Goal: Information Seeking & Learning: Learn about a topic

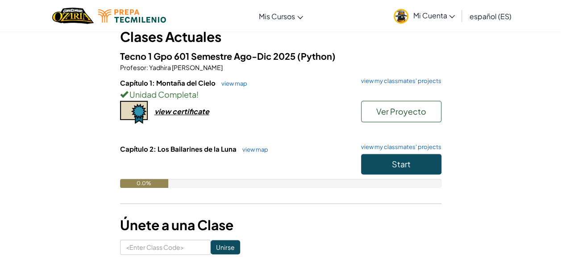
scroll to position [61, 0]
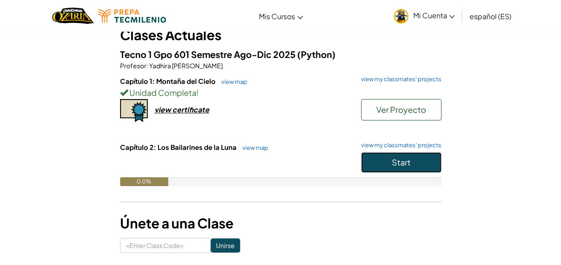
click at [393, 169] on button "Start" at bounding box center [401, 162] width 80 height 21
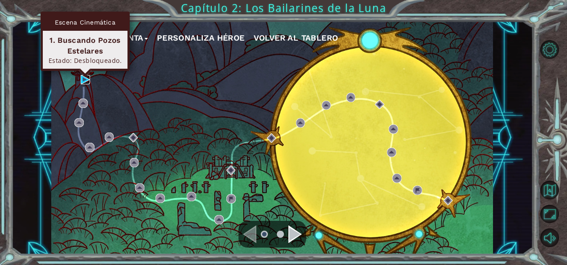
click at [83, 78] on img at bounding box center [85, 79] width 9 height 9
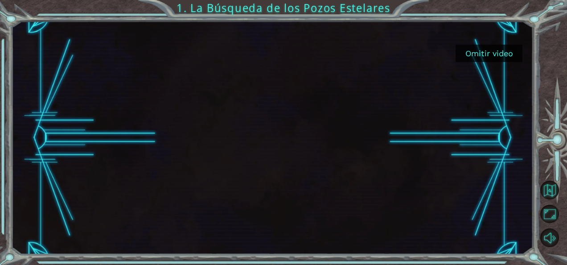
click at [492, 54] on button "Omitir video" at bounding box center [489, 53] width 67 height 17
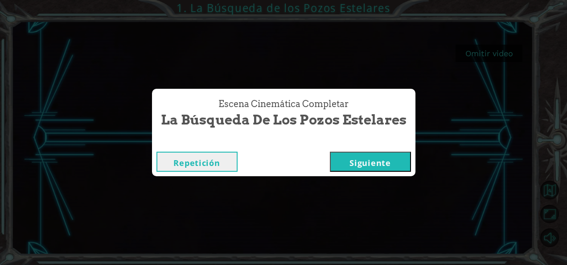
click at [369, 164] on button "Siguiente" at bounding box center [370, 162] width 81 height 20
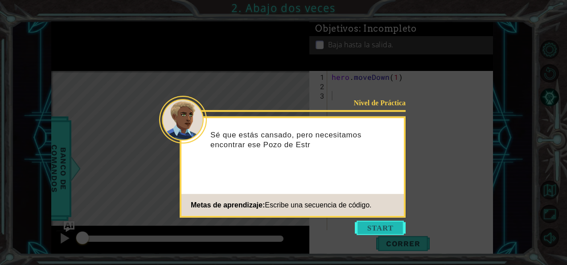
click at [384, 226] on button "Start" at bounding box center [380, 228] width 51 height 14
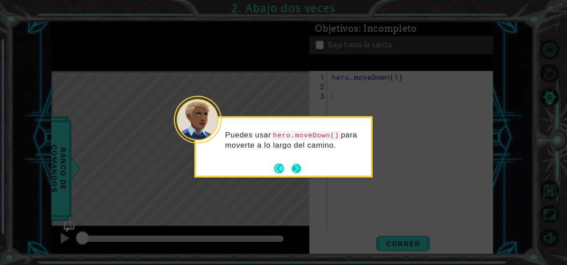
click at [297, 169] on button "Next" at bounding box center [297, 168] width 10 height 10
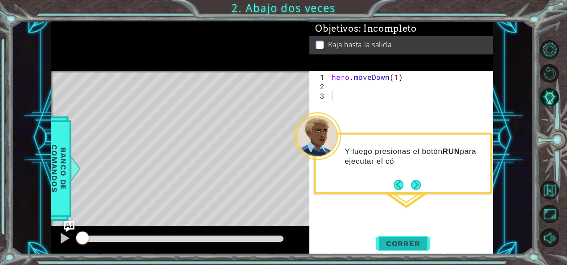
click at [401, 245] on span "Correr" at bounding box center [403, 243] width 52 height 9
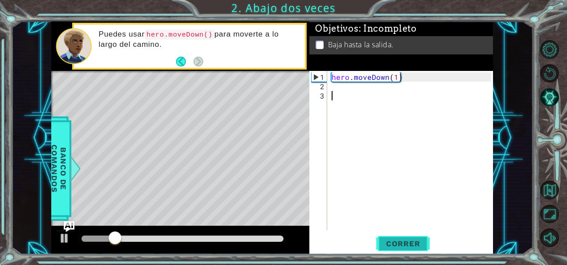
click at [395, 243] on span "Correr" at bounding box center [403, 243] width 52 height 9
click at [340, 86] on div "hero . moveDown ( 1 )" at bounding box center [413, 161] width 166 height 178
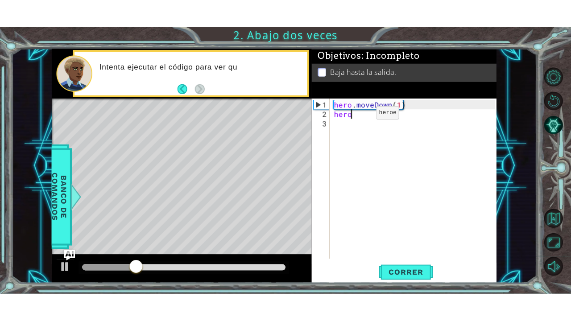
scroll to position [0, 1]
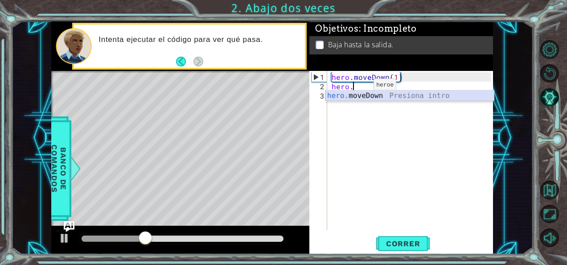
click at [369, 94] on div "hero. moveDown Presiona intro" at bounding box center [410, 107] width 169 height 32
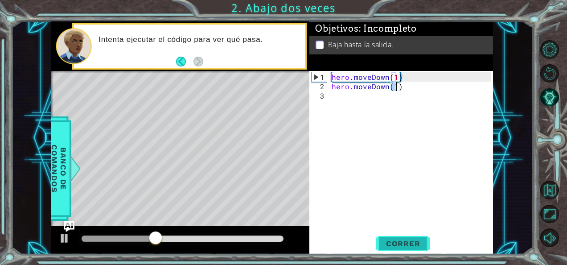
type textarea "hero.moveDown(1)"
click at [404, 243] on span "Correr" at bounding box center [403, 243] width 52 height 9
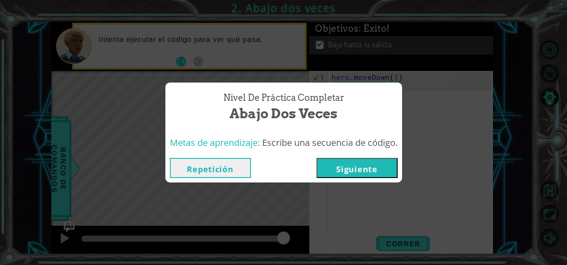
click at [372, 169] on button "Siguiente" at bounding box center [357, 168] width 81 height 20
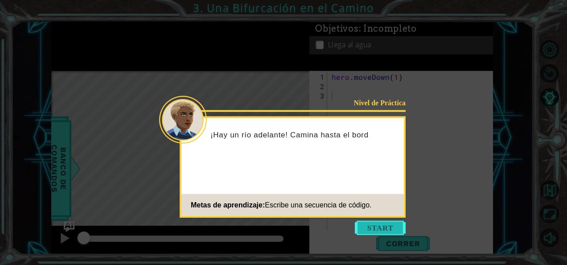
click at [376, 233] on button "Start" at bounding box center [380, 228] width 51 height 14
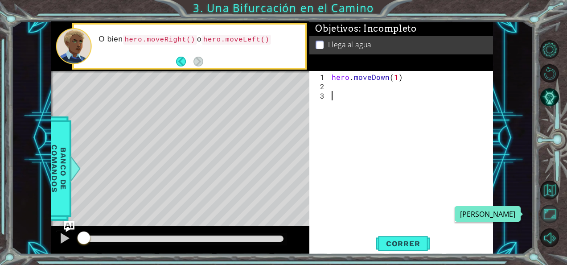
click at [544, 212] on button "Maximizar Navegador" at bounding box center [550, 214] width 19 height 19
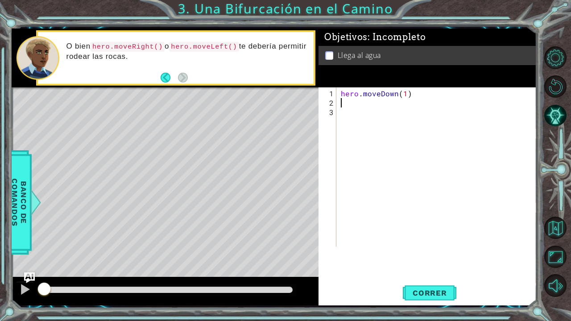
click at [355, 101] on div "hero . moveDown ( 1 )" at bounding box center [439, 178] width 200 height 178
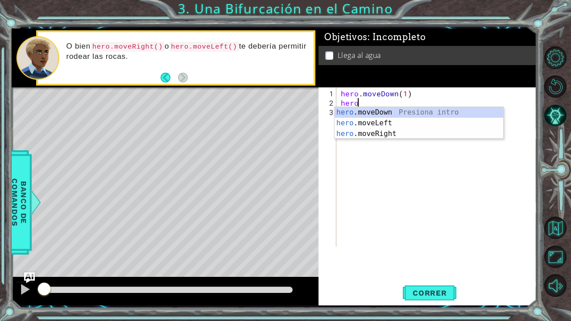
scroll to position [0, 0]
click at [388, 113] on div "hero .moveDown Presiona intro hero .moveLeft Presiona intro hero .moveRight Pre…" at bounding box center [419, 134] width 169 height 54
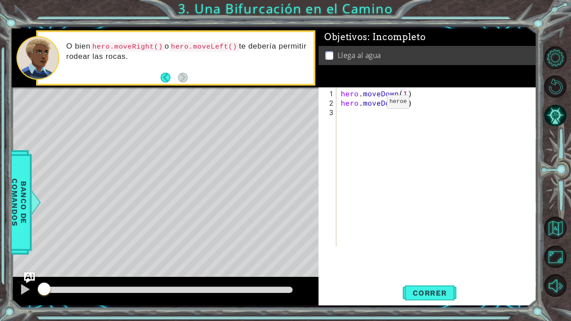
type textarea "hero.moveDown(1)"
click at [362, 113] on div "hero . moveDown ( 1 ) hero . moveDown ( 1 )" at bounding box center [439, 178] width 200 height 178
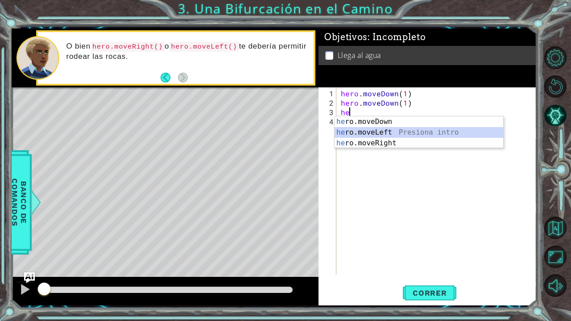
click at [375, 132] on div "he ro.moveDown Presiona intro he ro.moveLeft Presiona intro he ro.moveRight Pre…" at bounding box center [419, 143] width 169 height 54
type textarea "hero.moveLeft(1)"
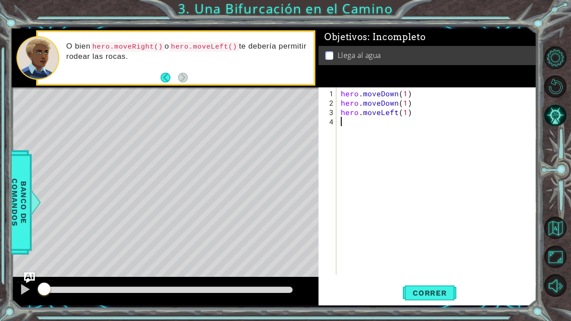
click at [356, 127] on div "hero . moveDown ( 1 ) hero . moveDown ( 1 ) hero . moveLeft ( 1 )" at bounding box center [439, 192] width 200 height 206
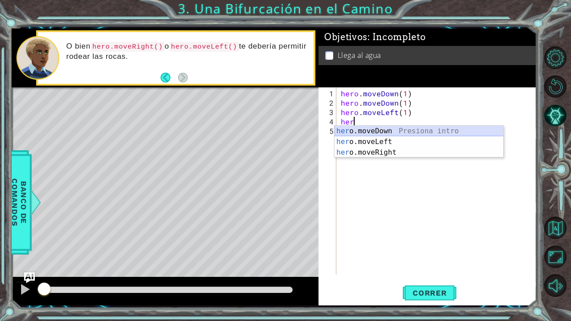
click at [379, 135] on div "her o.moveDown Presiona intro her o.moveLeft Presiona intro her o.moveRight Pre…" at bounding box center [419, 153] width 169 height 54
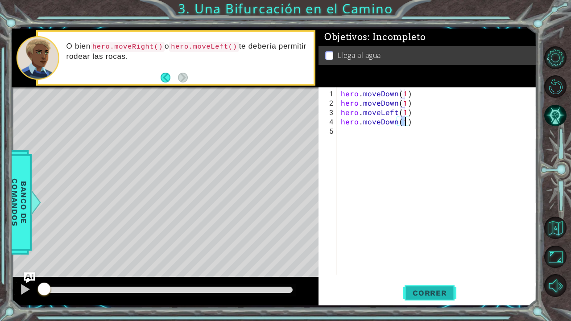
type textarea "hero.moveDown(1)"
click at [429, 264] on span "Correr" at bounding box center [430, 293] width 52 height 9
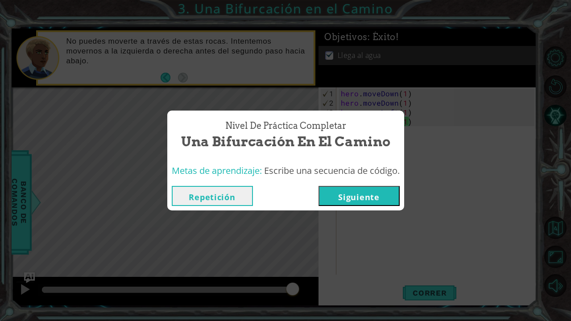
click at [361, 193] on button "Siguiente" at bounding box center [358, 196] width 81 height 20
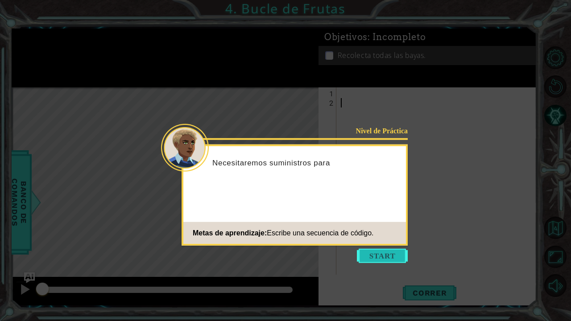
click at [394, 256] on button "Start" at bounding box center [382, 256] width 51 height 14
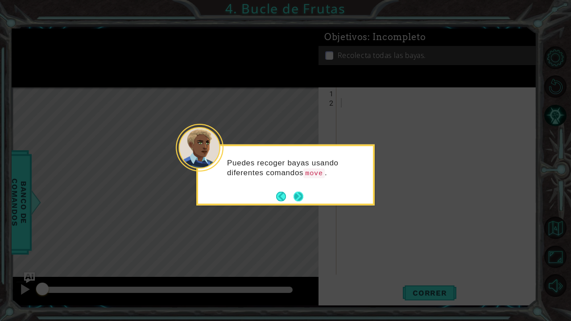
click at [298, 194] on button "Next" at bounding box center [298, 196] width 16 height 16
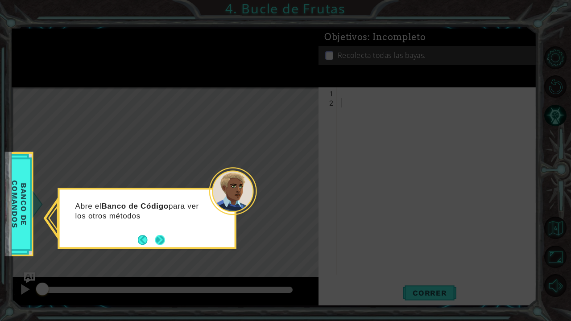
click at [159, 240] on button "Next" at bounding box center [160, 239] width 17 height 17
click at [161, 235] on button "Next" at bounding box center [160, 240] width 10 height 10
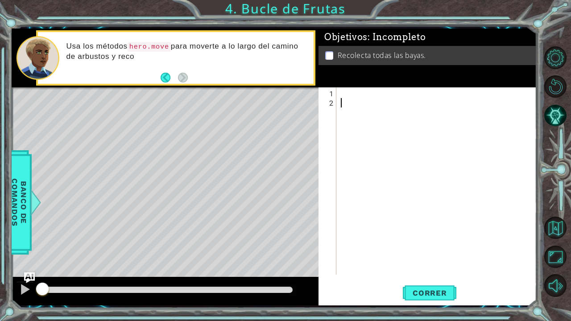
click at [342, 91] on div at bounding box center [439, 192] width 200 height 206
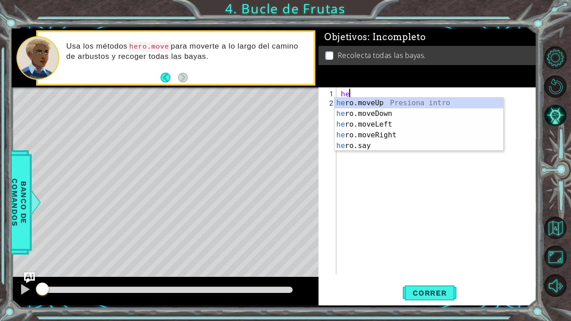
scroll to position [0, 0]
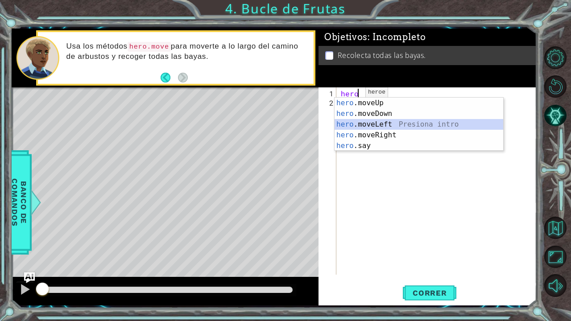
click at [377, 122] on div "hero .moveUp Presiona intro hero .moveDown Presiona intro hero .moveLeft Presio…" at bounding box center [419, 135] width 169 height 75
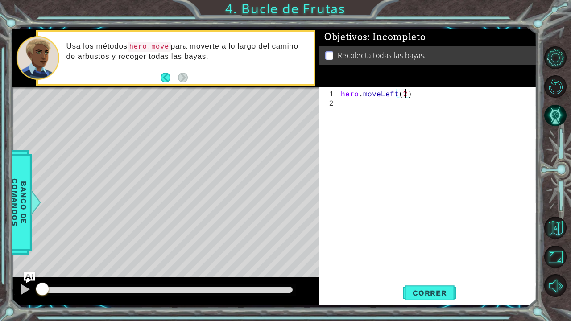
scroll to position [0, 4]
type textarea "hero.moveLeft(2)"
click at [425, 264] on span "Correr" at bounding box center [430, 293] width 52 height 9
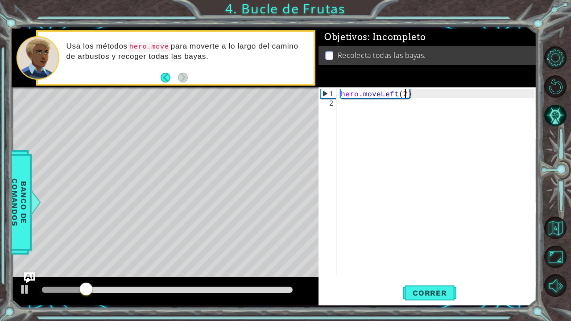
click at [354, 106] on div "hero . moveLeft ( 2 )" at bounding box center [439, 192] width 200 height 206
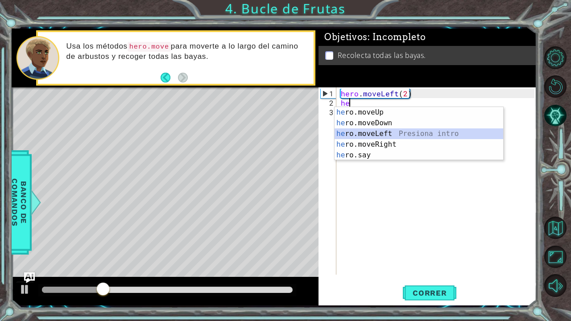
click at [388, 128] on div "he ro.moveUp Presiona intro he ro.moveDown Presiona intro he ro.moveLeft Presio…" at bounding box center [419, 144] width 169 height 75
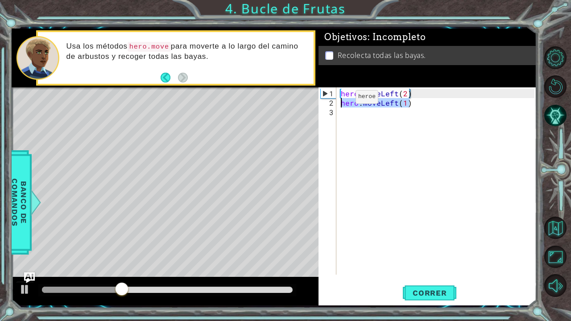
drag, startPoint x: 413, startPoint y: 103, endPoint x: 339, endPoint y: 100, distance: 74.5
click at [339, 100] on div "hero . moveLeft ( 2 ) hero . moveLeft ( 1 )" at bounding box center [439, 192] width 200 height 206
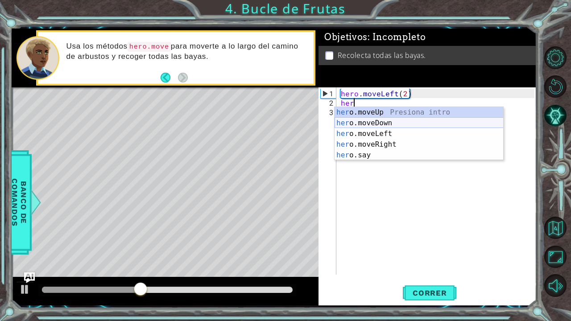
click at [364, 120] on div "her o.moveUp Presiona intro her o.moveDown Presiona intro her o.moveLeft Presio…" at bounding box center [419, 144] width 169 height 75
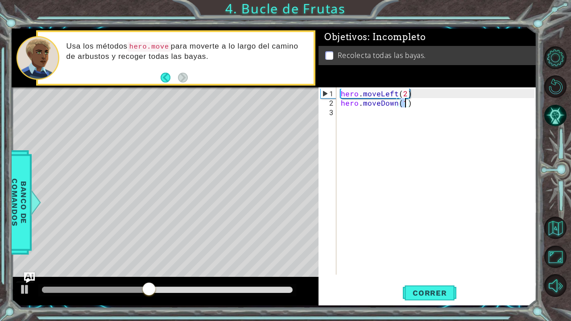
type textarea "hero.moveDown(2)"
click at [349, 114] on div "hero . moveLeft ( 2 ) hero . moveDown ( 2 )" at bounding box center [439, 192] width 200 height 206
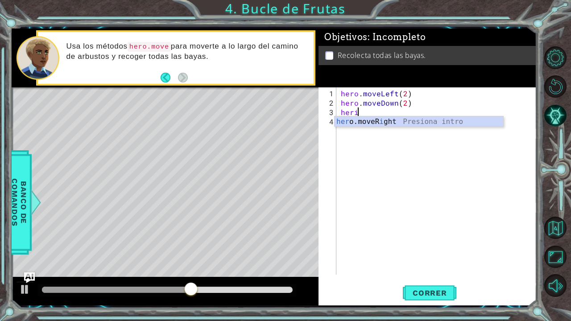
scroll to position [0, 0]
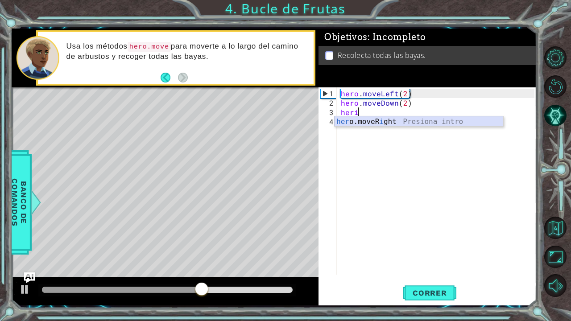
click at [370, 122] on div "her o.moveR i ght Presiona intro" at bounding box center [419, 132] width 169 height 32
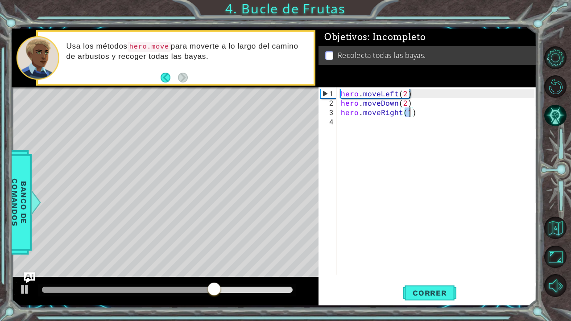
type textarea "hero.moveRight(2)"
click at [349, 122] on div "hero . moveLeft ( 2 ) hero . moveDown ( 2 ) hero . moveRight ( 2 )" at bounding box center [439, 192] width 200 height 206
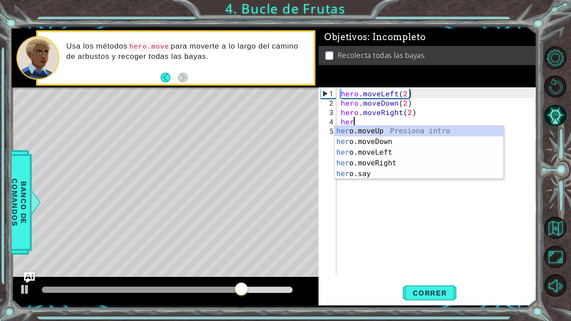
scroll to position [0, 0]
click at [385, 130] on div "hero .moveUp Presiona intro hero .moveDown Presiona intro hero .moveLeft Presio…" at bounding box center [419, 163] width 169 height 75
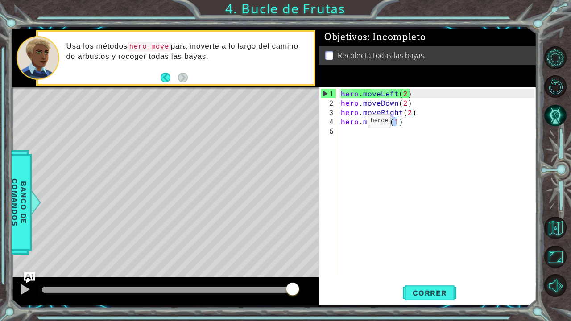
scroll to position [0, 3]
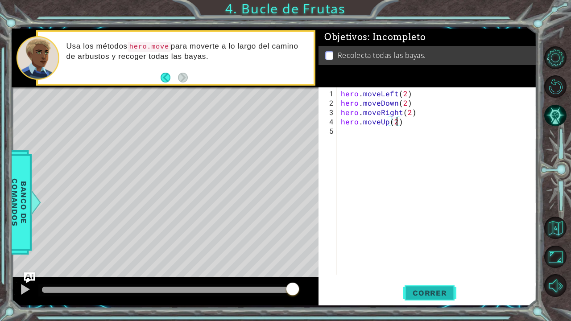
type textarea "hero.moveUp(2)"
click at [417, 264] on span "Correr" at bounding box center [430, 293] width 52 height 9
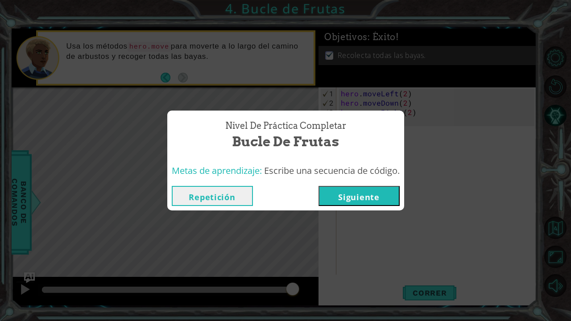
click at [363, 200] on button "Siguiente" at bounding box center [358, 196] width 81 height 20
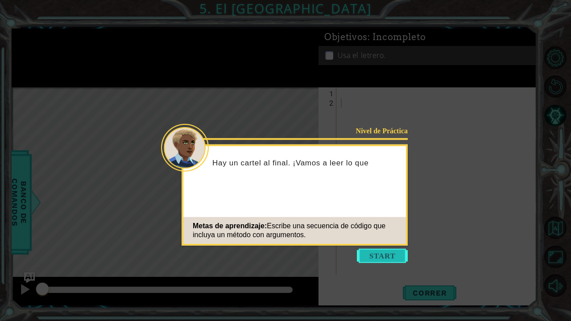
click at [381, 252] on button "Start" at bounding box center [382, 256] width 51 height 14
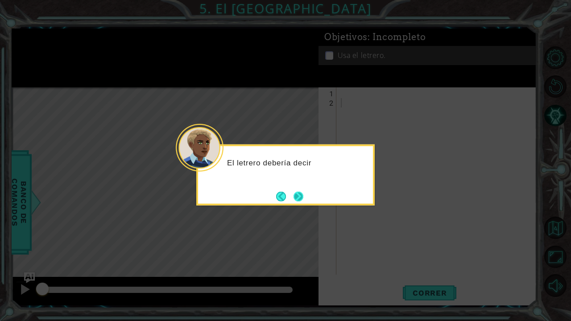
click at [295, 199] on button "Next" at bounding box center [298, 196] width 17 height 17
click at [297, 196] on button "Next" at bounding box center [298, 196] width 16 height 16
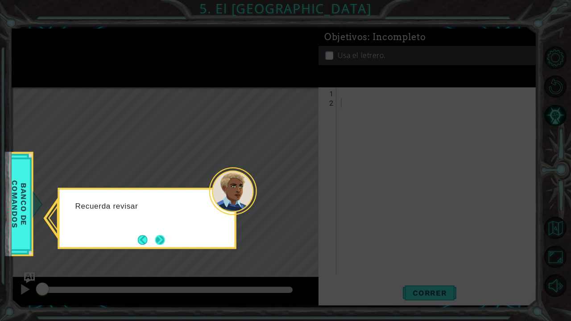
click at [155, 240] on button "Next" at bounding box center [160, 240] width 10 height 10
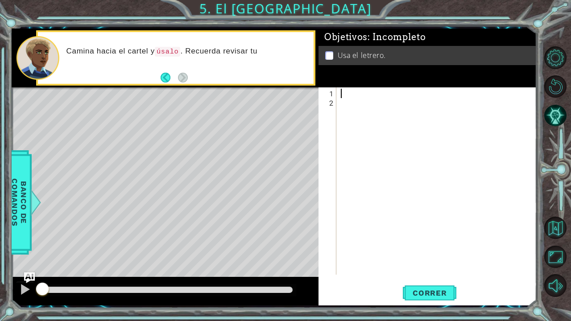
click at [347, 96] on div at bounding box center [439, 192] width 200 height 206
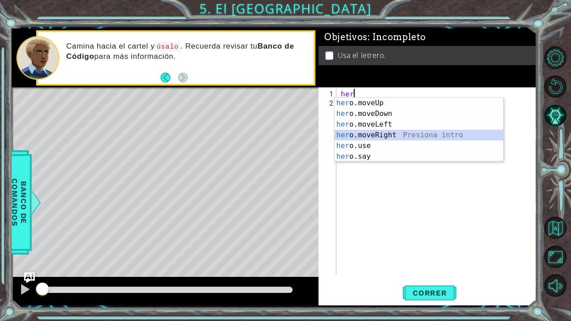
click at [376, 136] on div "her o.moveUp Presiona intro her o.moveDown Presiona intro her o.moveLeft Presio…" at bounding box center [419, 141] width 169 height 86
type textarea "hero.moveRight(1)"
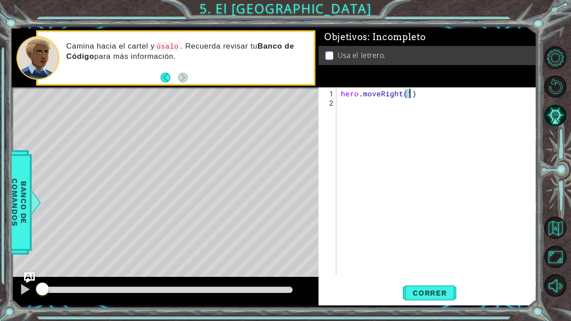
click at [363, 106] on div "hero . moveRight ( 1 )" at bounding box center [439, 192] width 200 height 206
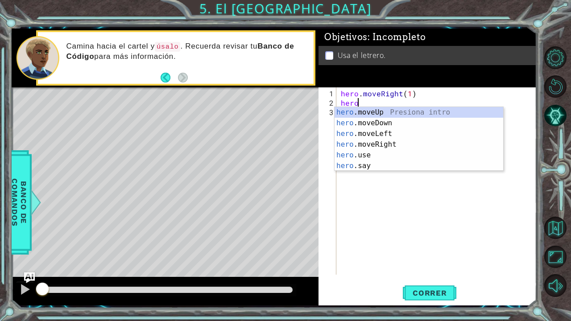
scroll to position [0, 0]
click at [380, 116] on div "hero .moveUp Presiona intro hero .moveDown Presiona intro hero .moveLeft Presio…" at bounding box center [419, 150] width 169 height 86
type textarea "hero.moveUp(1)"
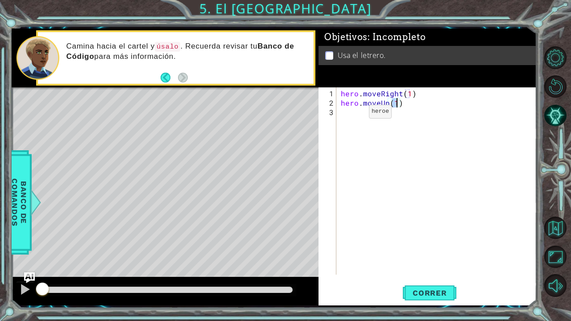
click at [353, 115] on div "hero . moveRight ( 1 ) hero . moveUp ( 1 )" at bounding box center [439, 192] width 200 height 206
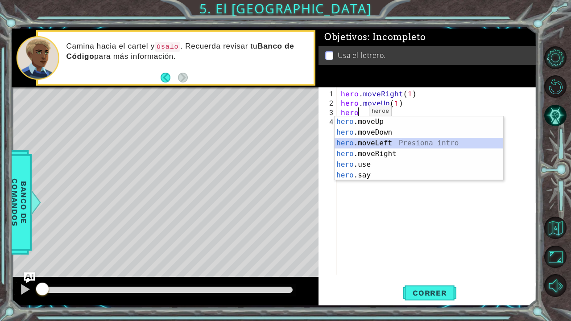
click at [371, 142] on div "hero .moveUp Presiona intro hero .moveDown Presiona intro hero .moveLeft Presio…" at bounding box center [419, 159] width 169 height 86
type textarea "hero.moveLeft(1)"
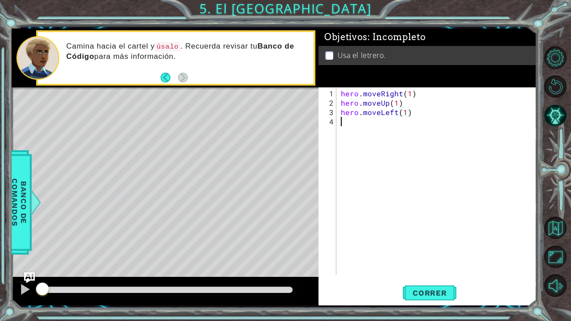
click at [351, 128] on div "hero . moveRight ( 1 ) hero . moveUp ( 1 ) hero . moveLeft ( 1 )" at bounding box center [439, 192] width 200 height 206
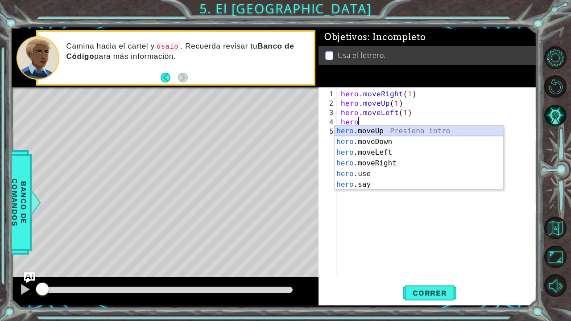
click at [368, 128] on div "hero .moveUp Presiona intro hero .moveDown Presiona intro hero .moveLeft Presio…" at bounding box center [419, 169] width 169 height 86
type textarea "hero.moveUp(1)"
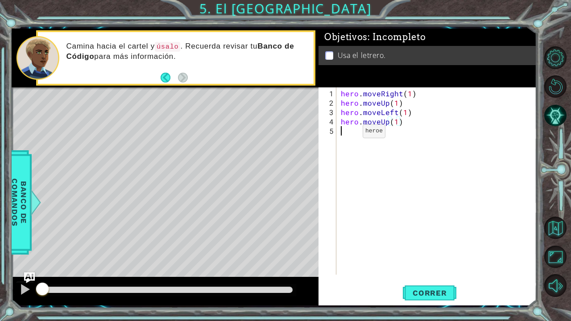
click at [347, 135] on div "hero . moveRight ( 1 ) hero . moveUp ( 1 ) hero . moveLeft ( 1 ) hero . moveUp …" at bounding box center [439, 192] width 200 height 206
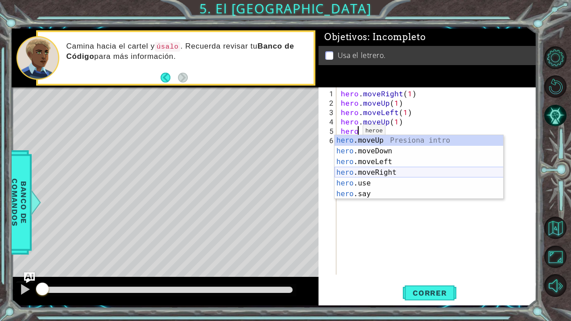
click at [380, 173] on div "hero .moveUp Presiona intro hero .moveDown Presiona intro hero .moveLeft Presio…" at bounding box center [419, 178] width 169 height 86
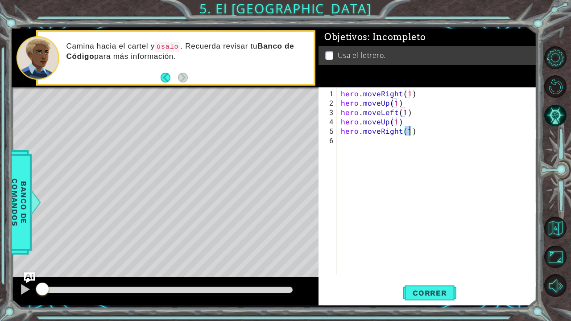
type textarea "hero.moveRight(2)"
click at [369, 143] on div "hero . moveRight ( 1 ) hero . moveUp ( 1 ) hero . moveLeft ( 1 ) hero . moveUp …" at bounding box center [439, 192] width 200 height 206
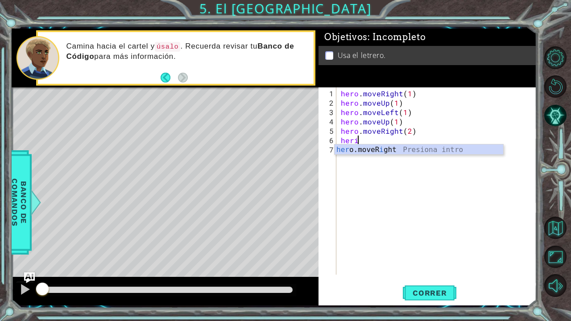
scroll to position [0, 0]
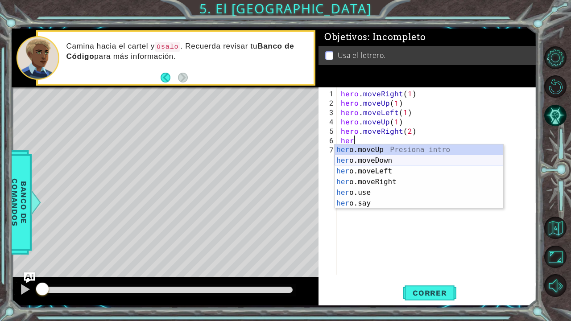
click at [375, 160] on div "her o.moveUp Presiona intro her o.moveDown Presiona intro her o.moveLeft Presio…" at bounding box center [419, 188] width 169 height 86
type textarea "hero.moveDown(1)"
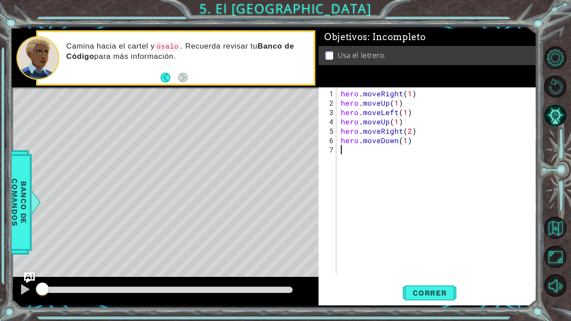
click at [347, 155] on div "hero . moveRight ( 1 ) hero . moveUp ( 1 ) hero . moveLeft ( 1 ) hero . moveUp …" at bounding box center [439, 192] width 200 height 206
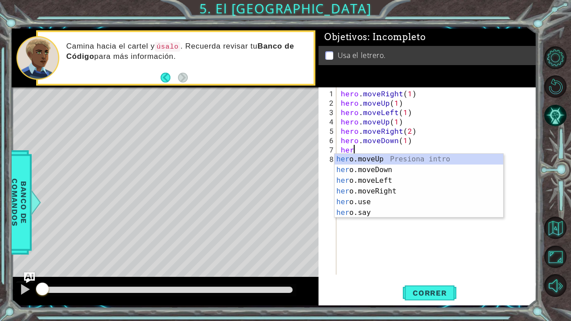
scroll to position [0, 0]
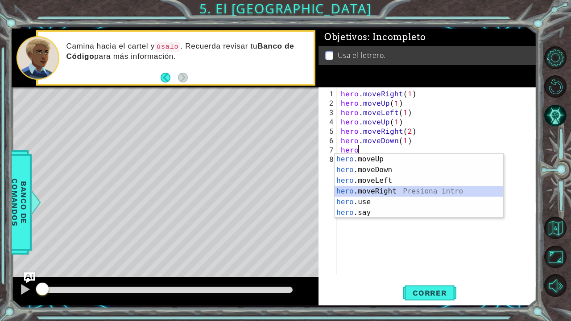
click at [352, 187] on div "hero .moveUp Presiona intro hero .moveDown Presiona intro hero .moveLeft Presio…" at bounding box center [419, 197] width 169 height 86
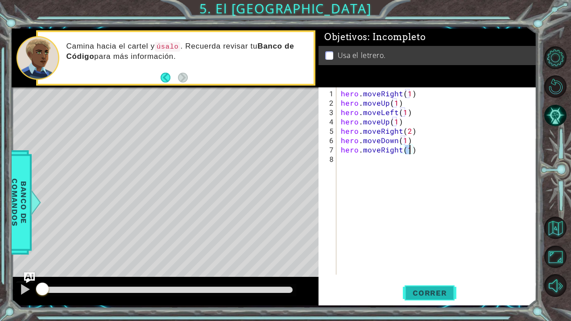
click at [428, 264] on span "Correr" at bounding box center [430, 293] width 52 height 9
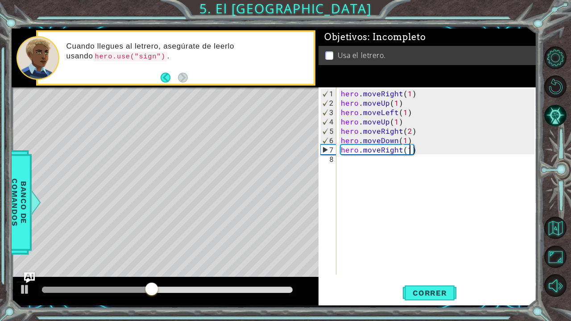
click at [422, 149] on div "hero . moveRight ( 1 ) hero . moveUp ( 1 ) hero . moveLeft ( 1 ) hero . moveUp …" at bounding box center [439, 192] width 200 height 206
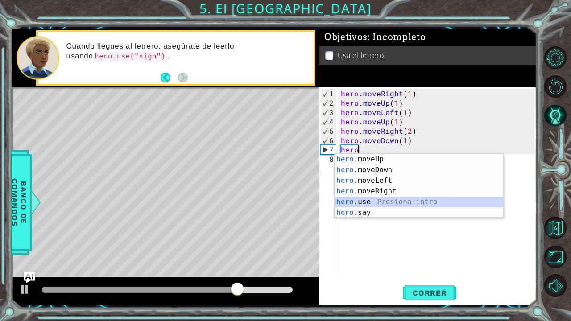
click at [362, 202] on div "hero .moveUp Presiona intro hero .moveDown Presiona intro hero .moveLeft Presio…" at bounding box center [419, 197] width 169 height 86
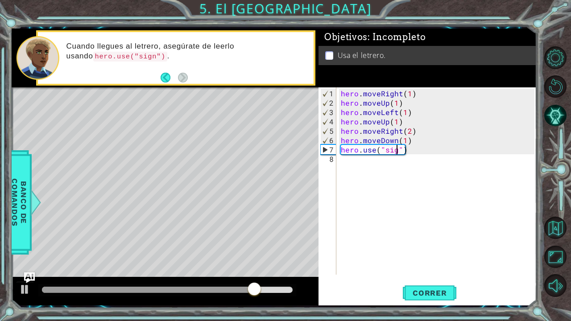
scroll to position [0, 4]
type textarea "hero.use("sign")"
click at [426, 264] on span "Correr" at bounding box center [430, 293] width 52 height 9
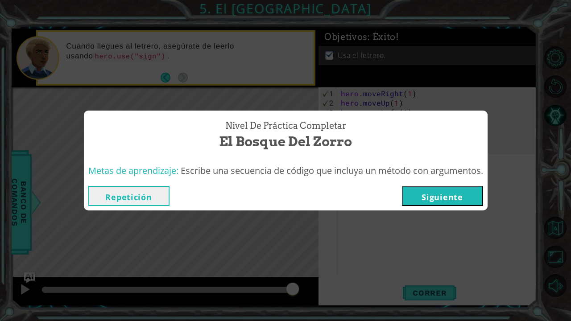
click at [459, 197] on button "Siguiente" at bounding box center [442, 196] width 81 height 20
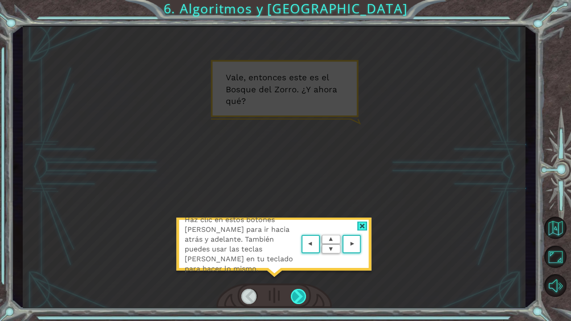
click at [302, 264] on div at bounding box center [299, 296] width 16 height 15
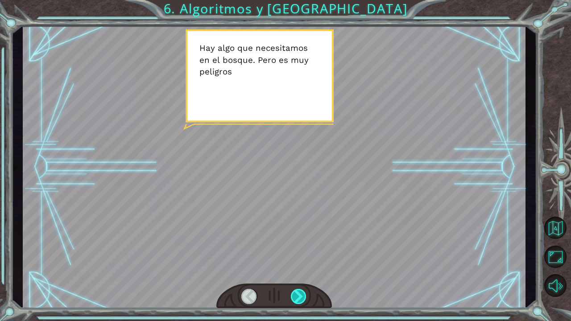
click at [302, 264] on div at bounding box center [299, 296] width 16 height 15
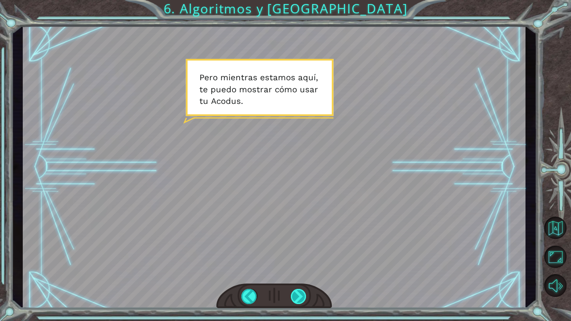
click at [302, 264] on div at bounding box center [299, 296] width 16 height 15
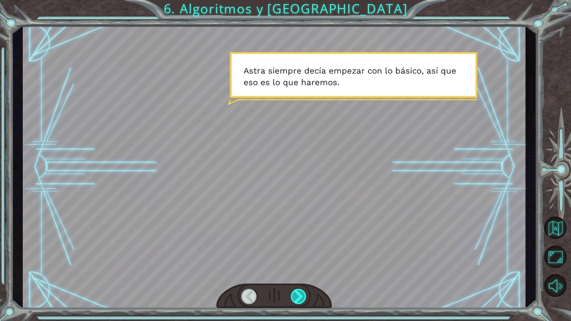
click at [302, 264] on div at bounding box center [299, 296] width 16 height 15
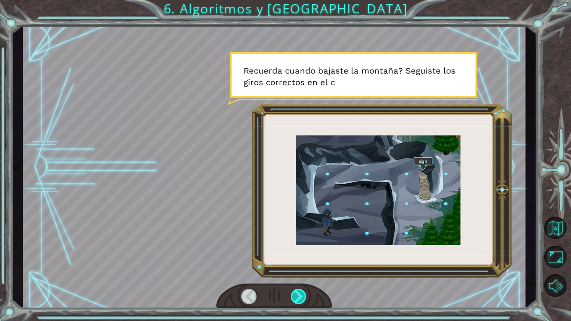
click at [302, 264] on div at bounding box center [299, 296] width 16 height 15
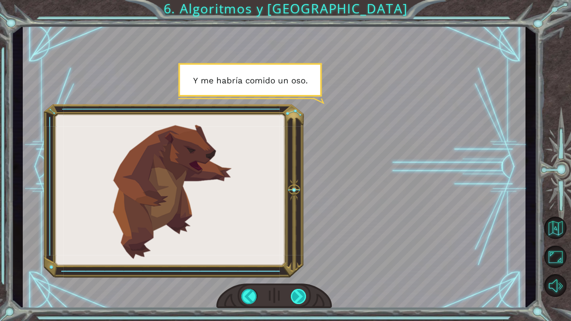
click at [302, 264] on div at bounding box center [299, 296] width 16 height 15
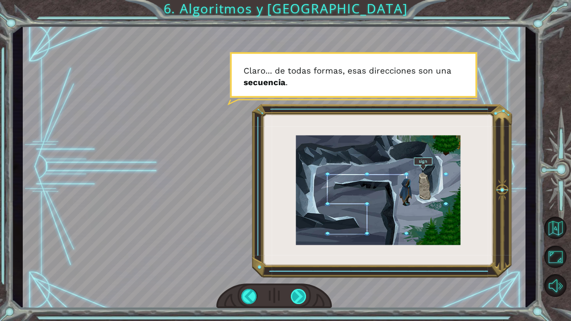
click at [302, 264] on div at bounding box center [299, 296] width 16 height 15
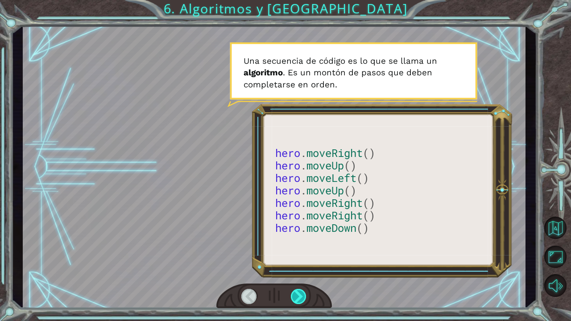
click at [302, 264] on div at bounding box center [299, 296] width 16 height 15
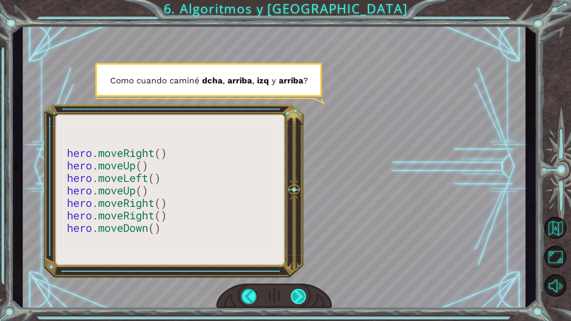
click at [298, 264] on div at bounding box center [299, 296] width 16 height 15
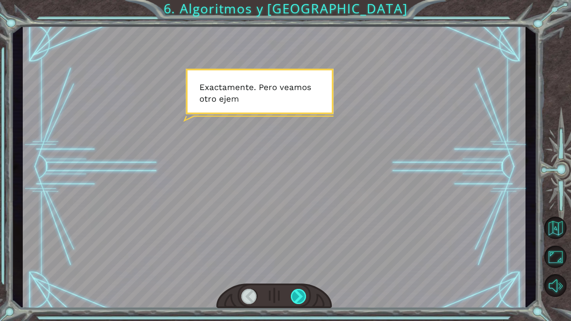
click at [298, 264] on div at bounding box center [299, 296] width 16 height 15
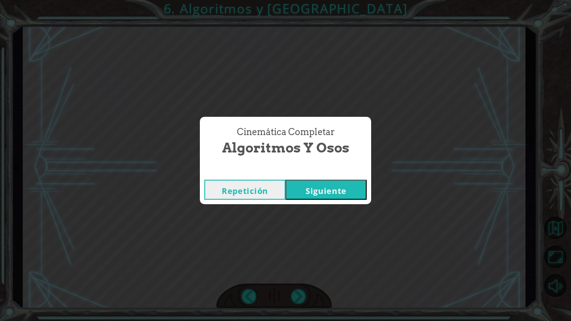
click at [326, 189] on button "Siguiente" at bounding box center [325, 190] width 81 height 20
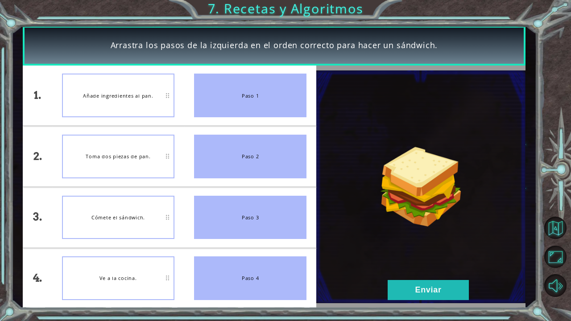
drag, startPoint x: 272, startPoint y: 88, endPoint x: 247, endPoint y: 98, distance: 27.0
click at [247, 98] on div "Paso 1" at bounding box center [250, 96] width 112 height 44
click at [424, 264] on button "Enviar" at bounding box center [428, 290] width 81 height 20
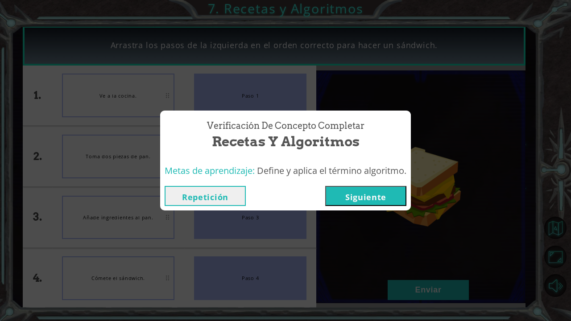
click at [375, 197] on button "Siguiente" at bounding box center [365, 196] width 81 height 20
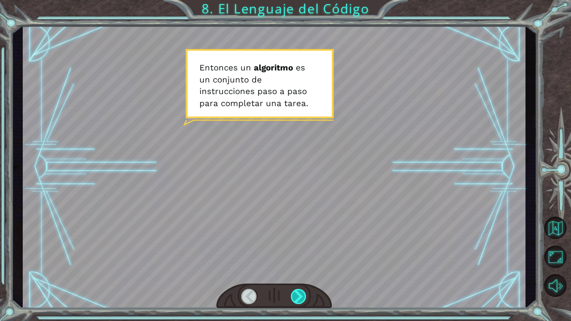
click at [297, 264] on div at bounding box center [299, 296] width 16 height 15
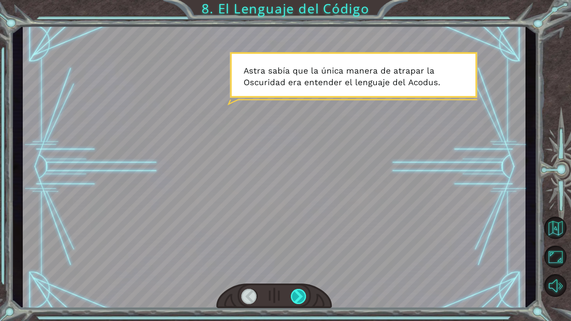
click at [297, 264] on div at bounding box center [299, 296] width 16 height 15
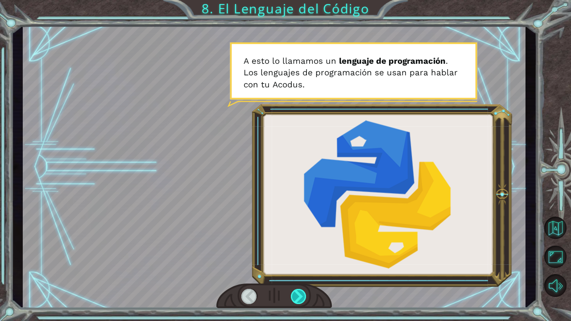
click at [297, 264] on div at bounding box center [299, 296] width 16 height 15
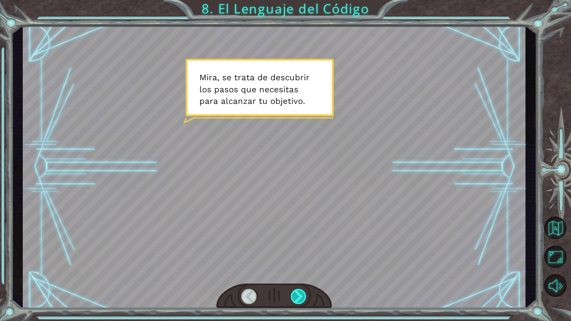
click at [297, 264] on div at bounding box center [299, 296] width 16 height 15
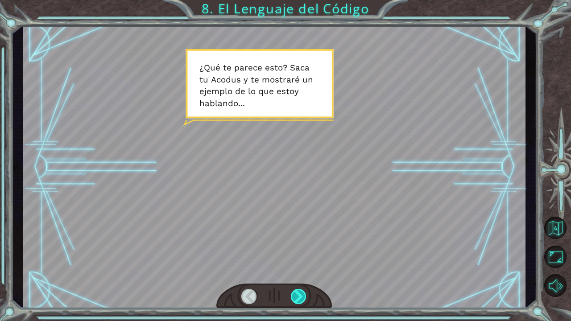
click at [297, 264] on div at bounding box center [299, 296] width 16 height 15
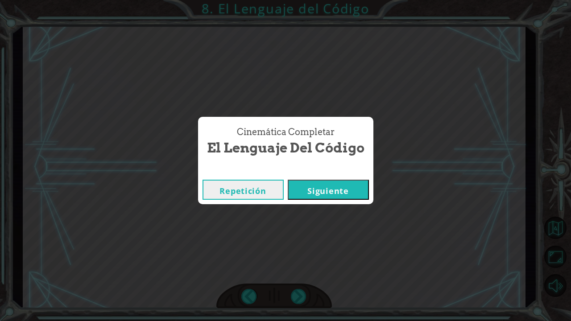
click at [330, 191] on button "Siguiente" at bounding box center [328, 190] width 81 height 20
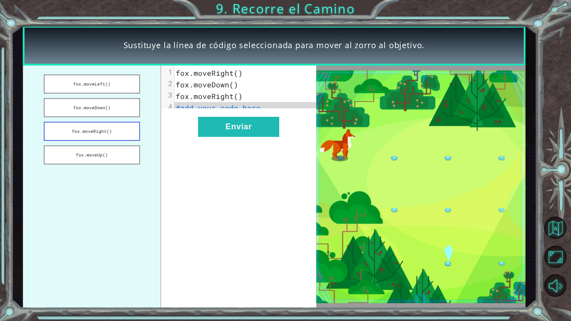
click at [104, 132] on button "fox.moveRight()" at bounding box center [92, 131] width 96 height 19
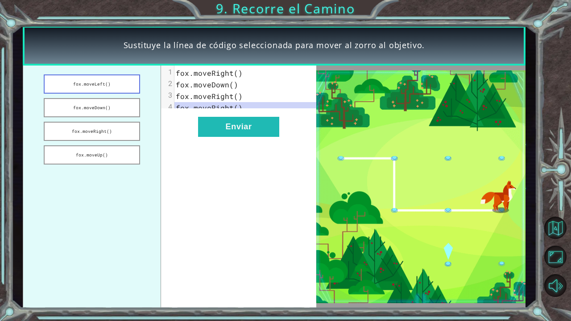
drag, startPoint x: 98, startPoint y: 135, endPoint x: 100, endPoint y: 80, distance: 54.4
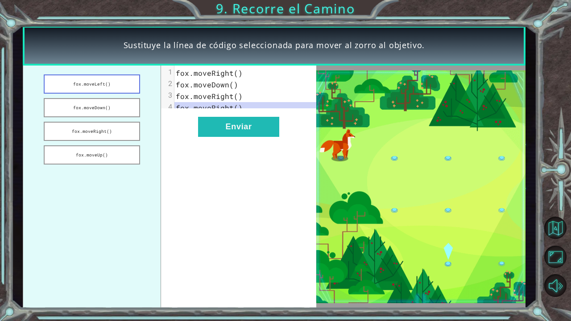
click at [100, 80] on ul "fox.moveLeft() fox.moveDown() fox.moveRight() fox.moveUp()" at bounding box center [92, 187] width 138 height 243
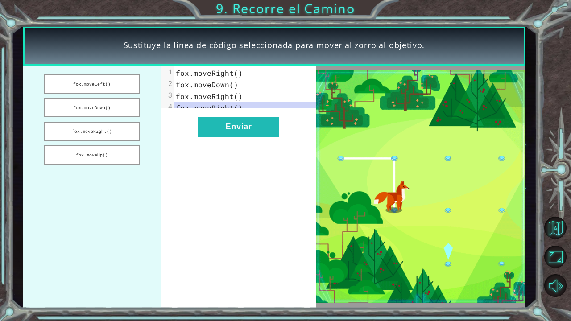
click at [243, 70] on pre "fox.moveRight()" at bounding box center [248, 73] width 149 height 12
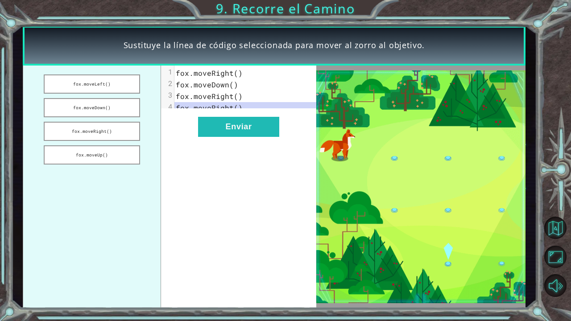
click at [235, 75] on span "fox.moveRight()" at bounding box center [209, 72] width 67 height 9
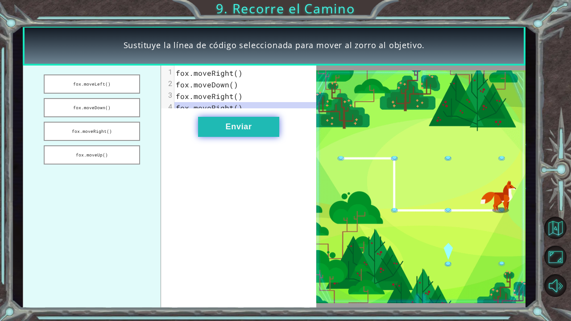
click at [244, 135] on button "Enviar" at bounding box center [238, 127] width 81 height 20
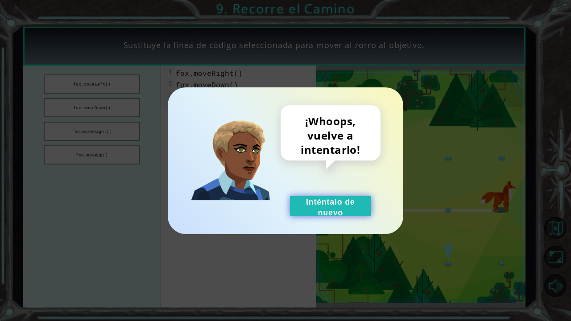
click at [334, 199] on button "Inténtalo de nuevo" at bounding box center [330, 206] width 81 height 20
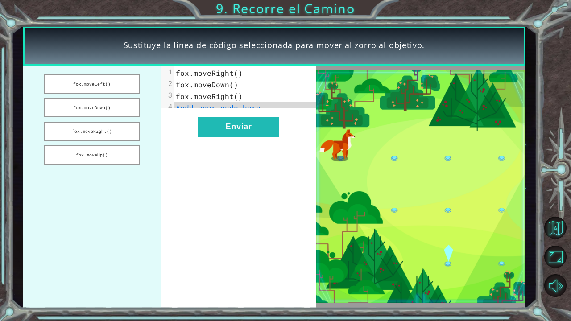
click at [236, 72] on span "fox.moveRight()" at bounding box center [209, 72] width 67 height 9
click at [117, 103] on button "fox.moveDown()" at bounding box center [92, 107] width 96 height 19
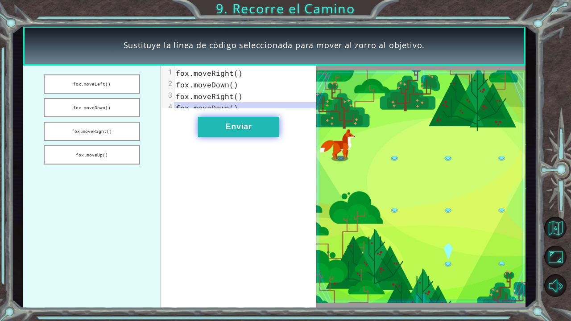
click at [254, 134] on button "Enviar" at bounding box center [238, 127] width 81 height 20
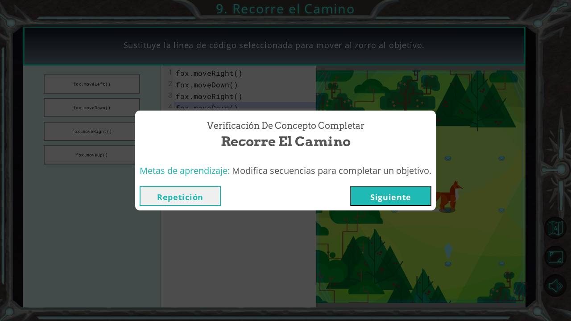
click at [385, 198] on button "Siguiente" at bounding box center [390, 196] width 81 height 20
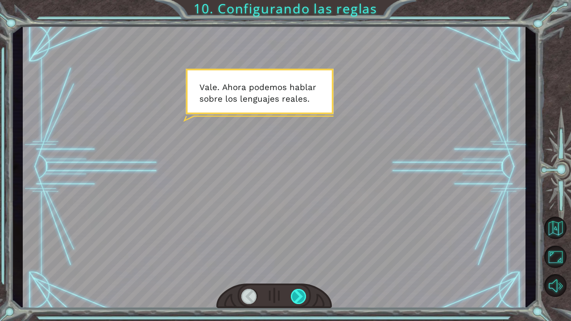
click at [294, 264] on div at bounding box center [299, 296] width 16 height 15
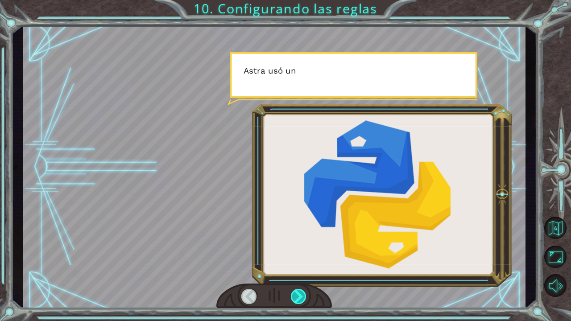
click at [297, 264] on div at bounding box center [299, 296] width 16 height 15
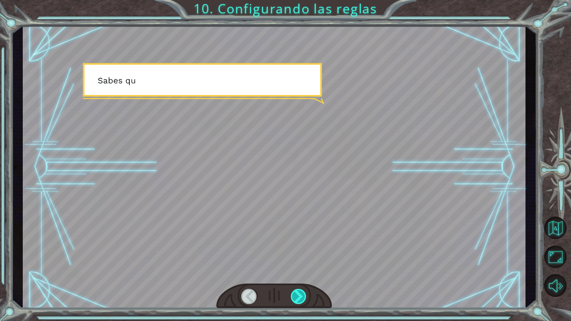
click at [297, 264] on div at bounding box center [299, 296] width 16 height 15
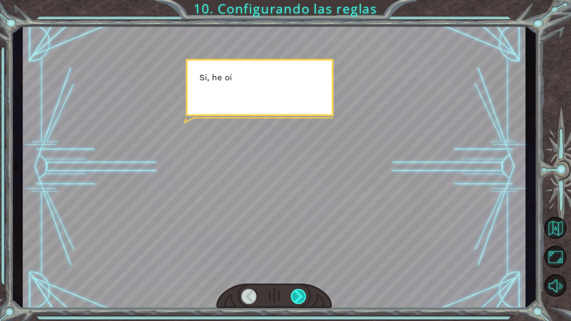
click at [297, 264] on div at bounding box center [299, 296] width 16 height 15
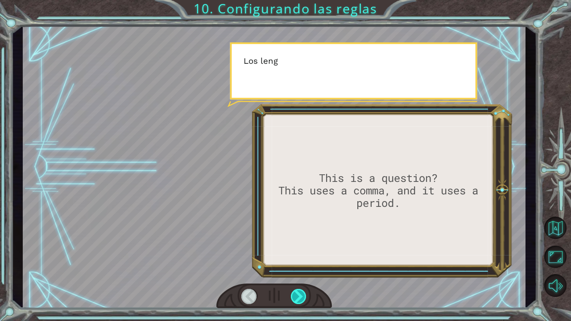
click at [297, 264] on div at bounding box center [299, 296] width 16 height 15
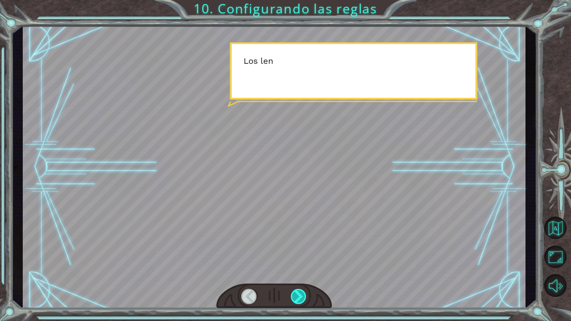
click at [297, 264] on div at bounding box center [299, 296] width 16 height 15
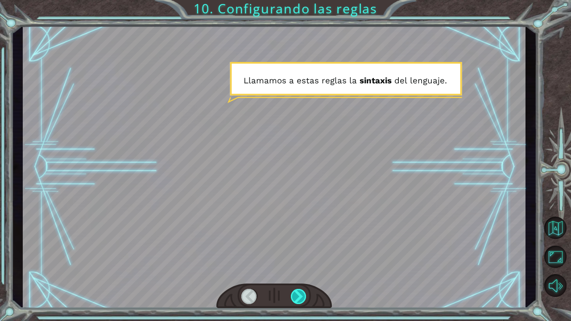
click at [297, 264] on div at bounding box center [299, 296] width 16 height 15
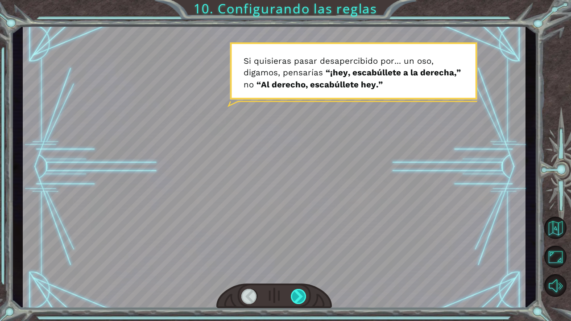
click at [297, 264] on div at bounding box center [299, 296] width 16 height 15
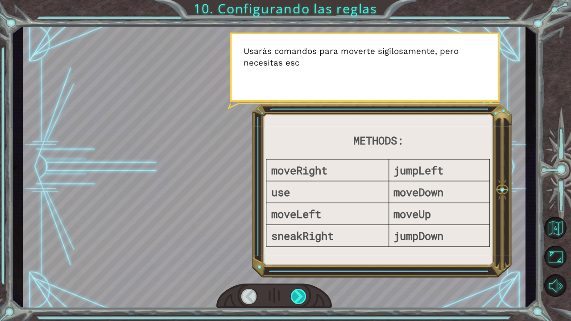
click at [297, 264] on div at bounding box center [299, 296] width 16 height 15
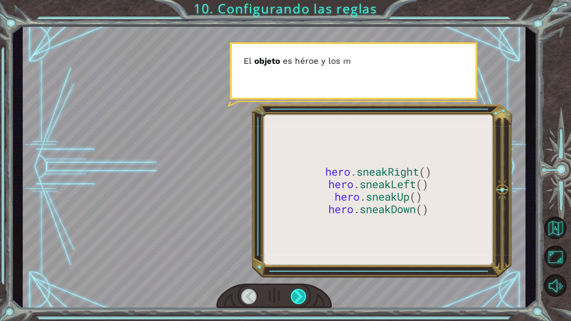
click at [297, 264] on div at bounding box center [299, 296] width 16 height 15
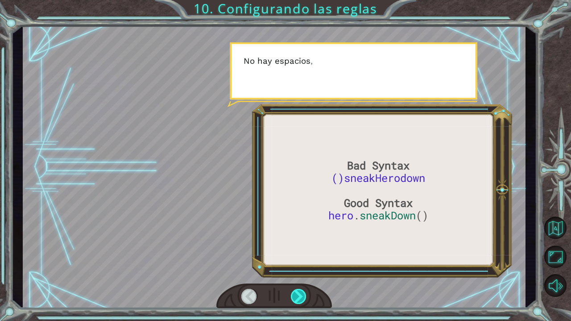
click at [297, 264] on div at bounding box center [299, 296] width 16 height 15
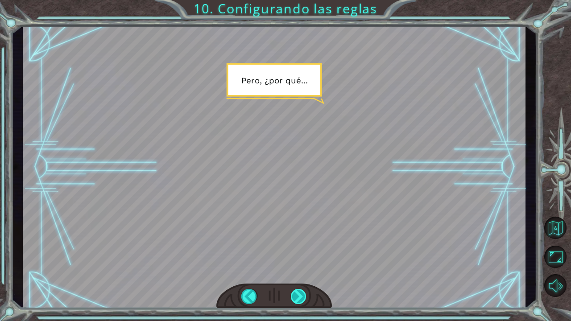
click at [297, 264] on div at bounding box center [299, 296] width 16 height 15
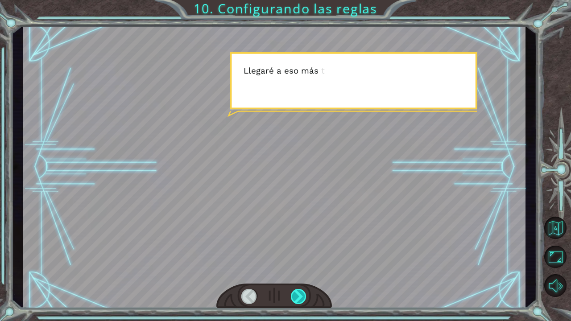
click at [297, 264] on div at bounding box center [299, 296] width 16 height 15
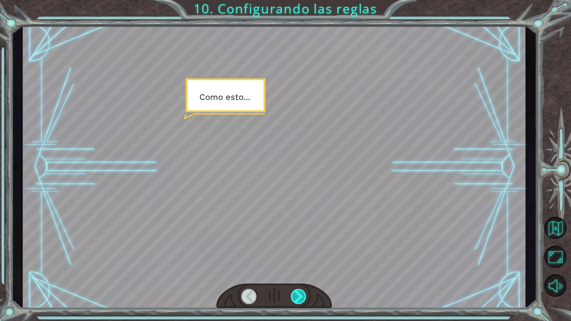
click at [297, 264] on div at bounding box center [299, 296] width 16 height 15
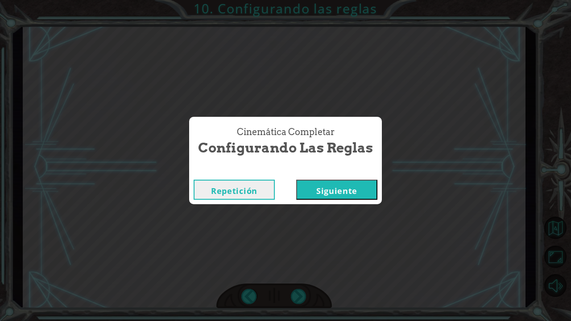
click at [352, 182] on button "Siguiente" at bounding box center [336, 190] width 81 height 20
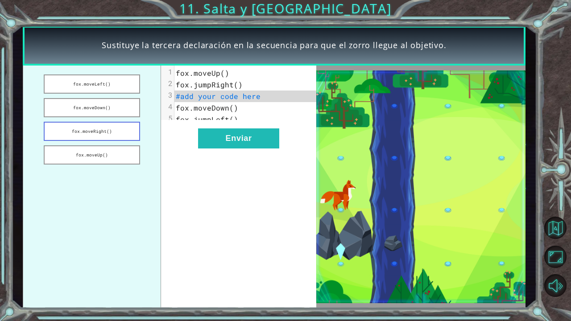
click at [102, 128] on button "fox.moveRight()" at bounding box center [92, 131] width 96 height 19
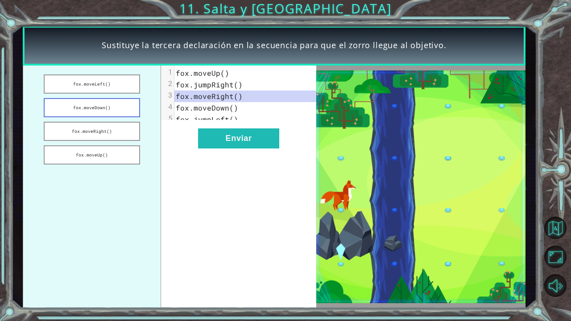
click at [110, 105] on button "fox.moveDown()" at bounding box center [92, 107] width 96 height 19
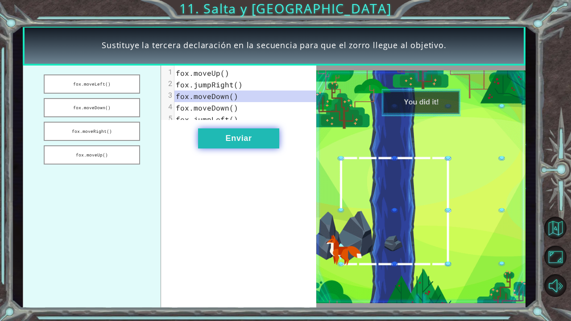
click at [241, 147] on button "Enviar" at bounding box center [238, 138] width 81 height 20
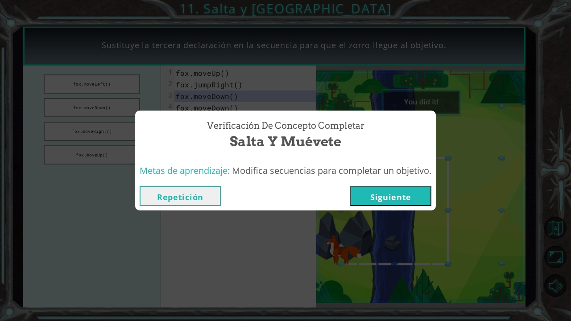
click at [373, 199] on button "Siguiente" at bounding box center [390, 196] width 81 height 20
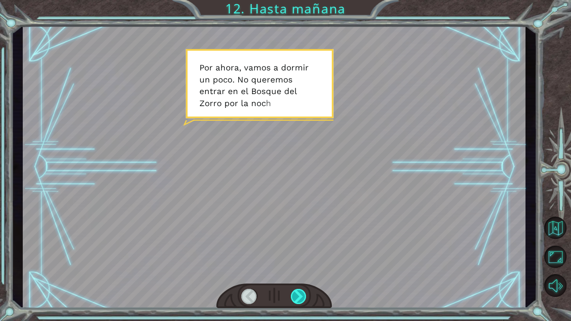
click at [293, 264] on div at bounding box center [299, 296] width 16 height 15
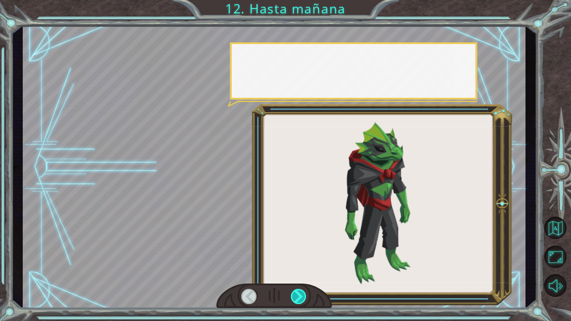
click at [293, 264] on div at bounding box center [299, 296] width 16 height 15
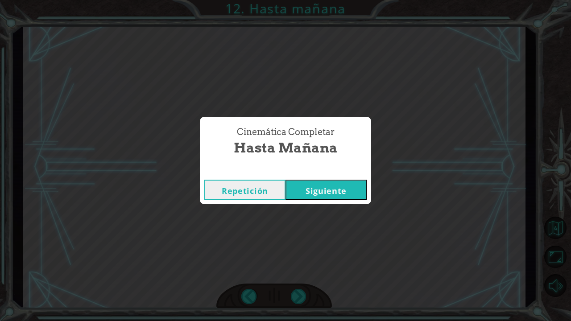
click at [344, 183] on button "Siguiente" at bounding box center [325, 190] width 81 height 20
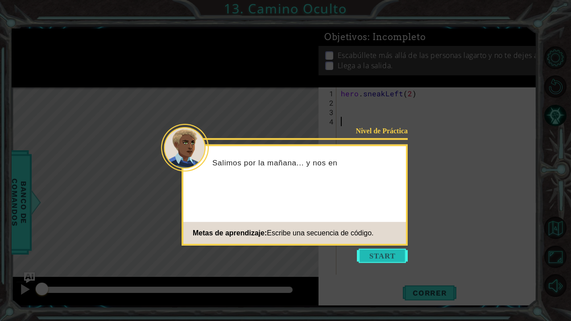
click at [385, 257] on button "Start" at bounding box center [382, 256] width 51 height 14
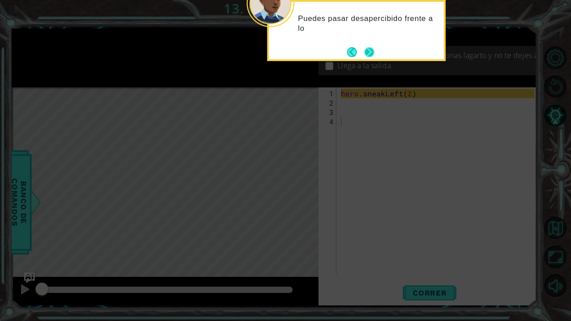
click at [373, 52] on button "Next" at bounding box center [369, 52] width 10 height 10
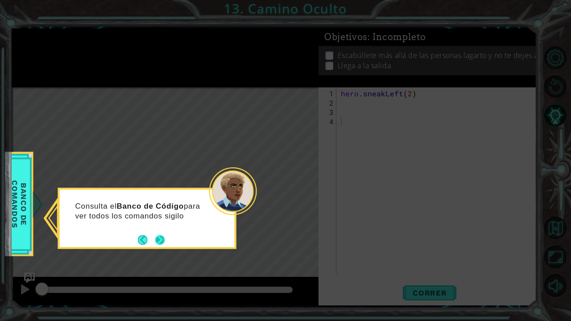
click at [163, 237] on button "Next" at bounding box center [160, 240] width 10 height 10
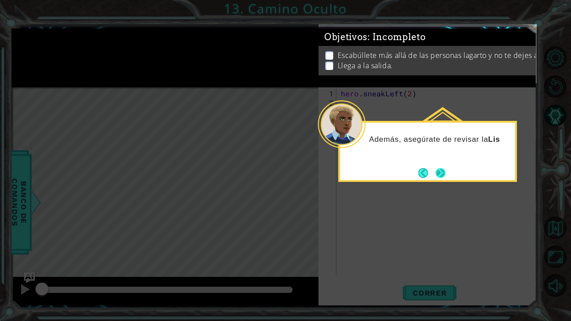
click at [438, 173] on button "Next" at bounding box center [440, 173] width 10 height 10
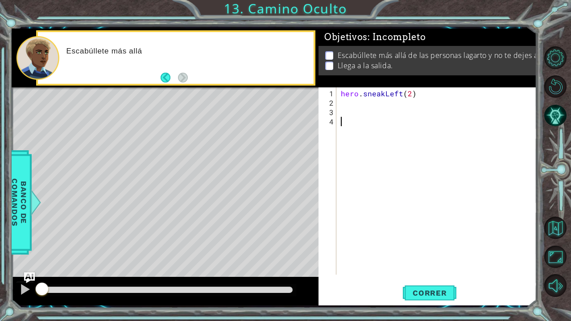
click at [348, 101] on div "hero . sneakLeft ( 2 )" at bounding box center [439, 192] width 200 height 206
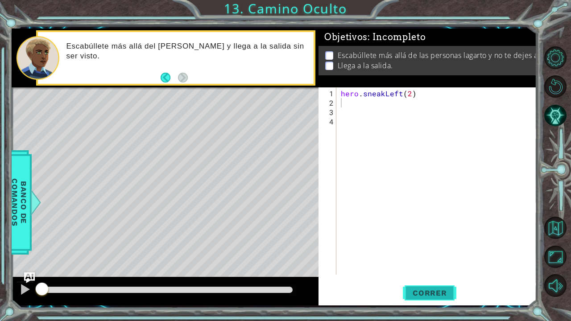
click at [430, 264] on span "Correr" at bounding box center [430, 293] width 52 height 9
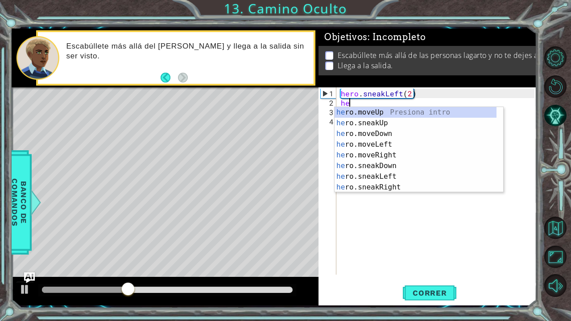
scroll to position [0, 0]
click at [384, 111] on div "hero .moveUp Presiona intro hero .sneakUp Presiona intro hero .moveDown Presion…" at bounding box center [416, 160] width 162 height 107
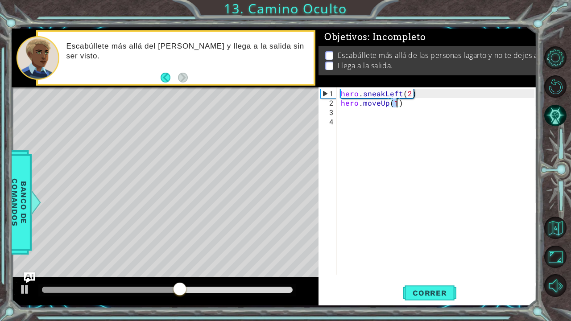
type textarea "hero.moveUp(2)"
click at [346, 112] on div "hero . sneakLeft ( 2 ) hero . moveUp ( 2 )" at bounding box center [439, 192] width 200 height 206
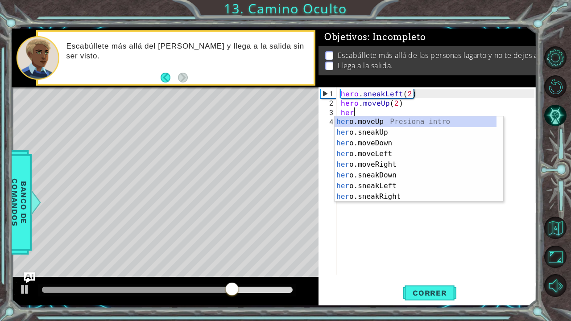
scroll to position [0, 0]
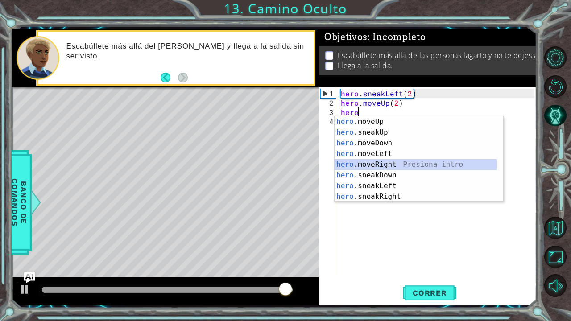
click at [385, 164] on div "hero .moveUp Presiona intro hero .sneakUp Presiona intro hero .moveDown Presion…" at bounding box center [416, 169] width 162 height 107
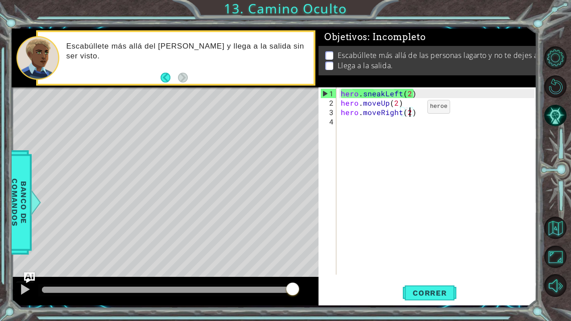
scroll to position [0, 4]
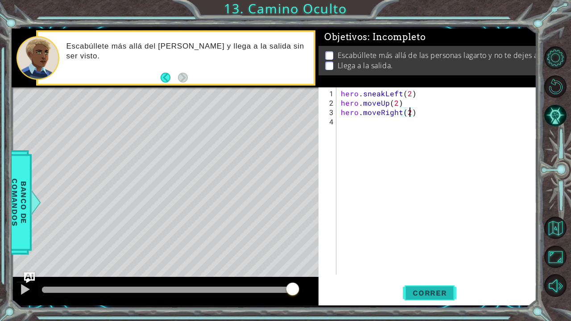
click at [415, 264] on span "Correr" at bounding box center [430, 293] width 52 height 9
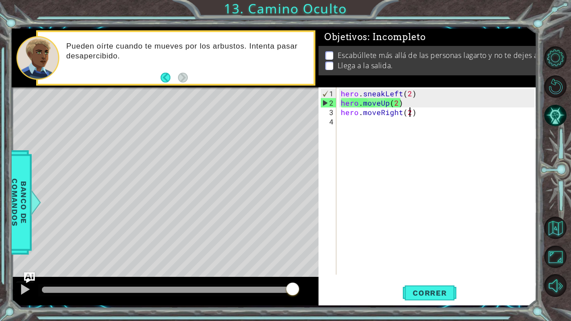
scroll to position [0, 4]
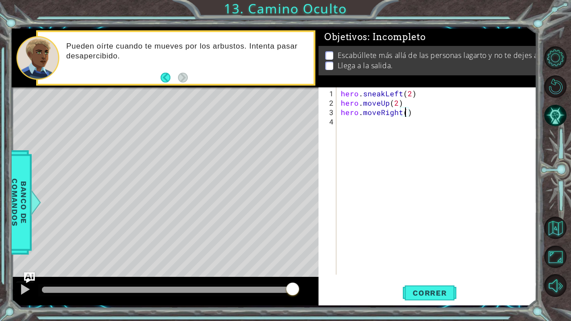
click at [403, 105] on div "hero . sneakLeft ( 2 ) hero . moveUp ( 2 ) hero . moveRight ( )" at bounding box center [439, 192] width 200 height 206
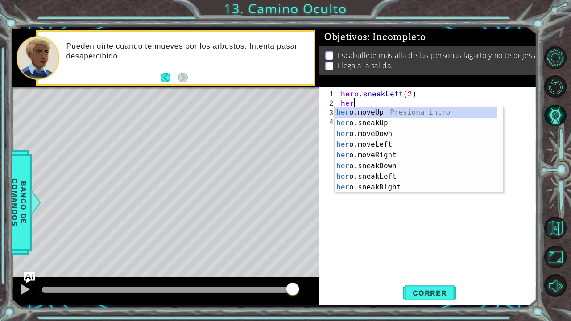
scroll to position [0, 0]
type textarea "h"
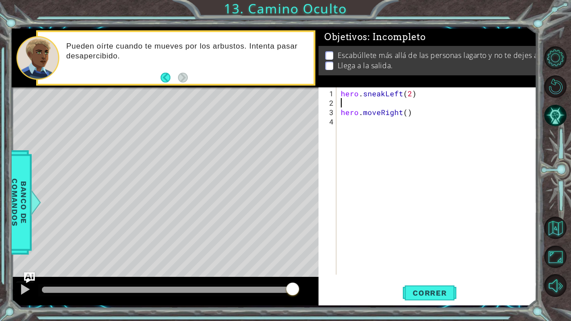
click at [411, 116] on div "hero . sneakLeft ( 2 ) hero . moveRight ( )" at bounding box center [439, 192] width 200 height 206
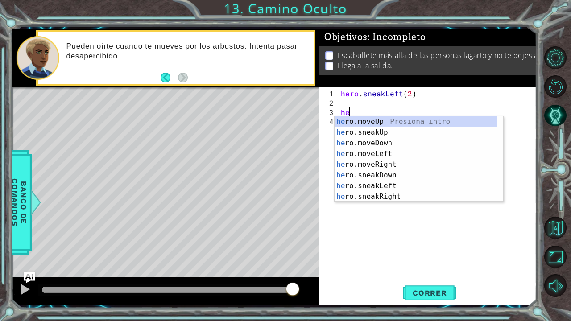
type textarea "h"
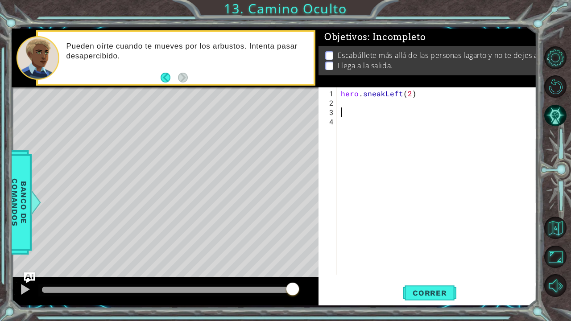
click at [360, 102] on div "hero . sneakLeft ( 2 )" at bounding box center [439, 192] width 200 height 206
click at [425, 264] on span "Correr" at bounding box center [430, 293] width 52 height 9
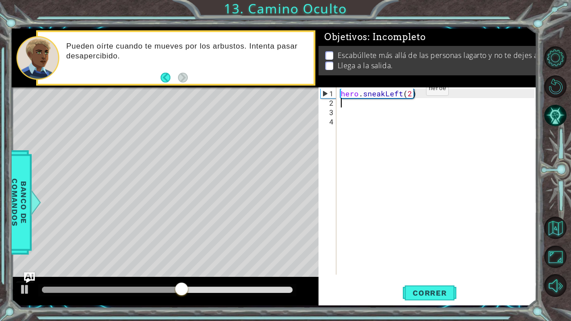
click at [410, 92] on div "hero . sneakLeft ( 2 )" at bounding box center [439, 192] width 200 height 206
drag, startPoint x: 416, startPoint y: 94, endPoint x: 329, endPoint y: 90, distance: 87.5
click at [329, 90] on div "hero.sneakLeft(2) 1 2 3 4 hero . sneakLeft ( 2 ) הההההההההההההההההההההההההההההה…" at bounding box center [426, 180] width 216 height 187
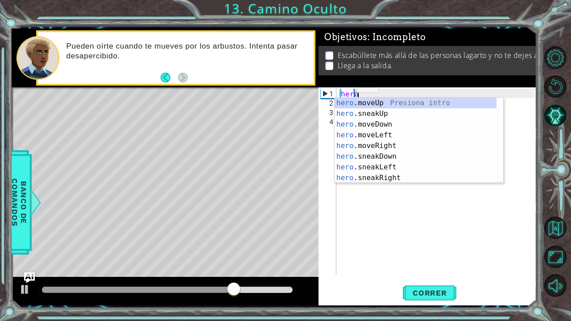
scroll to position [0, 0]
click at [364, 104] on div "hero .moveUp Presiona intro hero .sneakUp Presiona intro hero .moveDown Presion…" at bounding box center [416, 151] width 162 height 107
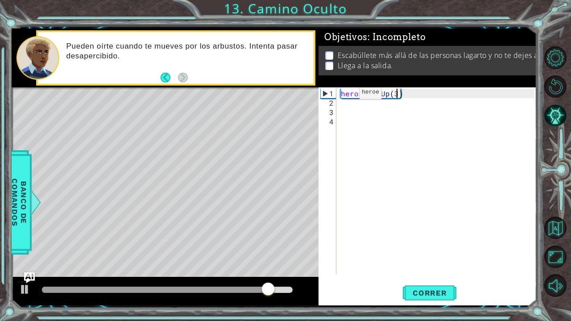
scroll to position [0, 3]
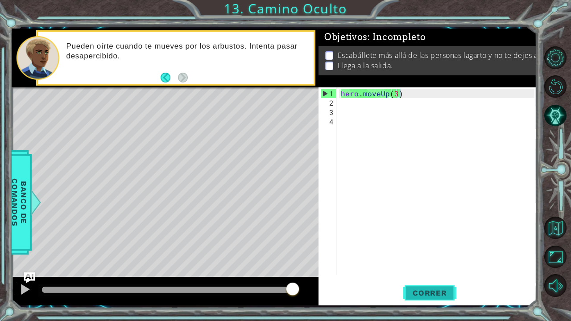
click at [421, 264] on span "Correr" at bounding box center [430, 293] width 52 height 9
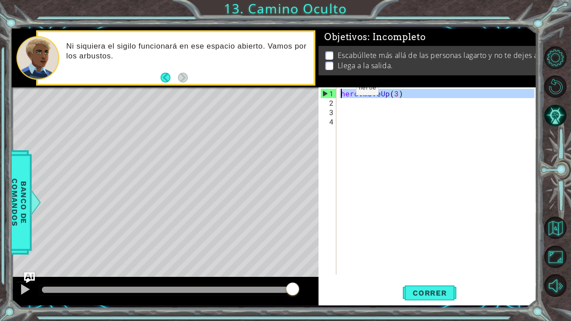
drag, startPoint x: 409, startPoint y: 98, endPoint x: 319, endPoint y: 93, distance: 89.8
click at [319, 93] on div "hero.moveUp(3) 1 2 3 4 hero . moveUp ( 3 ) הההההההההההההההההההההההההההההההההההה…" at bounding box center [426, 180] width 216 height 187
type textarea "hero.moveUp(3)"
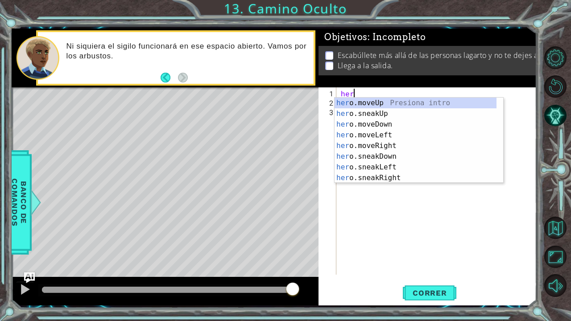
scroll to position [0, 0]
click at [373, 133] on div "her o.moveUp Presiona intro her o.sneakUp Presiona intro her o.moveDown Presion…" at bounding box center [419, 151] width 169 height 107
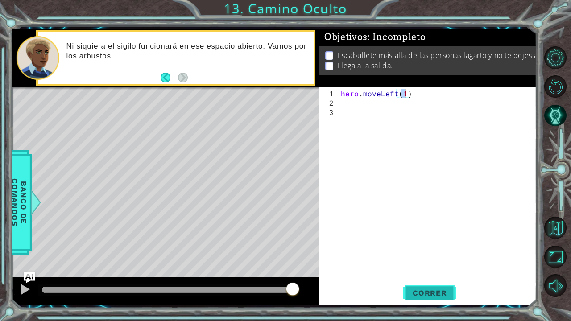
click at [422, 264] on span "Correr" at bounding box center [430, 293] width 52 height 9
type textarea "hero.moveLeft(2)"
click at [421, 264] on span "Correr" at bounding box center [430, 293] width 52 height 9
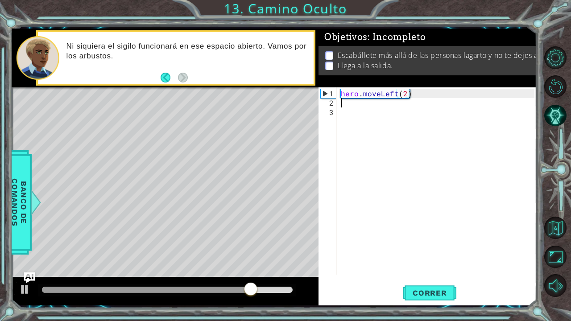
click at [427, 101] on div "hero . moveLeft ( 2 )" at bounding box center [439, 192] width 200 height 206
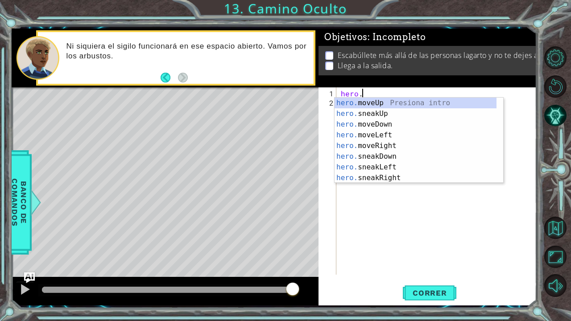
type textarea "h"
click at [381, 134] on div "hero .moveUp Presiona intro hero .sneakUp Presiona intro hero .moveDown Presion…" at bounding box center [416, 151] width 162 height 107
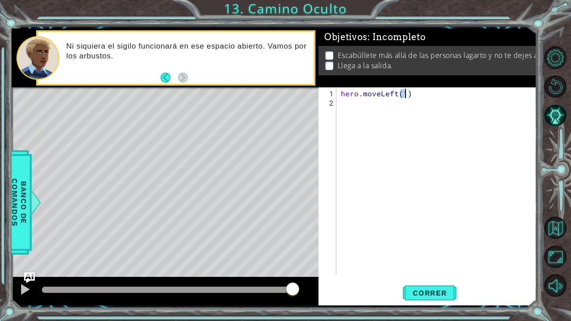
type textarea "hero.moveLeft(2)"
click at [356, 103] on div "hero . moveLeft ( 2 )" at bounding box center [439, 192] width 200 height 206
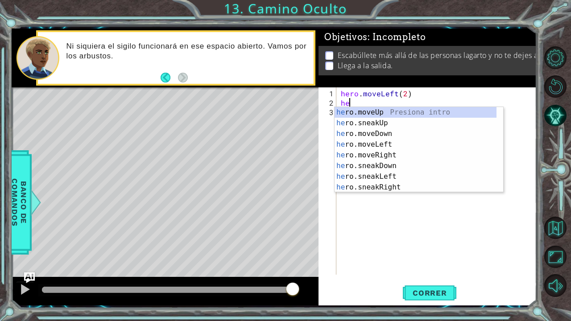
scroll to position [0, 0]
click at [373, 111] on div "hero .moveUp Presiona intro hero .sneakUp Presiona intro hero .moveDown Presion…" at bounding box center [416, 160] width 162 height 107
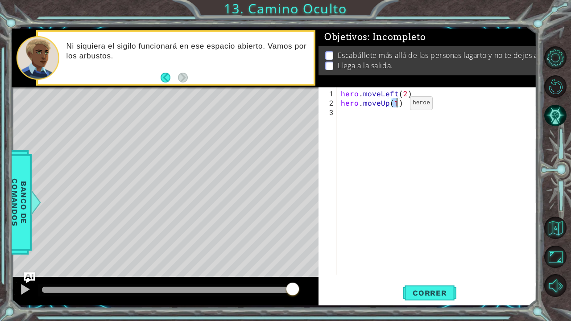
type textarea "hero.moveUp(2)"
click at [352, 112] on div "hero . moveLeft ( 2 ) hero . moveUp ( 2 )" at bounding box center [439, 192] width 200 height 206
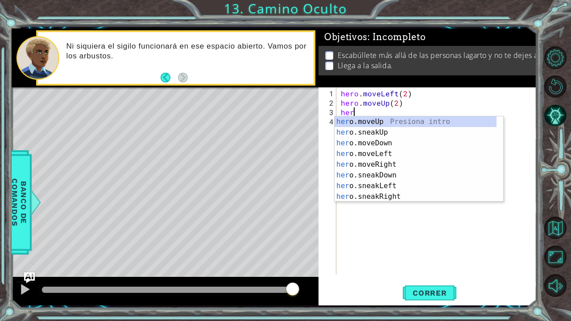
scroll to position [0, 0]
click at [382, 165] on div "hero .moveUp Presiona intro hero .sneakUp Presiona intro hero .moveDown Presion…" at bounding box center [416, 169] width 162 height 107
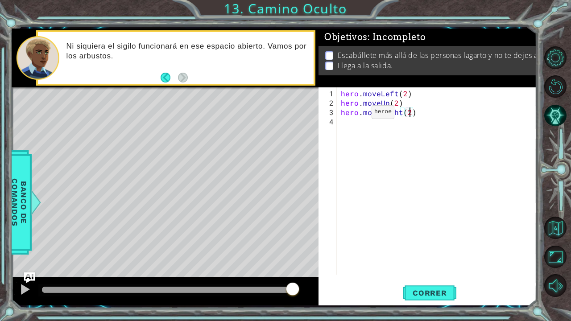
scroll to position [0, 4]
click at [426, 264] on span "Correr" at bounding box center [430, 293] width 52 height 9
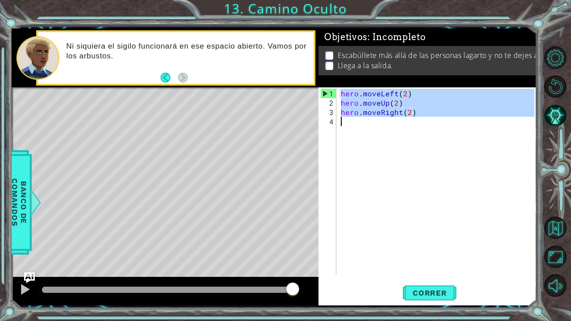
drag, startPoint x: 341, startPoint y: 92, endPoint x: 440, endPoint y: 121, distance: 103.3
click at [440, 121] on div "hero . moveLeft ( 2 ) hero . moveUp ( 2 ) hero . moveRight ( 2 )" at bounding box center [439, 192] width 200 height 206
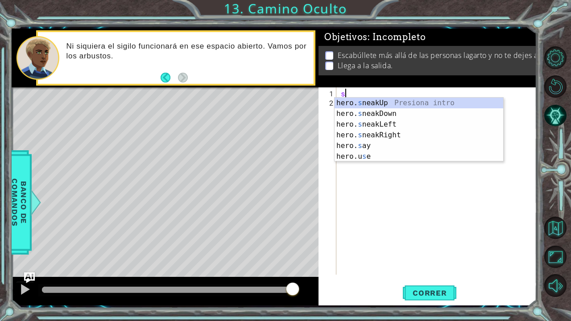
scroll to position [0, 0]
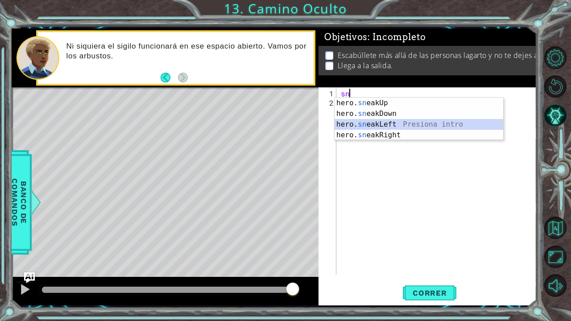
click at [376, 120] on div "hero. sn eakUp Presiona intro hero. sn eakDown Presiona intro hero. sn eakLeft …" at bounding box center [419, 130] width 169 height 64
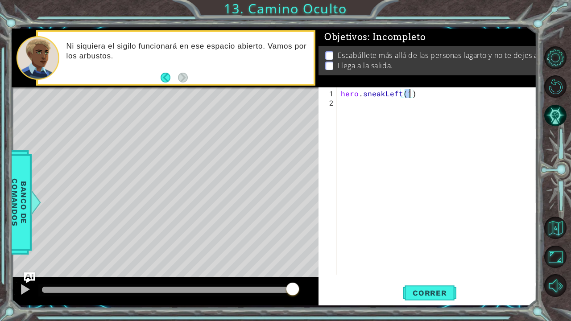
type textarea "hero.sneakLeft(2)"
click at [378, 103] on div "hero . sneakLeft ( 2 )" at bounding box center [439, 192] width 200 height 206
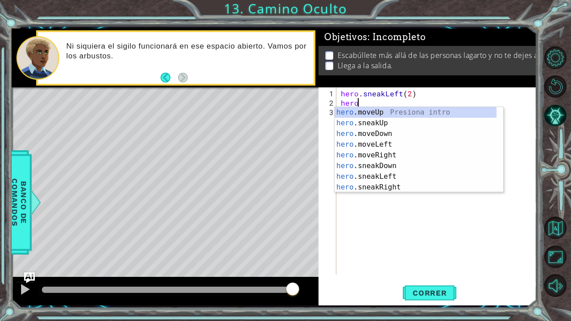
scroll to position [0, 0]
click at [384, 125] on div "hero .moveUp Presiona intro hero .sneakUp Presiona intro hero .moveDown Presion…" at bounding box center [416, 160] width 162 height 107
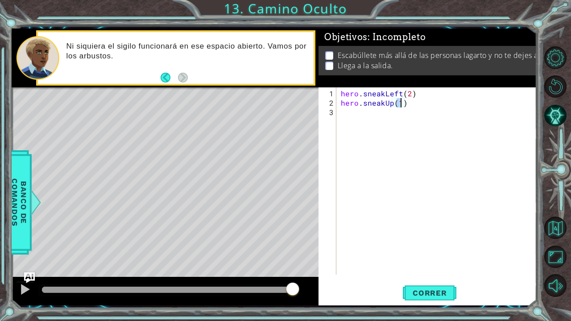
type textarea "hero.sneakUp(2)"
click at [364, 116] on div "hero . sneakLeft ( 2 ) hero . sneakUp ( 2 )" at bounding box center [439, 192] width 200 height 206
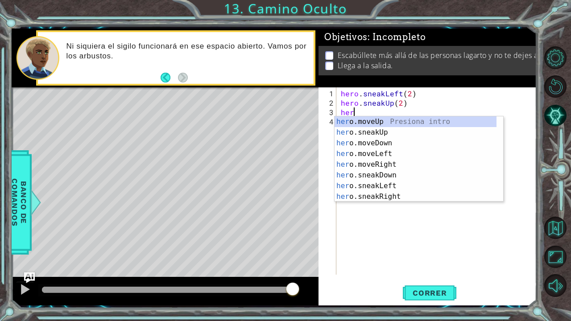
scroll to position [0, 0]
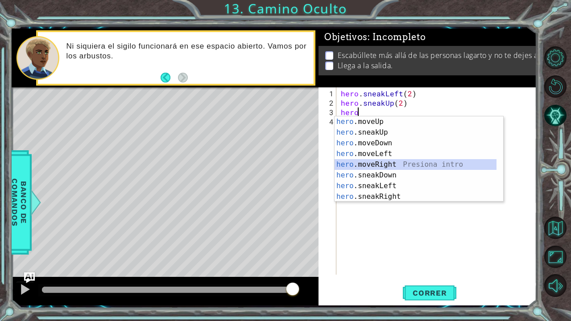
click at [381, 164] on div "hero .moveUp Presiona intro hero .sneakUp Presiona intro hero .moveDown Presion…" at bounding box center [416, 169] width 162 height 107
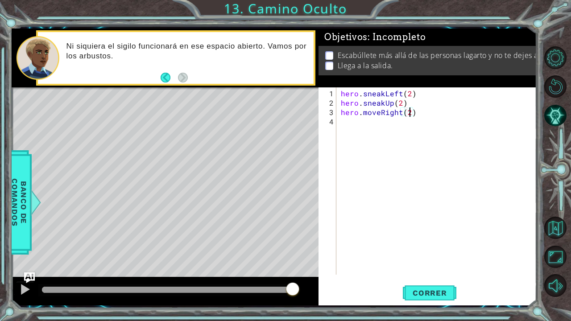
scroll to position [0, 4]
click at [413, 264] on span "Correr" at bounding box center [430, 293] width 52 height 9
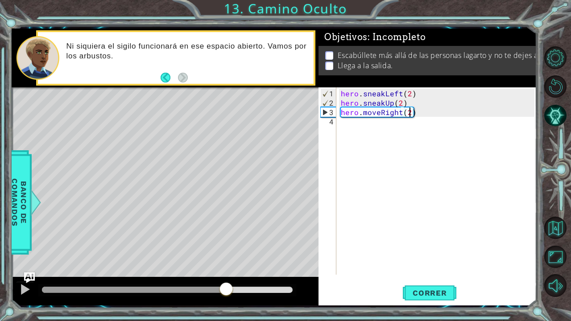
drag, startPoint x: 100, startPoint y: 284, endPoint x: 227, endPoint y: 287, distance: 126.7
click at [227, 264] on div at bounding box center [226, 290] width 16 height 16
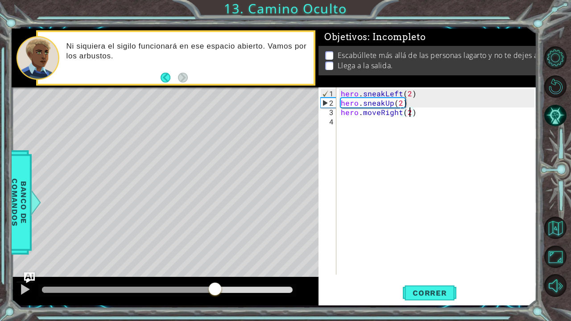
drag, startPoint x: 281, startPoint y: 290, endPoint x: 215, endPoint y: 289, distance: 66.0
click at [215, 264] on div at bounding box center [128, 290] width 173 height 6
drag, startPoint x: 401, startPoint y: 114, endPoint x: 372, endPoint y: 112, distance: 29.0
click at [373, 112] on div "hero . sneakLeft ( 2 ) hero . sneakUp ( 2 ) hero . moveRight ( 2 )" at bounding box center [439, 192] width 200 height 206
click at [363, 113] on div "hero . sneakLeft ( 2 ) hero . sneakUp ( 2 ) hero . moveRight ( 2 )" at bounding box center [439, 192] width 200 height 206
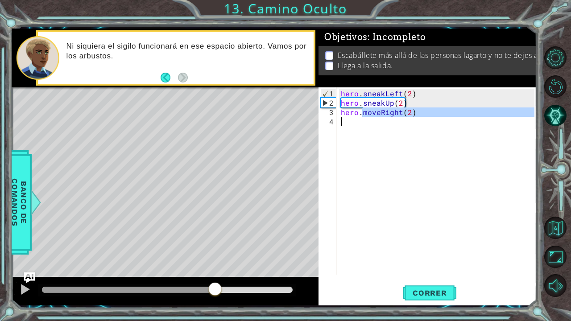
drag, startPoint x: 363, startPoint y: 113, endPoint x: 434, endPoint y: 123, distance: 71.2
click at [434, 123] on div "hero . sneakLeft ( 2 ) hero . sneakUp ( 2 ) hero . moveRight ( 2 )" at bounding box center [439, 192] width 200 height 206
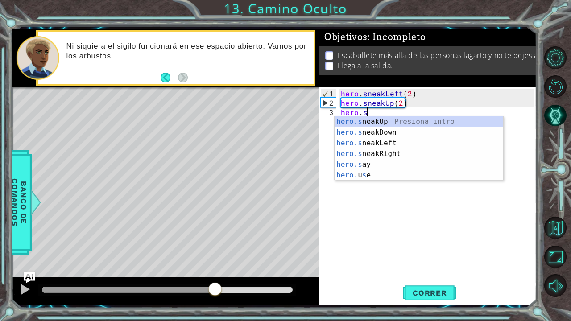
scroll to position [0, 1]
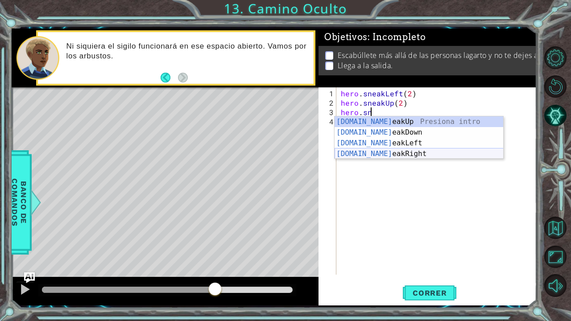
click at [377, 158] on div "[DOMAIN_NAME] eakUp Presiona intro [DOMAIN_NAME] eakDown Presiona intro [DOMAIN…" at bounding box center [419, 148] width 169 height 64
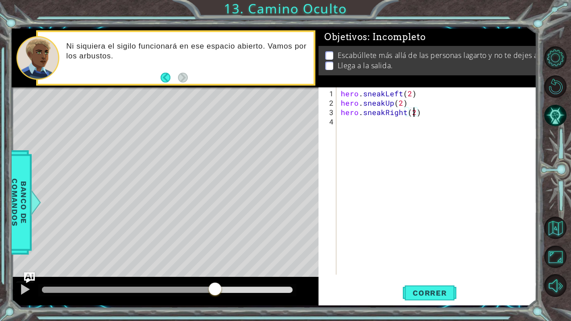
scroll to position [0, 4]
type textarea "hero.sneakRight(2)"
click at [425, 264] on button "Correr" at bounding box center [430, 293] width 54 height 22
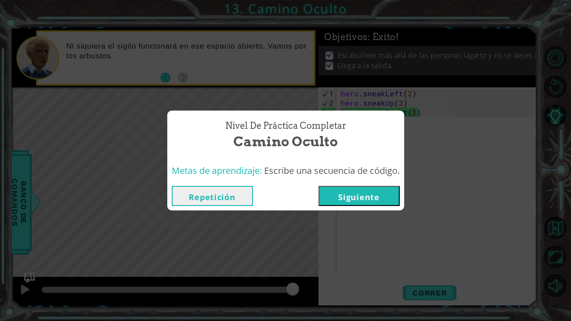
click at [352, 196] on button "Siguiente" at bounding box center [358, 196] width 81 height 20
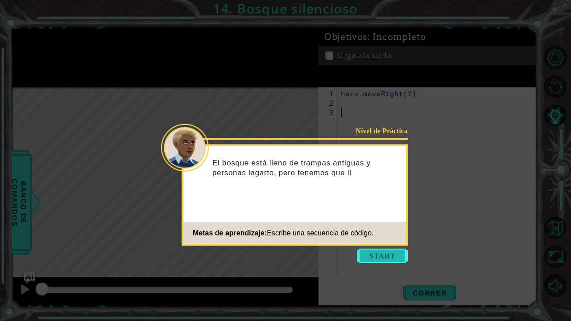
click at [377, 254] on button "Start" at bounding box center [382, 256] width 51 height 14
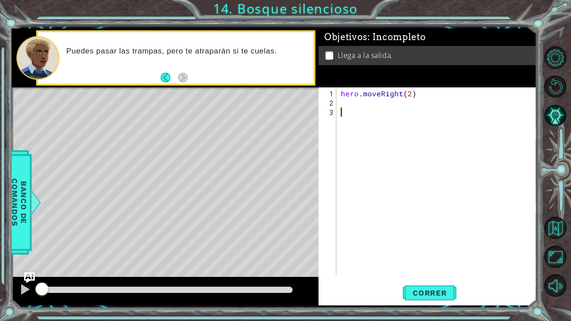
click at [346, 103] on div "hero . moveRight ( 2 )" at bounding box center [439, 192] width 200 height 206
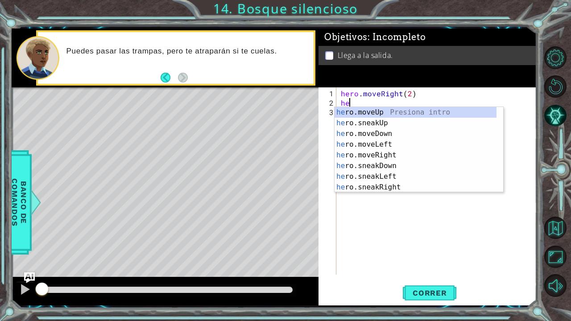
scroll to position [0, 0]
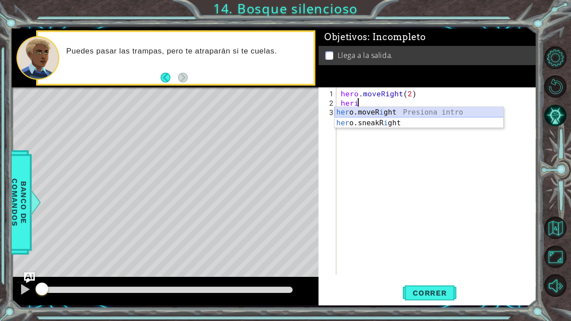
click at [397, 113] on div "her o.moveR i ght Presiona intro her o.sneakR i ght Presiona intro" at bounding box center [419, 128] width 169 height 43
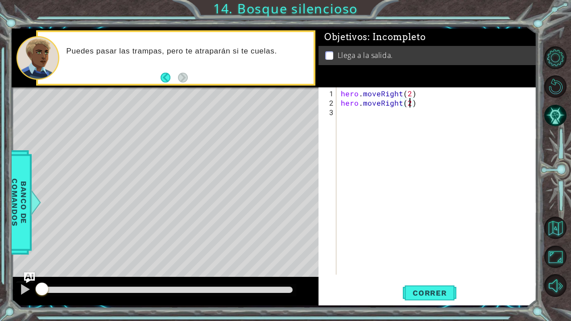
scroll to position [0, 4]
type textarea "hero.moveRight(2)"
click at [422, 264] on span "Correr" at bounding box center [430, 293] width 52 height 9
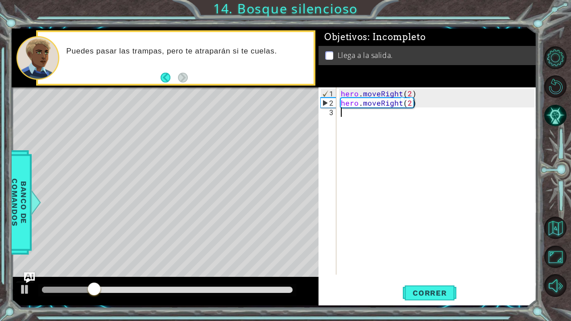
click at [351, 123] on div "hero . moveRight ( 2 ) hero . moveRight ( 2 )" at bounding box center [439, 192] width 200 height 206
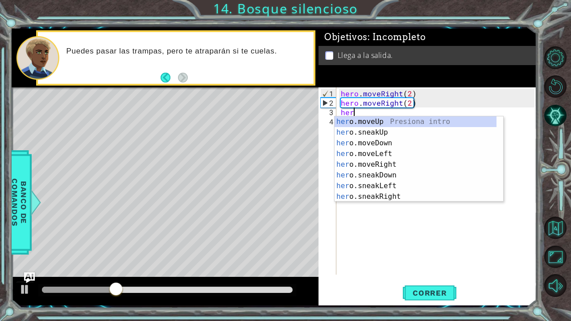
scroll to position [0, 0]
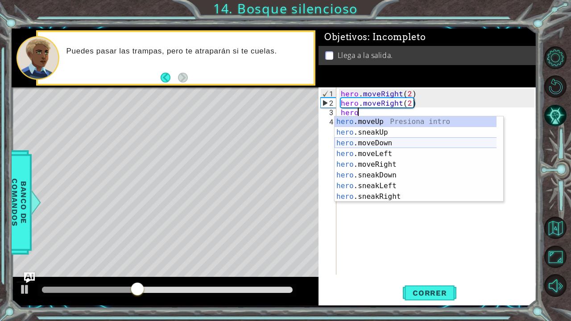
click at [386, 148] on div "hero .moveUp Presiona intro hero .sneakUp Presiona intro hero .moveDown Presion…" at bounding box center [416, 169] width 162 height 107
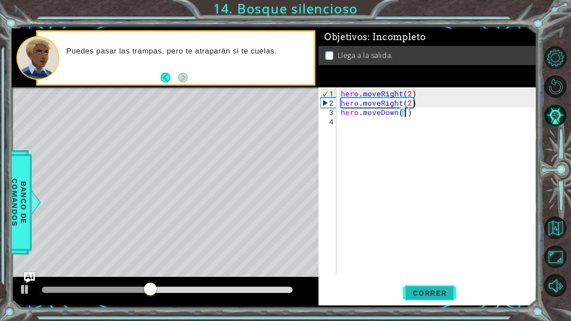
type textarea "hero.moveDown(1)"
click at [420, 264] on span "Correr" at bounding box center [430, 293] width 52 height 9
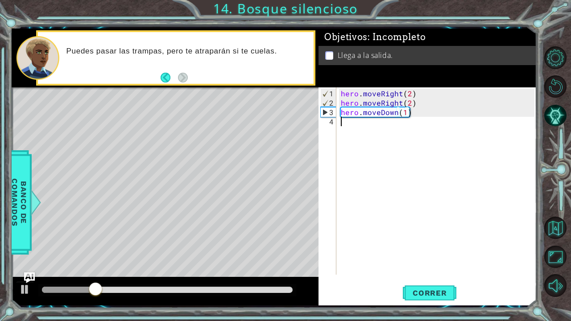
click at [351, 129] on div "hero . moveRight ( 2 ) hero . moveRight ( 2 ) hero . moveDown ( 1 )" at bounding box center [439, 192] width 200 height 206
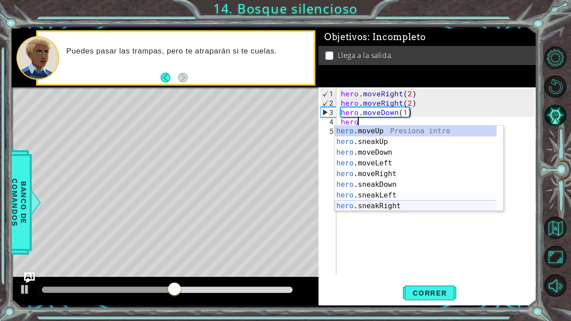
click at [380, 205] on div "hero .moveUp Presiona intro hero .sneakUp Presiona intro hero .moveDown Presion…" at bounding box center [416, 179] width 162 height 107
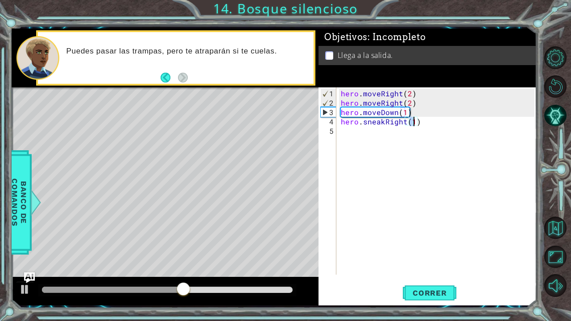
type textarea "hero.sneakRight(2)"
click at [355, 137] on div "hero . moveRight ( 2 ) hero . moveRight ( 2 ) hero . moveDown ( 1 ) hero . snea…" at bounding box center [439, 192] width 200 height 206
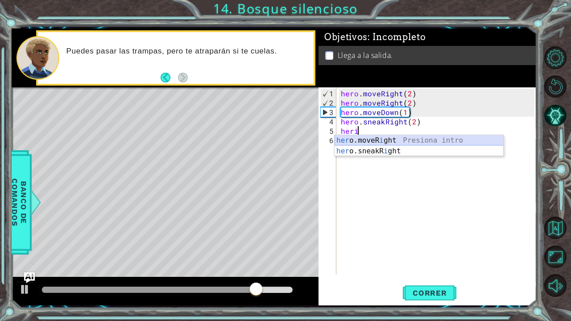
scroll to position [0, 0]
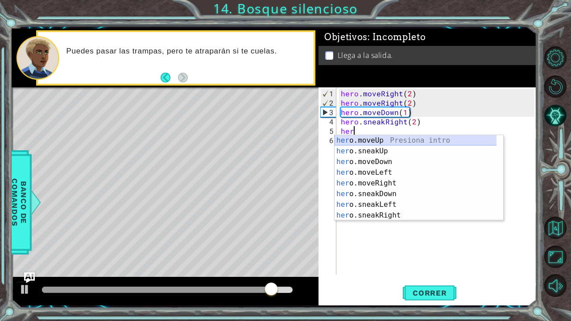
click at [380, 138] on div "her o.moveUp Presiona intro her o.sneakUp Presiona intro her o.moveDown Presion…" at bounding box center [419, 188] width 169 height 107
type textarea "hero.moveUp(1)"
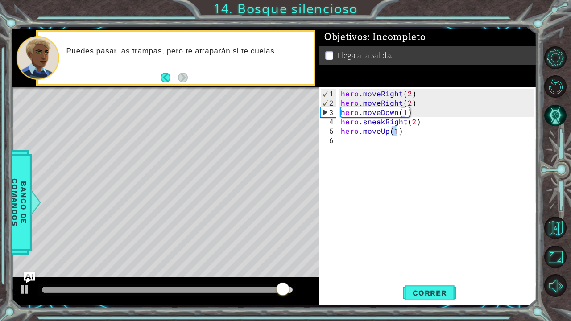
click at [364, 143] on div "hero . moveRight ( 2 ) hero . moveRight ( 2 ) hero . moveDown ( 1 ) hero . snea…" at bounding box center [439, 192] width 200 height 206
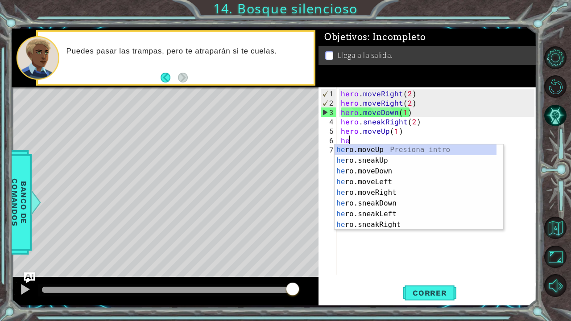
scroll to position [0, 0]
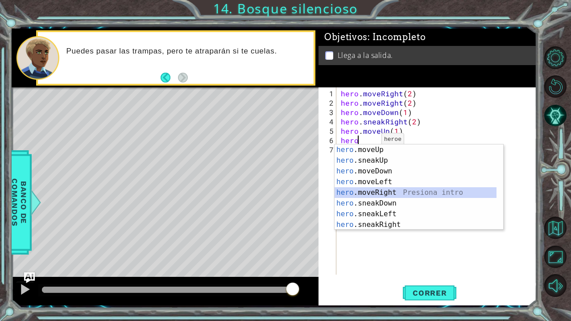
click at [380, 193] on div "hero .moveUp Presiona intro hero .sneakUp Presiona intro hero .moveDown Presion…" at bounding box center [416, 198] width 162 height 107
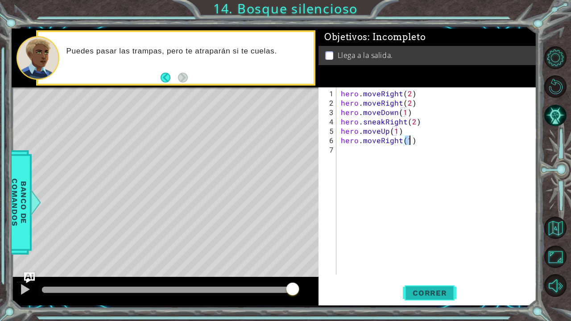
type textarea "hero.moveRight(1)"
click at [430, 264] on span "Correr" at bounding box center [430, 293] width 52 height 9
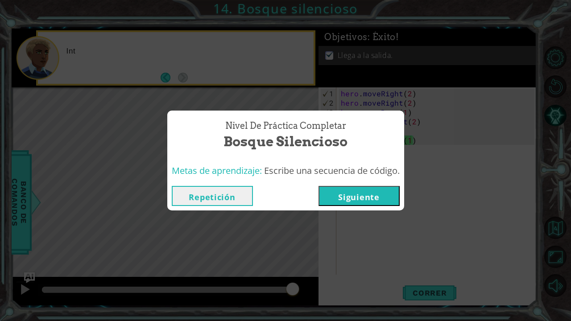
click at [366, 198] on button "Siguiente" at bounding box center [358, 196] width 81 height 20
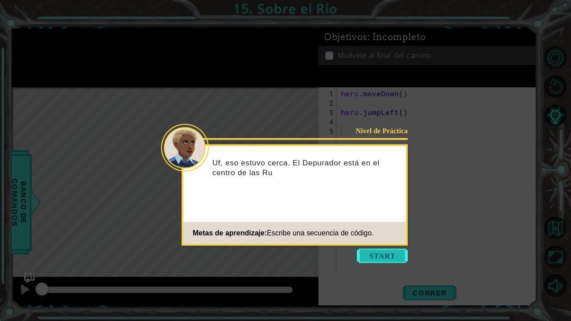
click at [376, 256] on button "Start" at bounding box center [382, 256] width 51 height 14
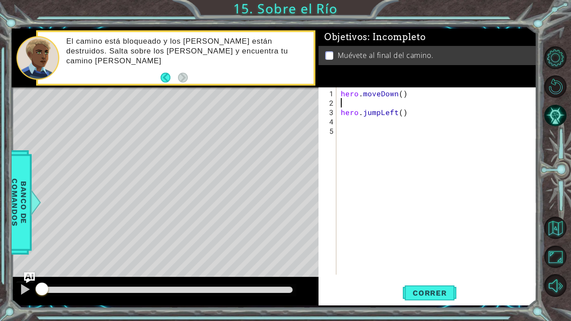
click at [352, 103] on div "hero . moveDown ( ) hero . jumpLeft ( )" at bounding box center [439, 192] width 200 height 206
click at [428, 264] on span "Correr" at bounding box center [430, 293] width 52 height 9
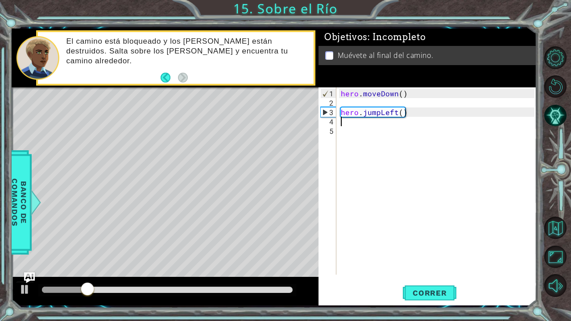
click at [352, 122] on div "hero . moveDown ( ) hero . jumpLeft ( )" at bounding box center [439, 192] width 200 height 206
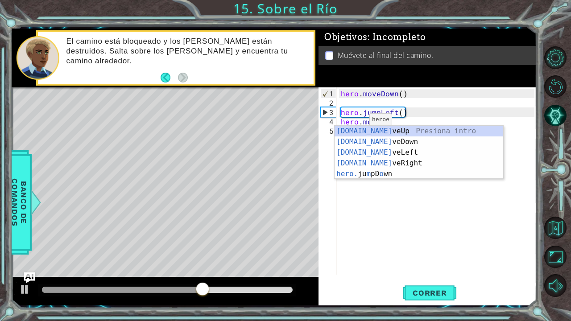
scroll to position [0, 1]
click at [385, 153] on div "[DOMAIN_NAME] veUp Presiona intro [DOMAIN_NAME] veDown Presiona intro [DOMAIN_N…" at bounding box center [419, 163] width 169 height 75
type textarea "hero.moveLeft(1)"
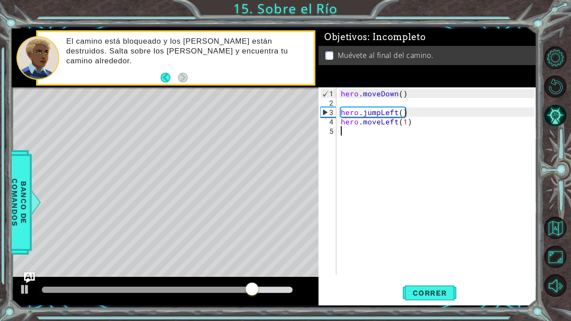
click at [376, 134] on div "hero . moveDown ( ) hero . jumpLeft ( ) hero . moveLeft ( 1 )" at bounding box center [439, 192] width 200 height 206
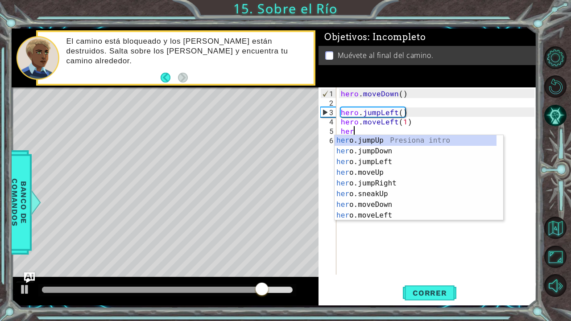
type textarea "hero"
click at [385, 153] on div "hero .jumpUp Presiona intro hero .jumpDown Presiona intro hero .jumpLeft Presio…" at bounding box center [416, 188] width 162 height 107
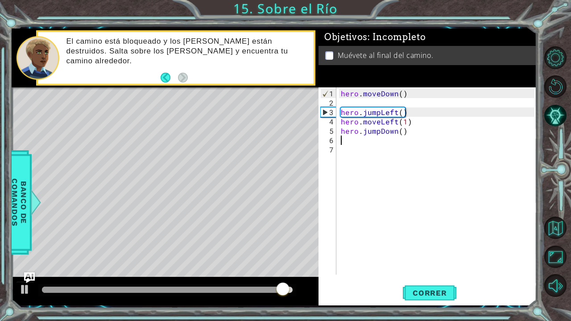
scroll to position [0, 0]
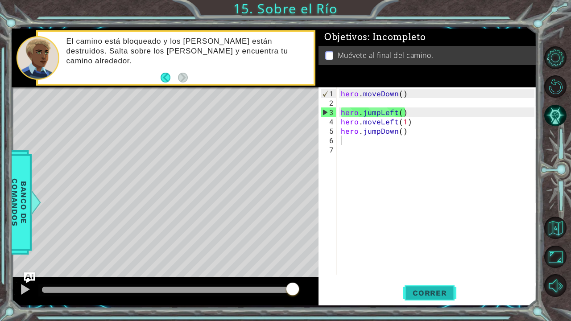
click at [419, 264] on span "Correr" at bounding box center [430, 293] width 52 height 9
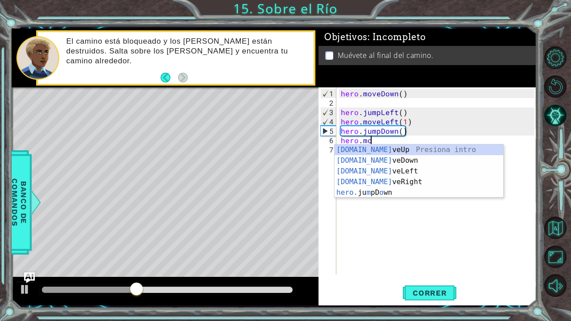
scroll to position [0, 1]
type textarea "hero.m"
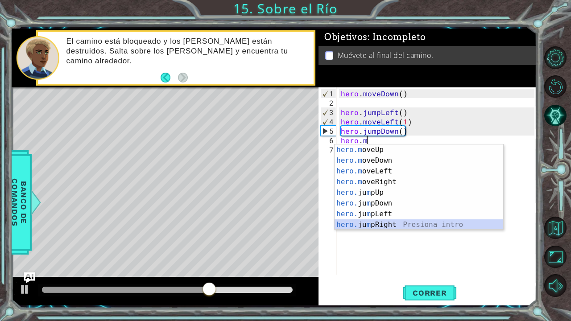
click at [376, 223] on div "hero.m oveUp Presiona intro hero.m oveDown Presiona intro hero.m oveLeft Presio…" at bounding box center [419, 198] width 169 height 107
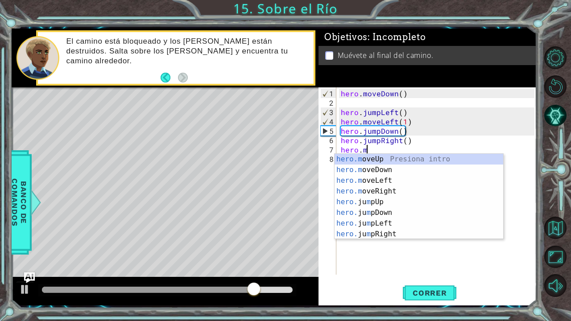
scroll to position [0, 1]
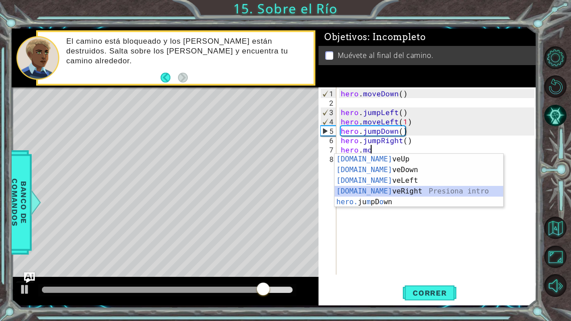
click at [388, 190] on div "[DOMAIN_NAME] veUp Presiona intro [DOMAIN_NAME] veDown Presiona intro [DOMAIN_N…" at bounding box center [419, 191] width 169 height 75
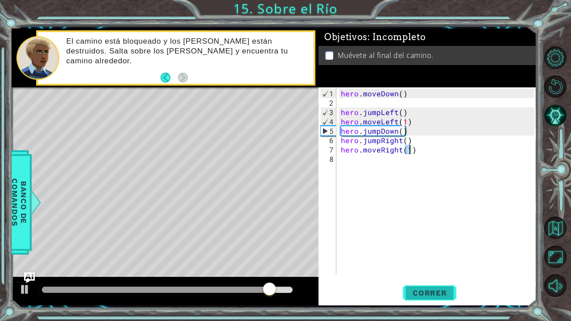
type textarea "hero.moveRight(1)"
click at [426, 264] on button "Correr" at bounding box center [430, 293] width 54 height 22
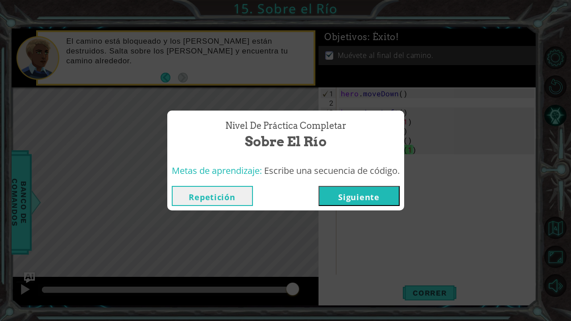
click at [364, 196] on button "Siguiente" at bounding box center [358, 196] width 81 height 20
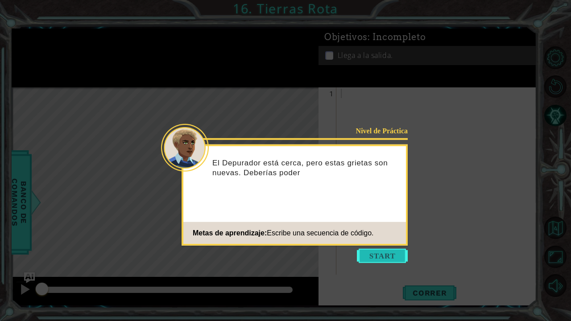
click at [387, 254] on button "Start" at bounding box center [382, 256] width 51 height 14
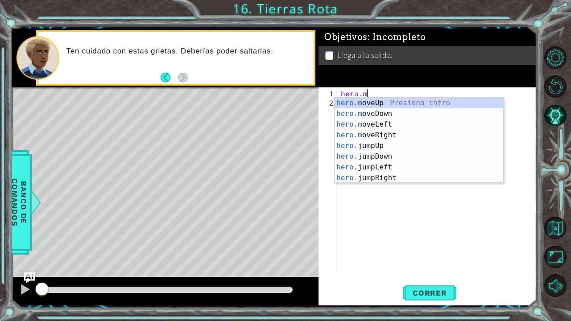
scroll to position [0, 1]
click at [389, 132] on div "hero.m oveUp Presiona intro hero.m oveDown Presiona intro hero.m oveLeft Presio…" at bounding box center [419, 151] width 169 height 107
type textarea "hero.moveRight(1)"
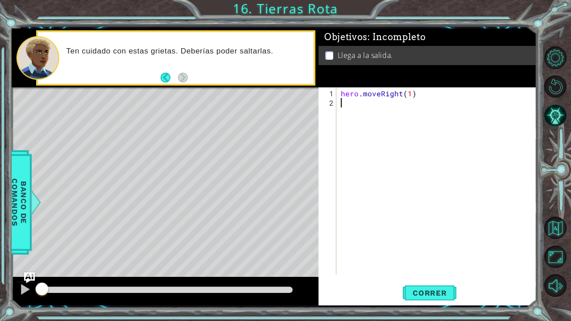
click at [373, 111] on div "hero . moveRight ( 1 )" at bounding box center [439, 192] width 200 height 206
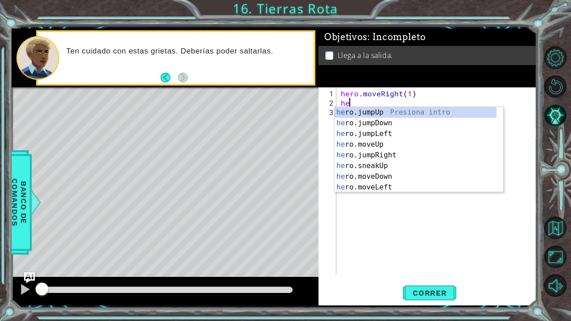
scroll to position [0, 0]
type textarea "hero"
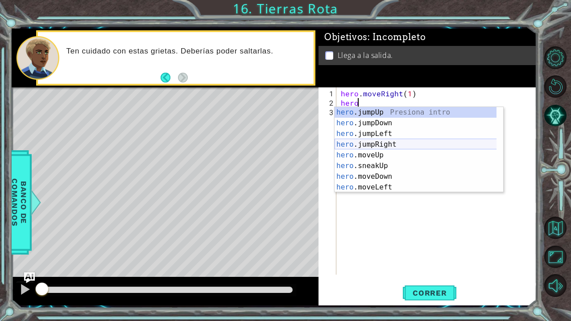
click at [387, 141] on div "hero .jumpUp Presiona intro hero .jumpDown Presiona intro hero .jumpLeft Presio…" at bounding box center [416, 160] width 162 height 107
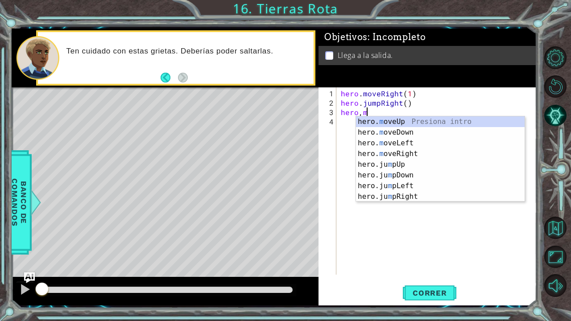
scroll to position [0, 1]
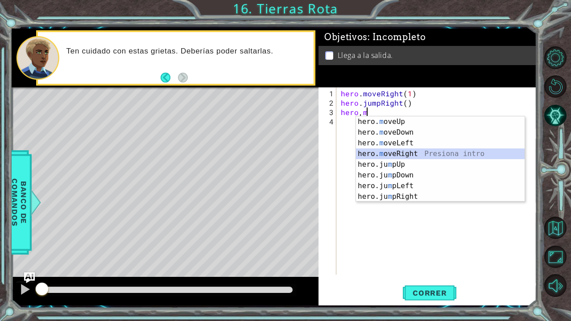
click at [395, 153] on div "hero. m oveUp Presiona intro hero. m oveDown Presiona intro hero. m oveLeft Pre…" at bounding box center [440, 169] width 169 height 107
type textarea "hero.moveRight(1)"
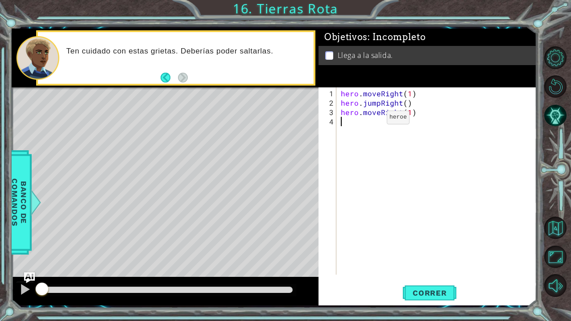
click at [372, 121] on div "hero . moveRight ( 1 ) hero . jumpRight ( ) hero . moveRight ( 1 )" at bounding box center [439, 192] width 200 height 206
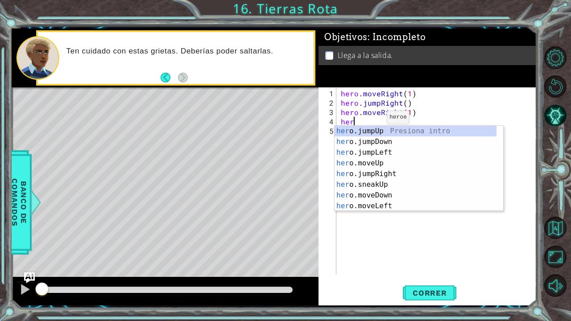
scroll to position [0, 0]
type textarea "hero"
click at [383, 132] on div "hero .jumpUp Presiona intro hero .jumpDown Presiona intro hero .jumpLeft Presio…" at bounding box center [416, 179] width 162 height 107
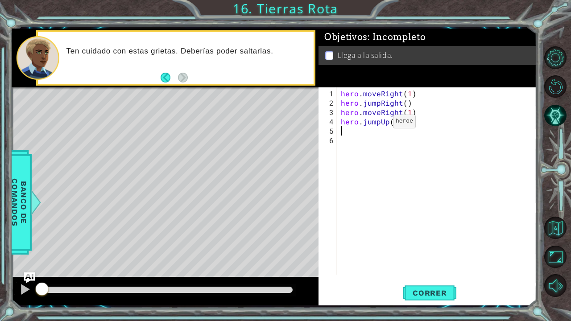
scroll to position [0, 0]
click at [360, 136] on div "hero . moveRight ( 1 ) hero . jumpRight ( ) hero . moveRight ( 1 ) hero . jumpU…" at bounding box center [439, 192] width 200 height 206
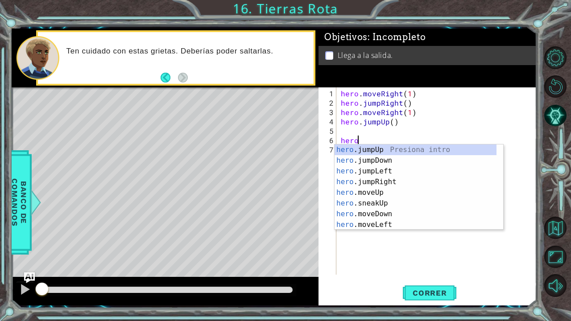
scroll to position [0, 0]
click at [379, 195] on div "hero .jumpUp Presiona intro hero .jumpDown Presiona intro hero .jumpLeft Presio…" at bounding box center [416, 198] width 162 height 107
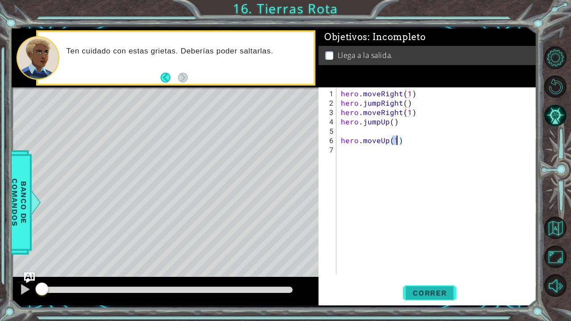
type textarea "hero.moveUp(1)"
click at [428, 264] on span "Correr" at bounding box center [430, 293] width 52 height 9
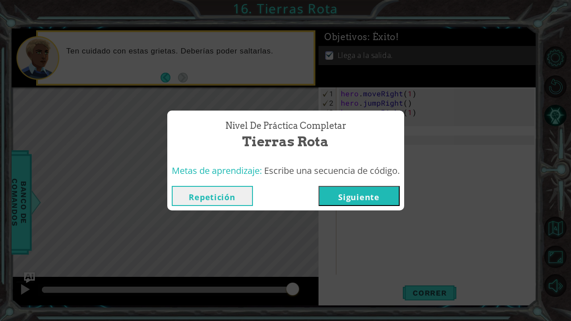
click at [355, 195] on button "Siguiente" at bounding box center [358, 196] width 81 height 20
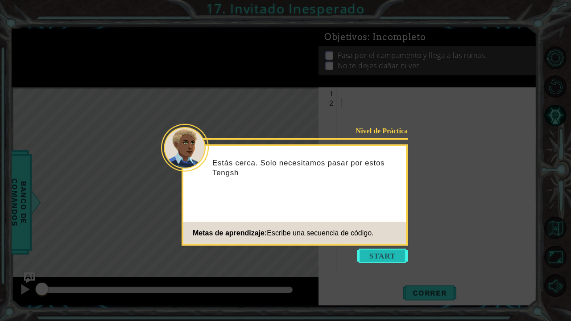
click at [377, 260] on button "Start" at bounding box center [382, 256] width 51 height 14
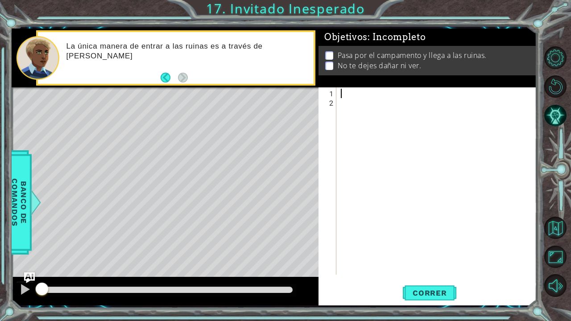
click at [348, 89] on div at bounding box center [439, 192] width 200 height 206
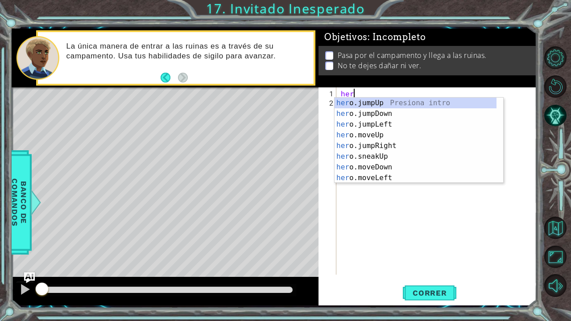
scroll to position [0, 0]
type textarea "hero"
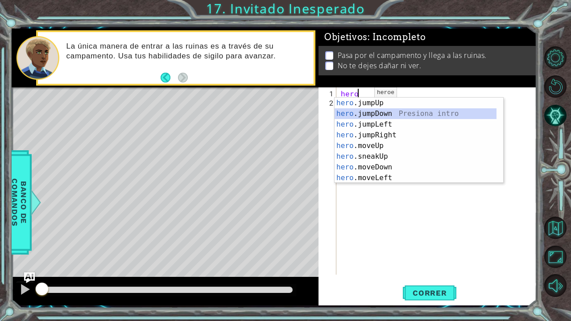
click at [380, 114] on div "hero .jumpUp Presiona intro hero .jumpDown Presiona intro hero .jumpLeft Presio…" at bounding box center [416, 151] width 162 height 107
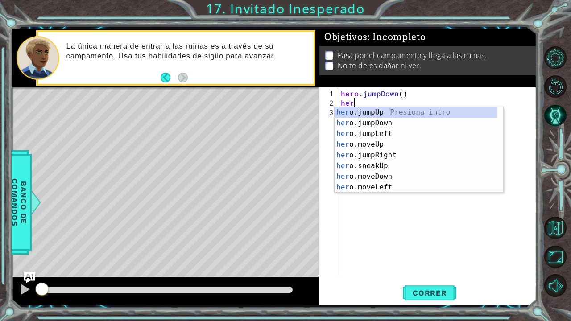
scroll to position [0, 0]
type textarea "hero"
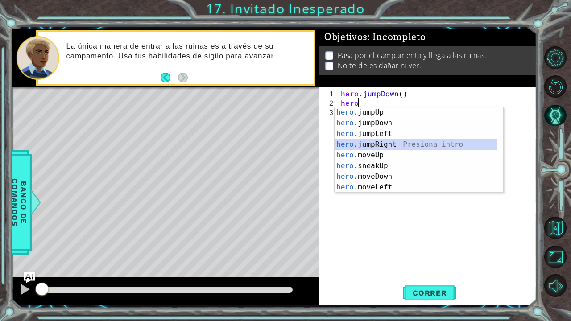
click at [386, 143] on div "hero .jumpUp Presiona intro hero .jumpDown Presiona intro hero .jumpLeft Presio…" at bounding box center [416, 160] width 162 height 107
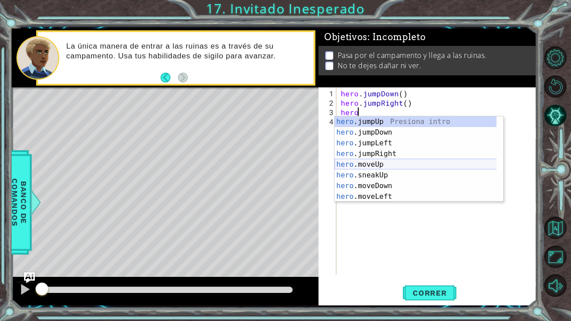
click at [379, 164] on div "hero .jumpUp Presiona intro hero .jumpDown Presiona intro hero .jumpLeft Presio…" at bounding box center [416, 169] width 162 height 107
type textarea "hero.moveUp(1)"
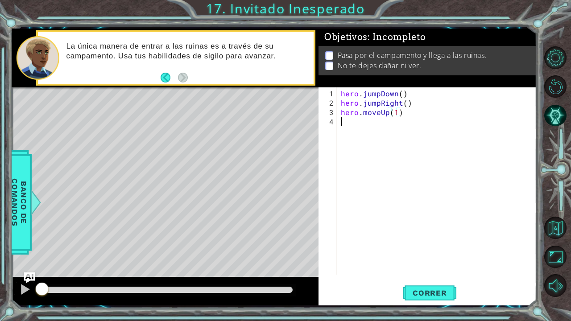
click at [362, 126] on div "hero . jumpDown ( ) hero . jumpRight ( ) hero . moveUp ( 1 )" at bounding box center [439, 192] width 200 height 206
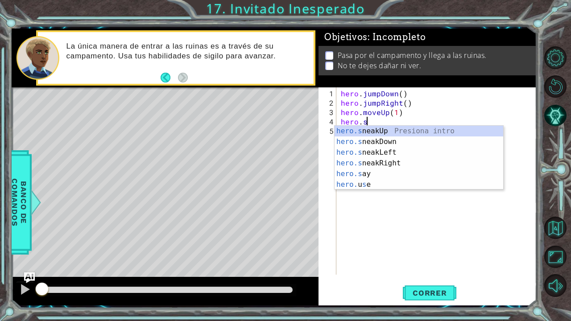
scroll to position [0, 1]
click at [391, 165] on div "hero.s neakUp Presiona intro hero.s neakDown Presiona intro hero.s neakLeft Pre…" at bounding box center [419, 169] width 169 height 86
type textarea "hero.sneakRight(1)"
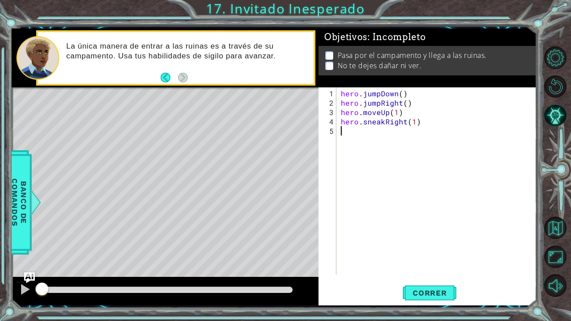
click at [362, 129] on div "hero . jumpDown ( ) hero . jumpRight ( ) hero . moveUp ( 1 ) hero . sneakRight …" at bounding box center [439, 192] width 200 height 206
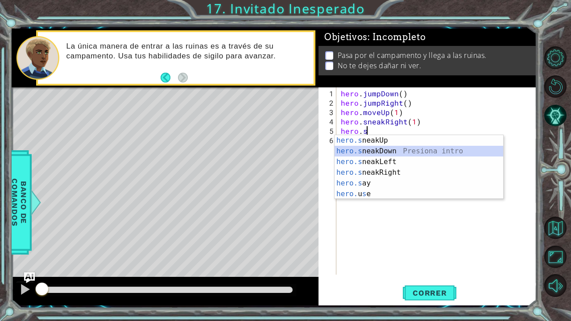
click at [384, 150] on div "hero.s neakUp Presiona intro hero.s neakDown Presiona intro hero.s neakLeft Pre…" at bounding box center [419, 178] width 169 height 86
type textarea "hero.sneakDown(1)"
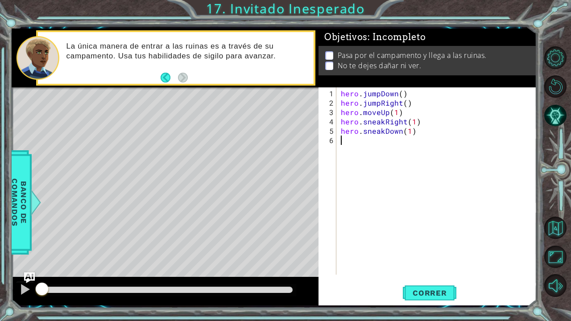
click at [358, 145] on div "hero . jumpDown ( ) hero . jumpRight ( ) hero . moveUp ( 1 ) hero . sneakRight …" at bounding box center [439, 192] width 200 height 206
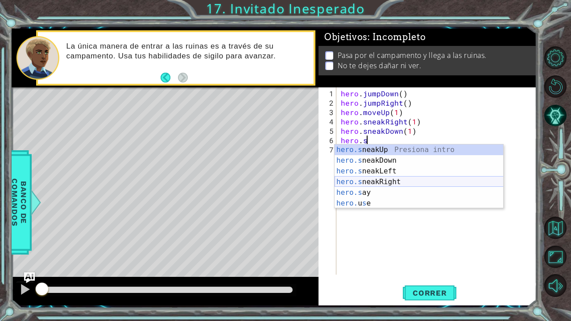
click at [381, 182] on div "hero.s neakUp Presiona intro hero.s neakDown Presiona intro hero.s neakLeft Pre…" at bounding box center [419, 188] width 169 height 86
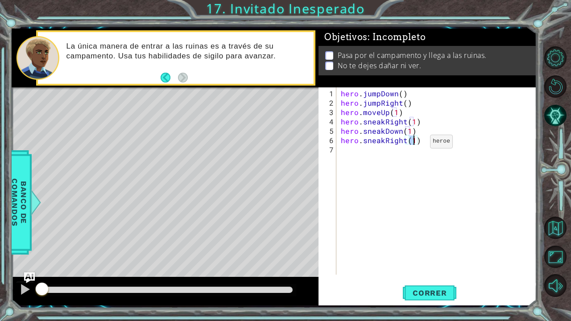
type textarea "hero.sneakRight(2)"
click at [380, 154] on div "hero . jumpDown ( ) hero . jumpRight ( ) hero . moveUp ( 1 ) hero . sneakRight …" at bounding box center [439, 192] width 200 height 206
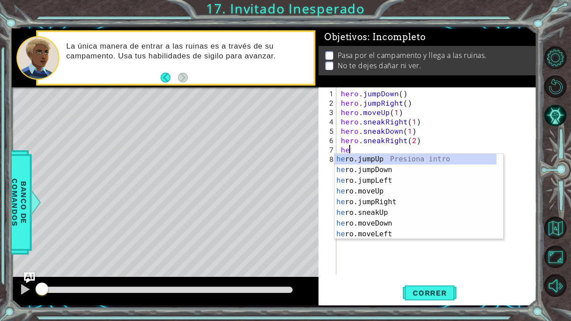
scroll to position [0, 0]
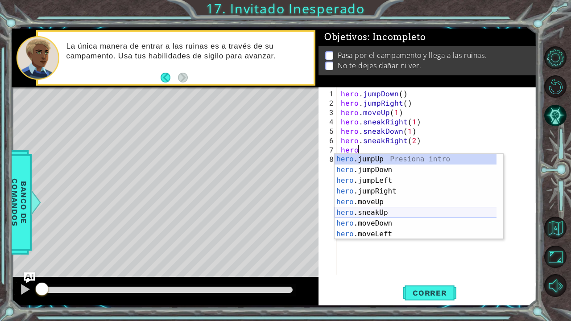
click at [373, 211] on div "hero .jumpUp Presiona intro hero .jumpDown Presiona intro hero .jumpLeft Presio…" at bounding box center [416, 207] width 162 height 107
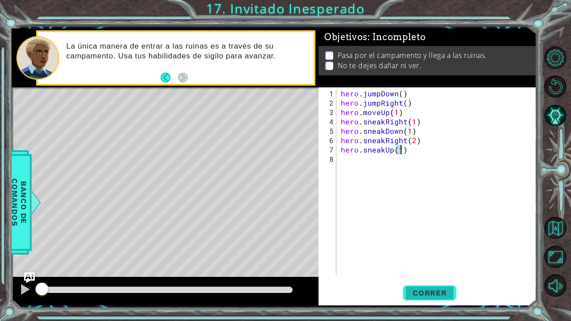
type textarea "hero.sneakUp(1)"
click at [419, 264] on span "Correr" at bounding box center [430, 293] width 52 height 9
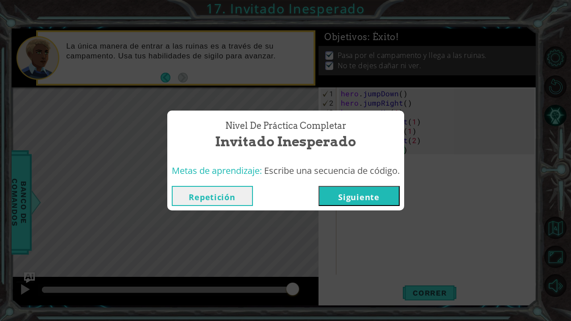
click at [357, 204] on button "Siguiente" at bounding box center [358, 196] width 81 height 20
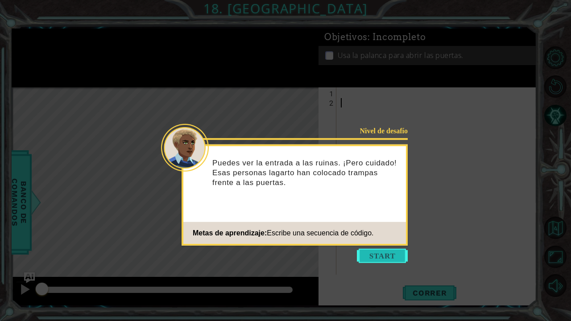
click at [380, 252] on button "Start" at bounding box center [382, 256] width 51 height 14
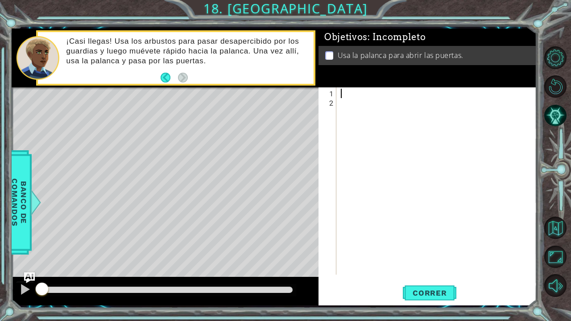
click at [347, 91] on div at bounding box center [439, 192] width 200 height 206
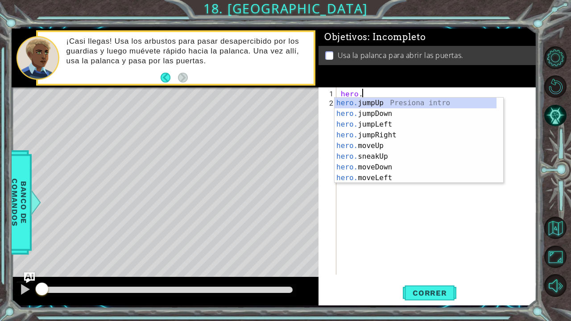
scroll to position [0, 1]
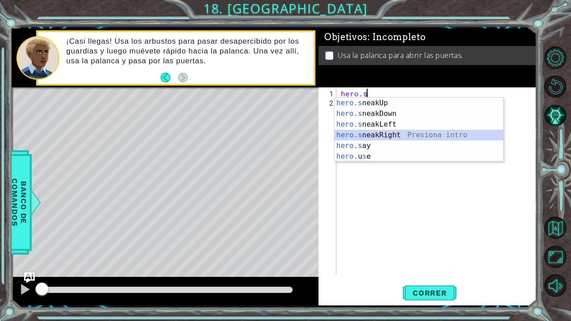
click at [405, 132] on div "hero.s neakUp Presiona intro hero.s neakDown Presiona intro hero.s neakLeft Pre…" at bounding box center [419, 141] width 169 height 86
type textarea "hero.sneakRight(1)"
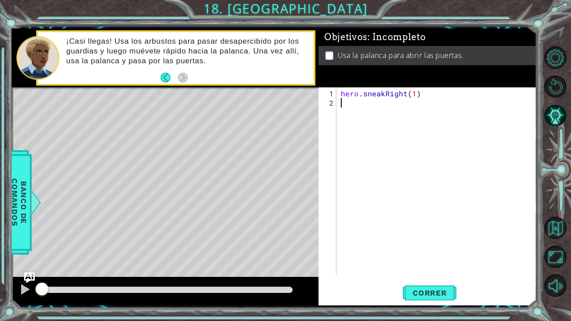
click at [371, 109] on div "hero . sneakRight ( 1 )" at bounding box center [439, 192] width 200 height 206
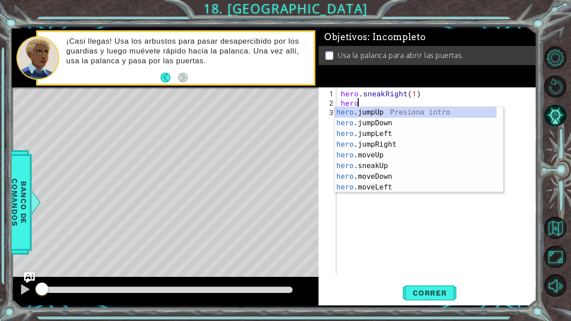
scroll to position [0, 0]
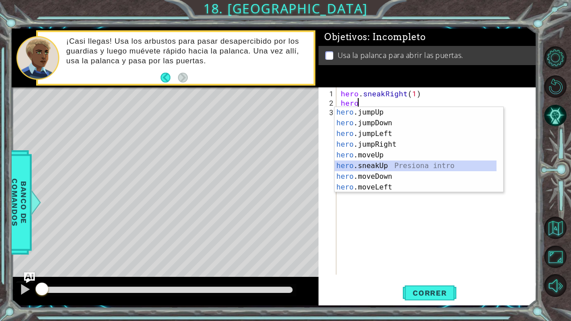
click at [374, 163] on div "hero .jumpUp Presiona intro hero .jumpDown Presiona intro hero .jumpLeft Presio…" at bounding box center [416, 160] width 162 height 107
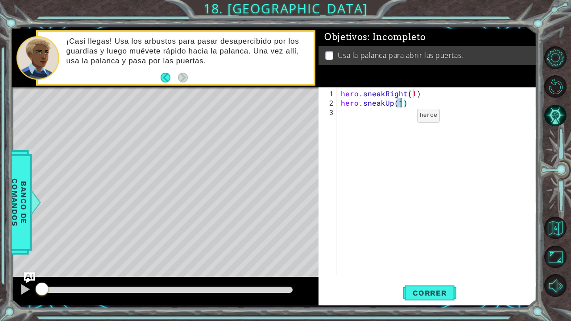
type textarea "hero.sneakUp(2)"
click at [351, 116] on div "hero . sneakRight ( 1 ) hero . sneakUp ( 2 )" at bounding box center [439, 192] width 200 height 206
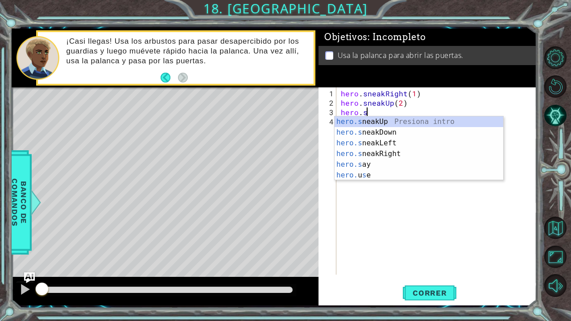
scroll to position [0, 1]
click at [373, 153] on div "hero.s neakUp Presiona intro hero.s neakDown Presiona intro hero.s neakLeft Pre…" at bounding box center [419, 159] width 169 height 86
type textarea "hero.sneakRight(1)"
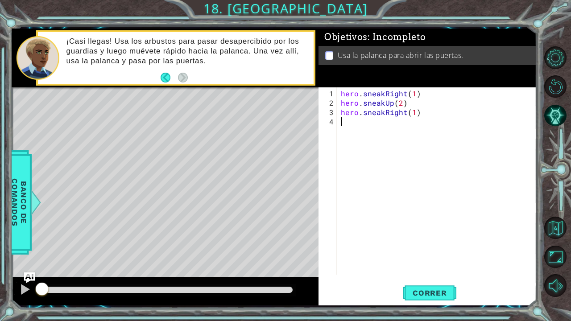
click at [371, 128] on div "hero . sneakRight ( 1 ) hero . sneakUp ( 2 ) hero . sneakRight ( 1 )" at bounding box center [439, 192] width 200 height 206
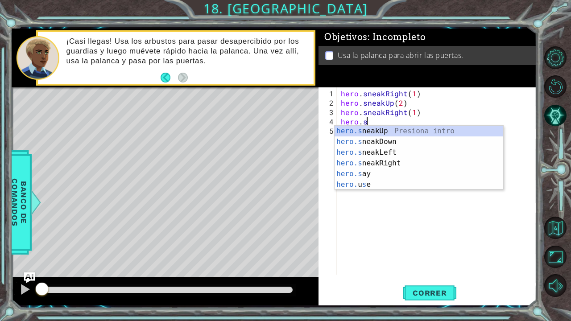
scroll to position [0, 1]
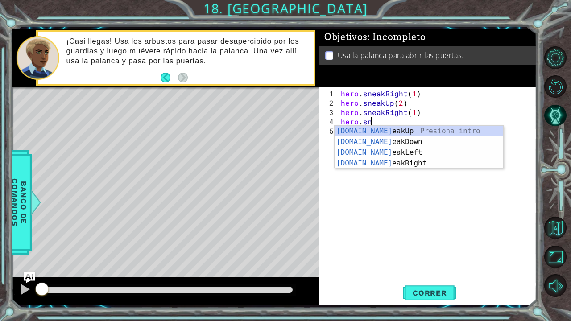
click at [371, 128] on div "[DOMAIN_NAME] eakUp Presiona intro [DOMAIN_NAME] eakDown Presiona intro [DOMAIN…" at bounding box center [419, 158] width 169 height 64
type textarea "hero.sneakUp(1)"
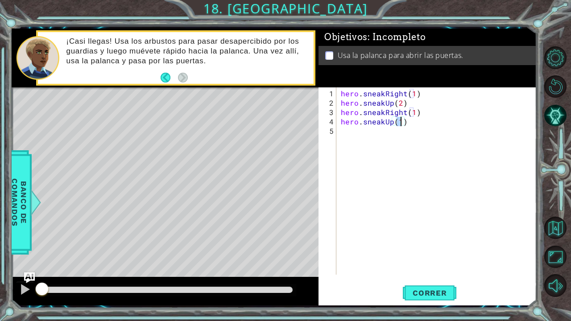
click at [362, 133] on div "hero . sneakRight ( 1 ) hero . sneakUp ( 2 ) hero . sneakRight ( 1 ) hero . sne…" at bounding box center [439, 192] width 200 height 206
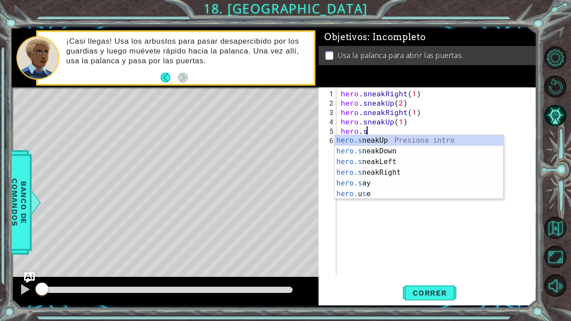
scroll to position [0, 1]
click at [375, 171] on div "hero.s neakUp Presiona intro hero.s neakDown Presiona intro hero.s neakLeft Pre…" at bounding box center [419, 178] width 169 height 86
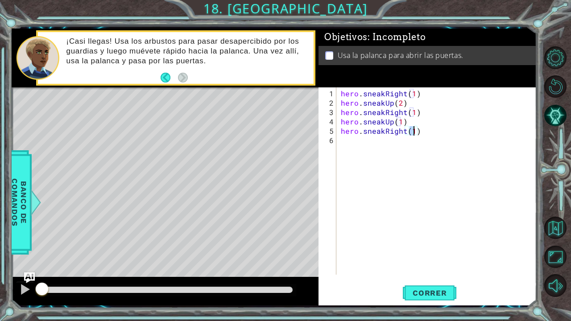
type textarea "hero.sneakRight(2)"
click at [366, 143] on div "hero . sneakRight ( 1 ) hero . sneakUp ( 2 ) hero . sneakRight ( 1 ) hero . sne…" at bounding box center [439, 192] width 200 height 206
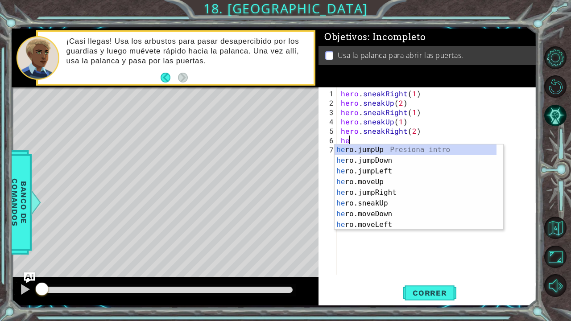
scroll to position [0, 0]
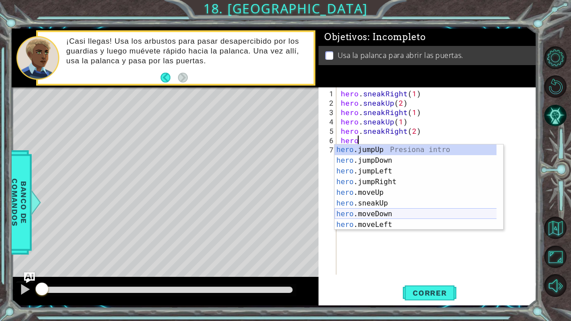
click at [374, 216] on div "hero .jumpUp Presiona intro hero .jumpDown Presiona intro hero .jumpLeft Presio…" at bounding box center [416, 198] width 162 height 107
type textarea "hero.moveDown(1)"
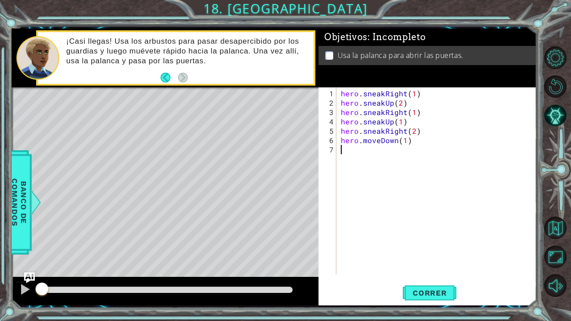
click at [360, 157] on div "hero . sneakRight ( 1 ) hero . sneakUp ( 2 ) hero . sneakRight ( 1 ) hero . sne…" at bounding box center [439, 192] width 200 height 206
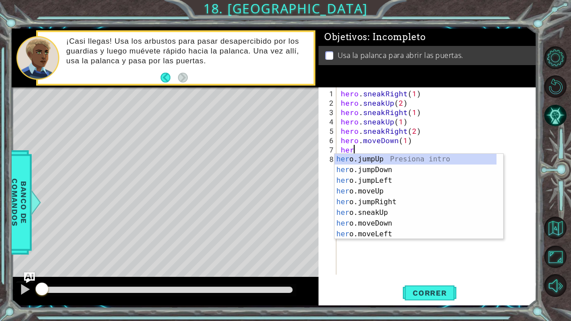
type textarea "hero"
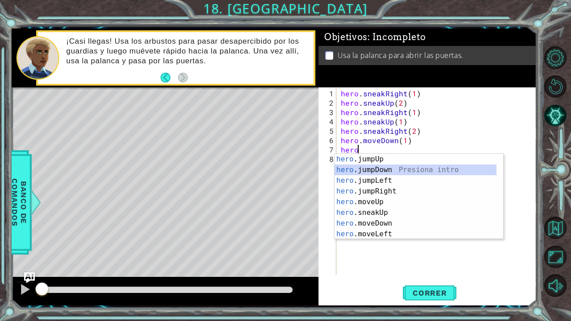
click at [385, 173] on div "hero .jumpUp Presiona intro hero .jumpDown Presiona intro hero .jumpLeft Presio…" at bounding box center [416, 207] width 162 height 107
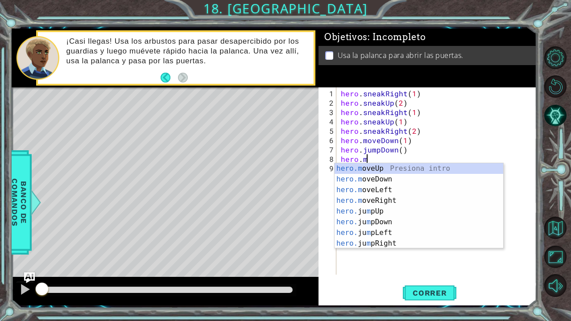
scroll to position [0, 1]
click at [395, 198] on div "hero.m oveUp Presiona intro hero.m oveDown Presiona intro hero.m oveLeft Presio…" at bounding box center [419, 216] width 169 height 107
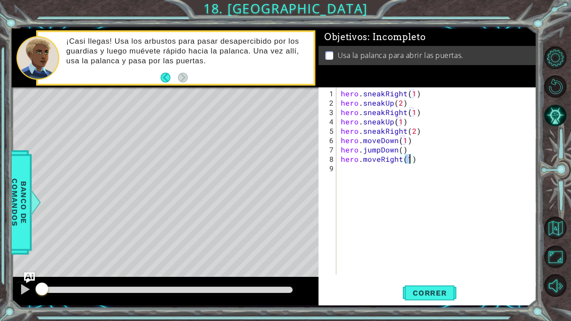
type textarea "hero.moveRight(2)"
click at [364, 175] on div "hero . sneakRight ( 1 ) hero . sneakUp ( 2 ) hero . sneakRight ( 1 ) hero . sne…" at bounding box center [439, 192] width 200 height 206
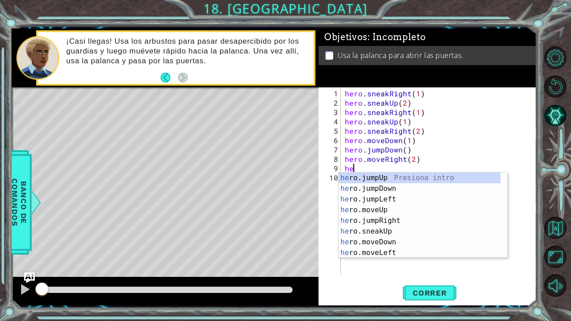
scroll to position [0, 0]
type textarea "hero"
click at [385, 176] on div "hero .jumpUp Presiona intro hero .jumpDown Presiona intro hero .jumpLeft Presio…" at bounding box center [420, 226] width 162 height 107
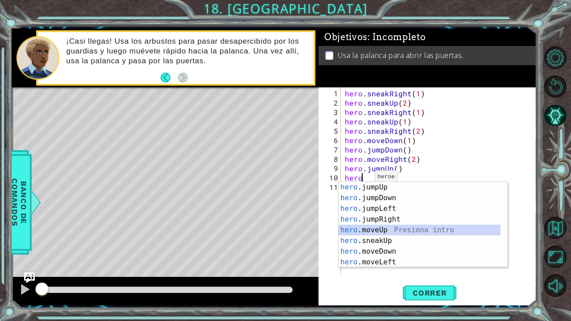
click at [380, 232] on div "hero .jumpUp Presiona intro hero .jumpDown Presiona intro hero .jumpLeft Presio…" at bounding box center [420, 235] width 162 height 107
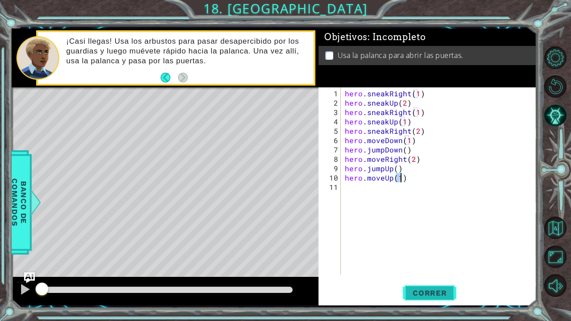
click at [427, 264] on span "Correr" at bounding box center [430, 293] width 52 height 9
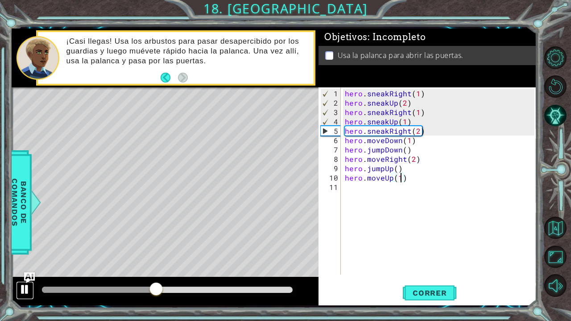
click at [25, 264] on div at bounding box center [25, 290] width 12 height 12
click at [26, 264] on div at bounding box center [25, 290] width 12 height 12
drag, startPoint x: 171, startPoint y: 289, endPoint x: 145, endPoint y: 284, distance: 26.8
click at [145, 264] on div at bounding box center [167, 290] width 251 height 6
click at [418, 133] on div "hero . sneakRight ( 1 ) hero . sneakUp ( 2 ) hero . sneakRight ( 1 ) hero . sne…" at bounding box center [441, 192] width 196 height 206
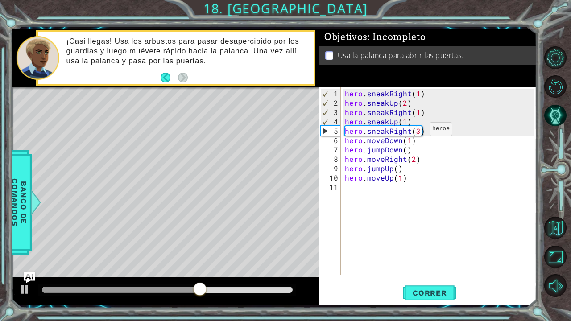
scroll to position [0, 4]
click at [417, 264] on span "Correr" at bounding box center [430, 293] width 52 height 9
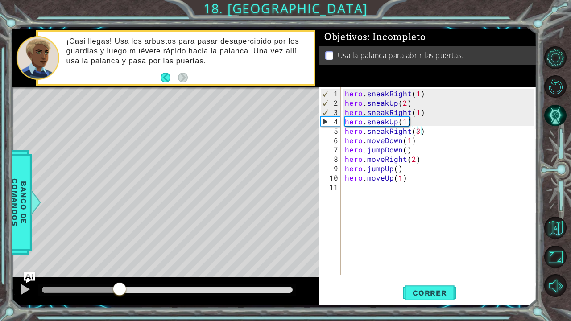
click at [120, 264] on div "methods hero use(thing) moveUp(steps) moveDown(steps) moveLeft(steps) moveRight…" at bounding box center [274, 167] width 525 height 277
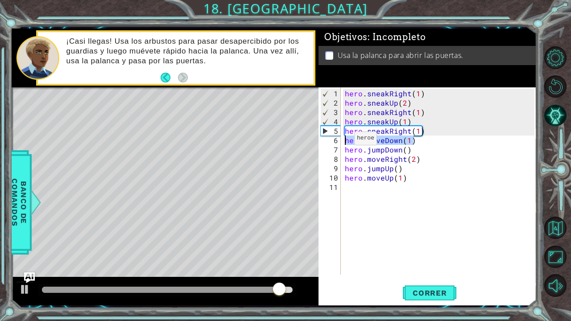
drag, startPoint x: 418, startPoint y: 144, endPoint x: 341, endPoint y: 140, distance: 76.8
click at [341, 140] on div "hero.sneakRight(1) 1 2 3 4 5 6 7 8 9 10 11 hero . sneakRight ( 1 ) hero . sneak…" at bounding box center [426, 180] width 216 height 187
click at [344, 140] on div "hero . sneakRight ( 1 ) hero . sneakUp ( 2 ) hero . sneakRight ( 1 ) hero . sne…" at bounding box center [438, 180] width 191 height 187
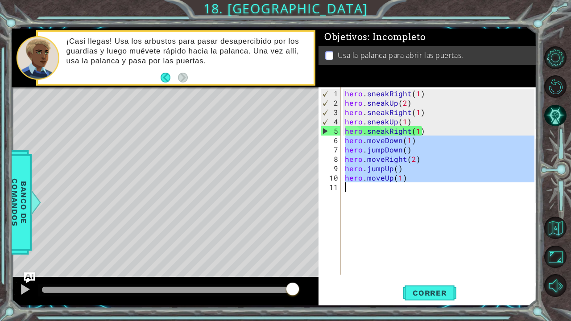
drag, startPoint x: 344, startPoint y: 140, endPoint x: 436, endPoint y: 193, distance: 106.3
click at [436, 193] on div "hero . sneakRight ( 1 ) hero . sneakUp ( 2 ) hero . sneakRight ( 1 ) hero . sne…" at bounding box center [441, 192] width 196 height 206
type textarea "hero.moveUp(1)"
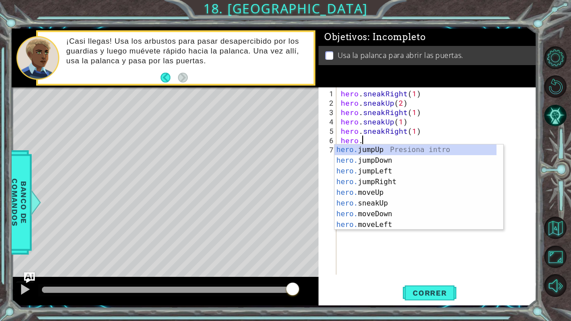
scroll to position [0, 1]
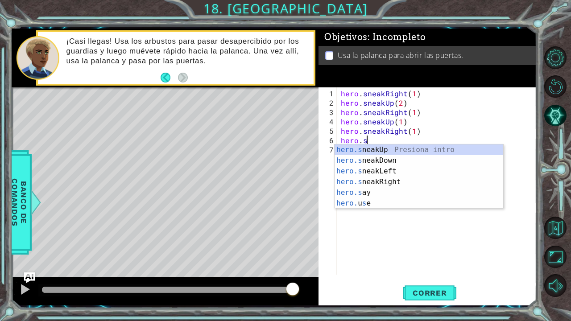
type textarea "hero."
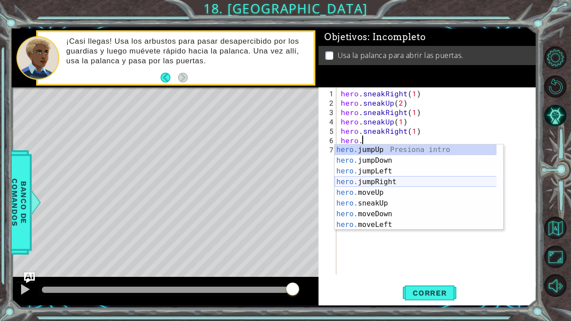
click at [376, 182] on div "hero. jumpUp Presiona intro hero. jumpDown Presiona intro hero. jumpLeft Presio…" at bounding box center [416, 198] width 162 height 107
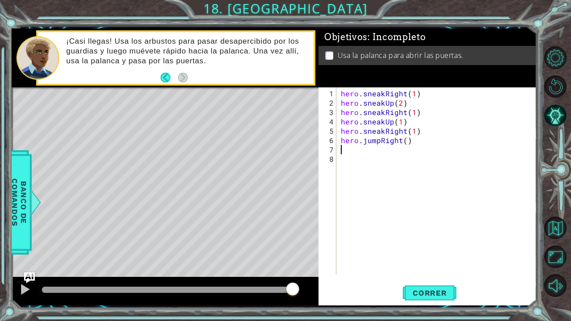
scroll to position [0, 0]
click at [27, 264] on div at bounding box center [25, 290] width 12 height 12
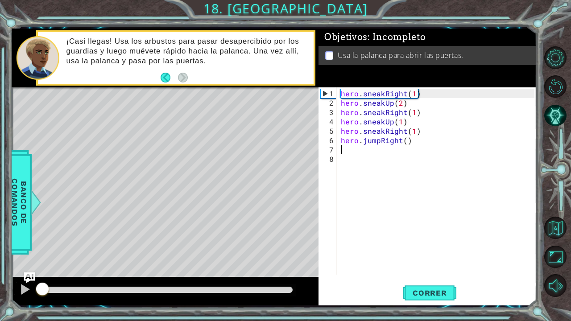
click at [24, 264] on div "methods hero use(thing) moveUp(steps) moveDown(steps) moveLeft(steps) moveRight…" at bounding box center [274, 167] width 525 height 277
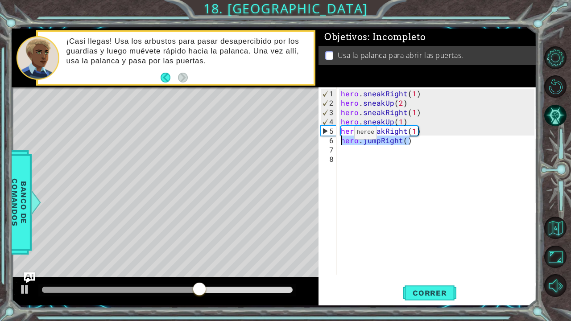
drag, startPoint x: 414, startPoint y: 140, endPoint x: 335, endPoint y: 138, distance: 79.0
click at [335, 138] on div "1 2 3 4 5 6 7 8 hero . sneakRight ( 1 ) hero . sneakUp ( 2 ) hero . sneakRight …" at bounding box center [426, 180] width 216 height 187
type textarea "hero.jumpRight()"
click at [17, 264] on div at bounding box center [165, 291] width 307 height 29
click at [24, 264] on div at bounding box center [25, 290] width 12 height 12
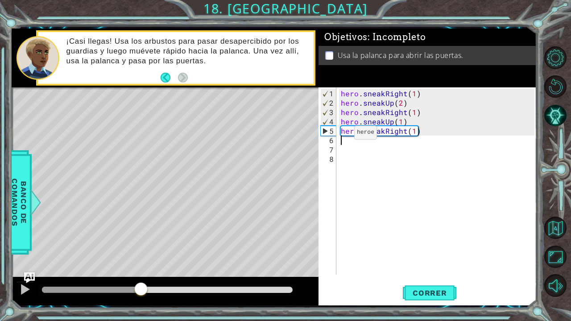
drag, startPoint x: 222, startPoint y: 290, endPoint x: 141, endPoint y: 281, distance: 81.7
click at [141, 264] on div at bounding box center [165, 291] width 307 height 29
click at [415, 135] on div "hero . sneakRight ( 1 ) hero . sneakUp ( 2 ) hero . sneakRight ( 1 ) hero . sne…" at bounding box center [439, 192] width 200 height 206
click at [413, 135] on div "hero . sneakRight ( 1 ) hero . sneakUp ( 2 ) hero . sneakRight ( 1 ) hero . sne…" at bounding box center [439, 192] width 200 height 206
click at [413, 132] on div "hero . sneakRight ( 1 ) hero . sneakUp ( 2 ) hero . sneakRight ( 1 ) hero . sne…" at bounding box center [439, 192] width 200 height 206
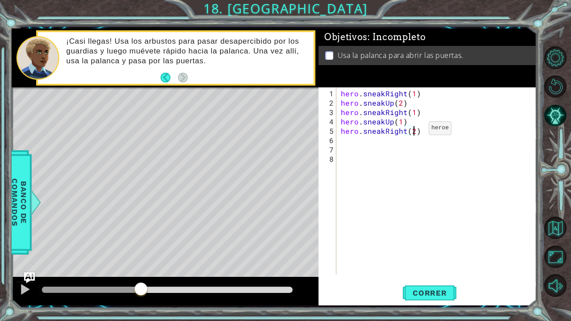
scroll to position [0, 4]
type textarea "hero.sneakRight(2)"
click at [425, 264] on button "Correr" at bounding box center [430, 293] width 54 height 22
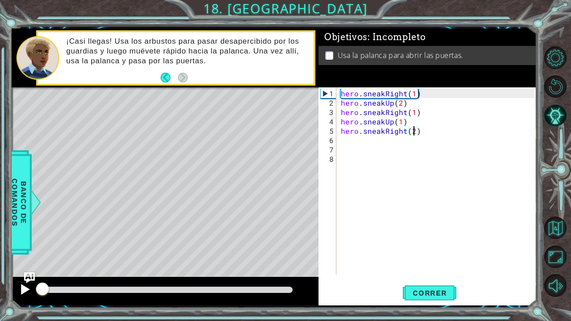
drag, startPoint x: 61, startPoint y: 292, endPoint x: 28, endPoint y: 289, distance: 32.6
click at [28, 264] on div at bounding box center [165, 291] width 307 height 29
click at [20, 264] on div at bounding box center [25, 290] width 12 height 12
click at [425, 264] on button "Correr" at bounding box center [430, 293] width 54 height 22
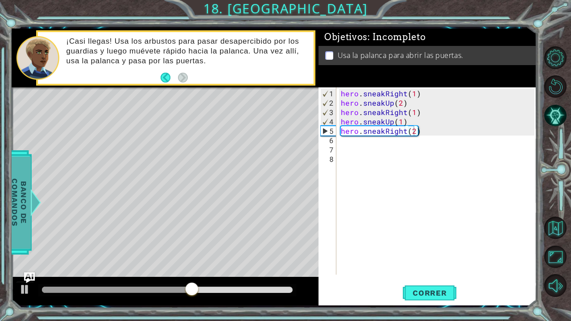
click at [33, 198] on div at bounding box center [35, 202] width 11 height 27
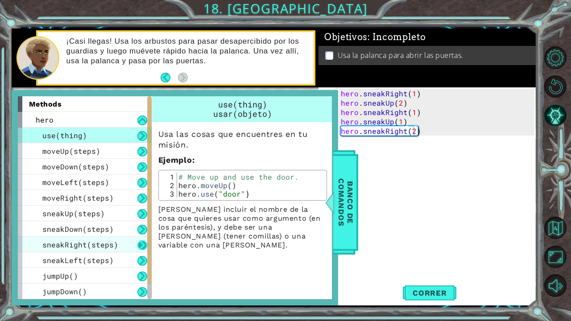
click at [142, 246] on button at bounding box center [142, 245] width 10 height 10
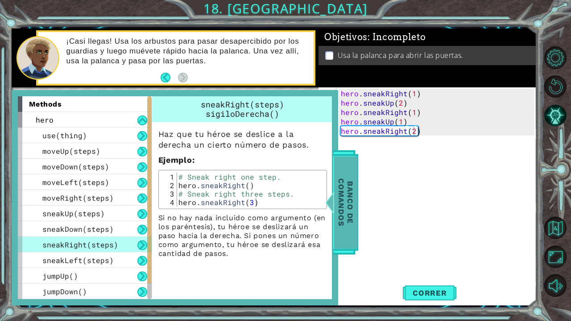
click at [335, 204] on span "Banco de comandos" at bounding box center [345, 202] width 23 height 92
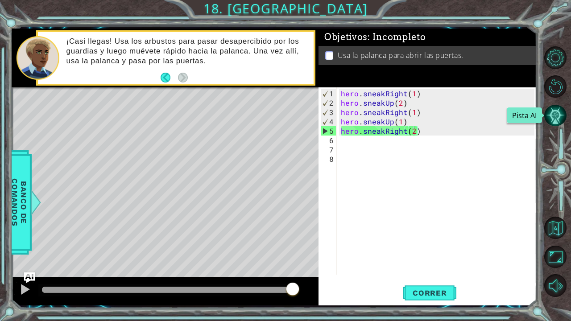
click at [556, 119] on button "Pista AI" at bounding box center [555, 115] width 22 height 22
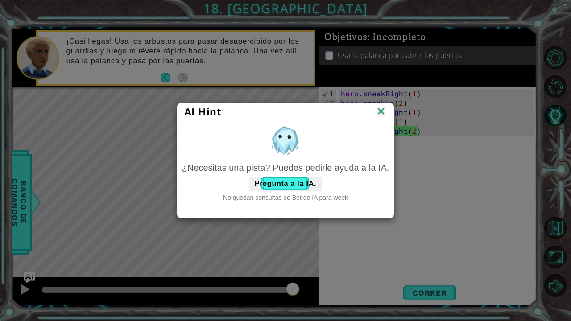
click at [384, 112] on img at bounding box center [381, 111] width 12 height 13
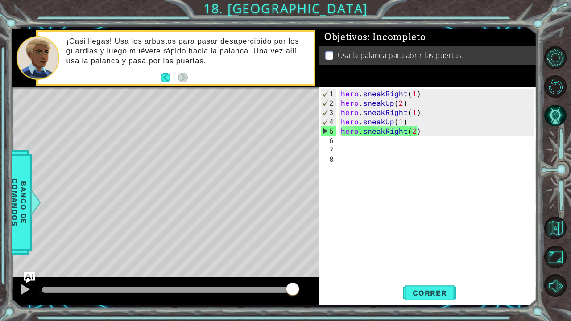
click at [397, 153] on div "hero . sneakRight ( 1 ) hero . sneakUp ( 2 ) hero . sneakRight ( 1 ) hero . sne…" at bounding box center [439, 192] width 200 height 206
drag, startPoint x: 422, startPoint y: 130, endPoint x: 334, endPoint y: 129, distance: 87.9
click at [334, 129] on div "1 2 3 4 5 6 7 8 hero . sneakRight ( 1 ) hero . sneakUp ( 2 ) hero . sneakRight …" at bounding box center [426, 180] width 216 height 187
type textarea "hero.sneakRight(2)"
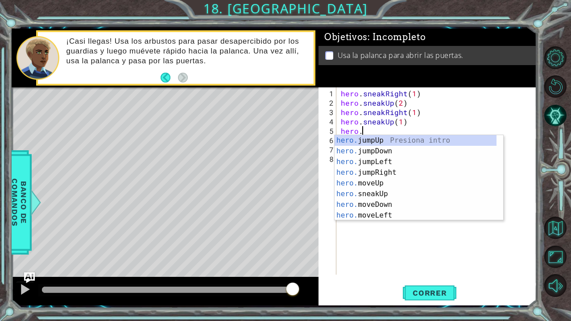
scroll to position [0, 1]
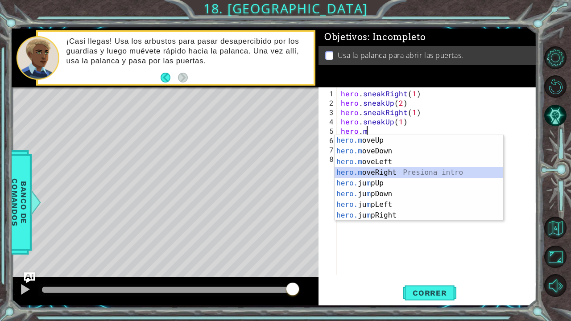
click at [391, 174] on div "hero.m oveUp Presiona intro hero.m oveDown Presiona intro hero.m oveLeft Presio…" at bounding box center [419, 188] width 169 height 107
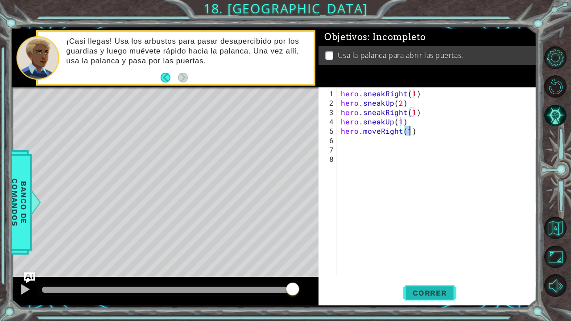
click at [436, 264] on button "Correr" at bounding box center [430, 293] width 54 height 22
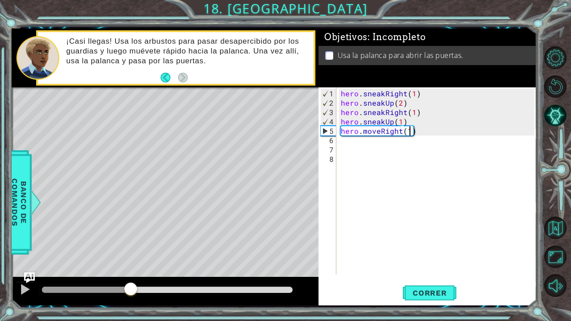
click at [130, 264] on div "methods hero use(thing) moveUp(steps) moveDown(steps) moveLeft(steps) moveRight…" at bounding box center [274, 167] width 525 height 277
click at [18, 264] on button at bounding box center [25, 290] width 18 height 18
drag, startPoint x: 420, startPoint y: 132, endPoint x: 338, endPoint y: 130, distance: 82.1
click at [338, 130] on div "hero.moveRight(1) 1 2 3 4 5 6 7 8 hero . sneakRight ( 1 ) hero . sneakUp ( 2 ) …" at bounding box center [426, 180] width 216 height 187
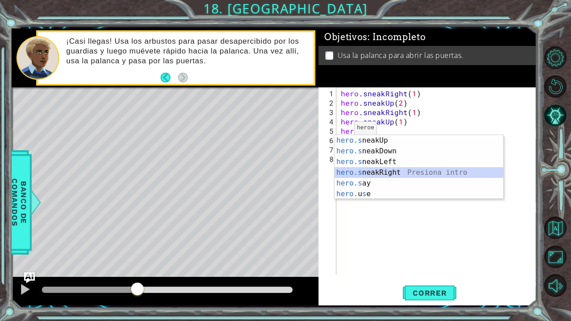
click at [374, 169] on div "hero.s neakUp Presiona intro hero.s neakDown Presiona intro hero.s neakLeft Pre…" at bounding box center [419, 178] width 169 height 86
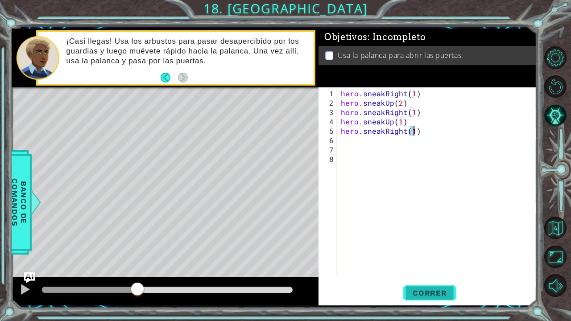
type textarea "hero.sneakRight(1)"
click at [427, 264] on span "Correr" at bounding box center [430, 293] width 52 height 9
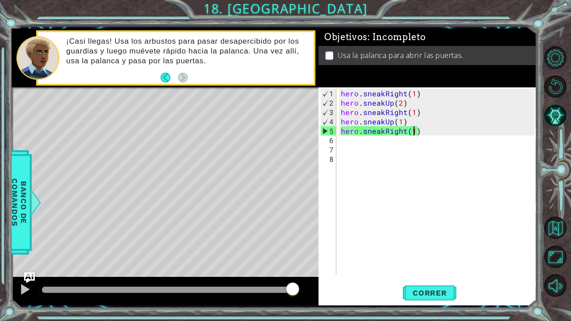
drag, startPoint x: 50, startPoint y: 285, endPoint x: 326, endPoint y: 282, distance: 276.5
click at [326, 264] on div "1 ההההההההההההההההההההההההההההההההההההההההההההההההההההההההההההההההההההההההההההה…" at bounding box center [274, 167] width 525 height 277
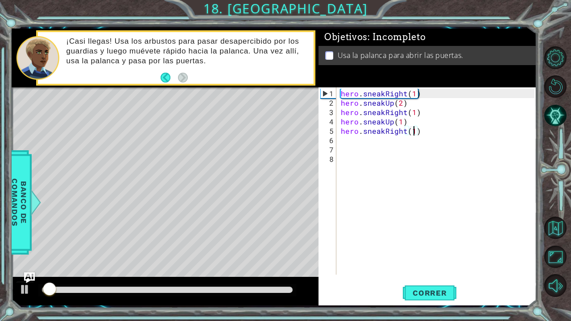
click at [351, 142] on div "hero . sneakRight ( 1 ) hero . sneakUp ( 2 ) hero . sneakRight ( 1 ) hero . sne…" at bounding box center [439, 192] width 200 height 206
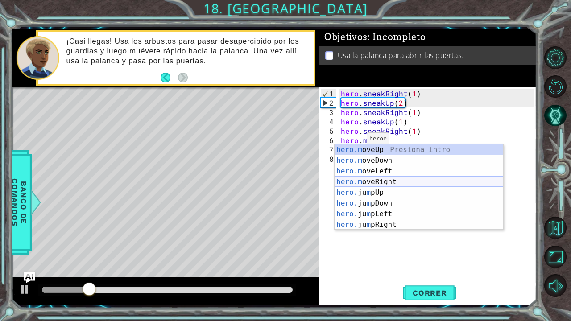
click at [385, 181] on div "hero.m oveUp Presiona intro hero.m oveDown Presiona intro hero.m oveLeft Presio…" at bounding box center [419, 198] width 169 height 107
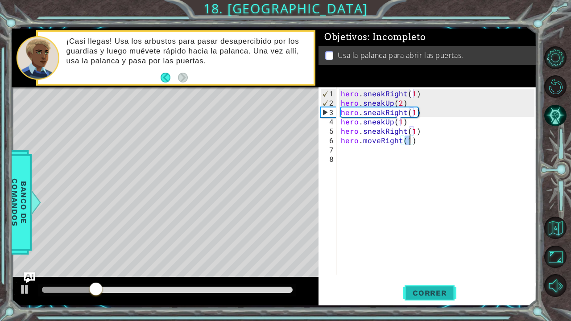
type textarea "hero.moveRight(1)"
click at [425, 264] on span "Correr" at bounding box center [430, 293] width 52 height 9
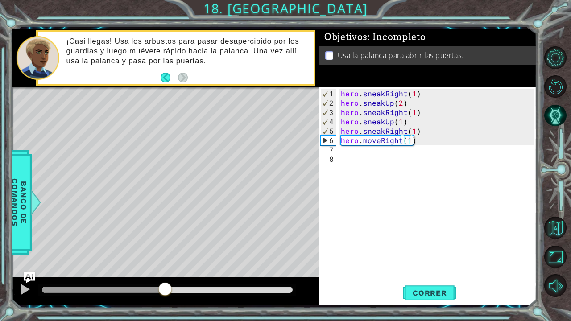
click at [165, 264] on div "methods hero use(thing) moveUp(steps) moveDown(steps) moveLeft(steps) moveRight…" at bounding box center [274, 167] width 525 height 277
click at [22, 264] on div at bounding box center [25, 290] width 12 height 12
click at [365, 152] on div "hero . sneakRight ( 1 ) hero . sneakUp ( 2 ) hero . sneakRight ( 1 ) hero . sne…" at bounding box center [439, 192] width 200 height 206
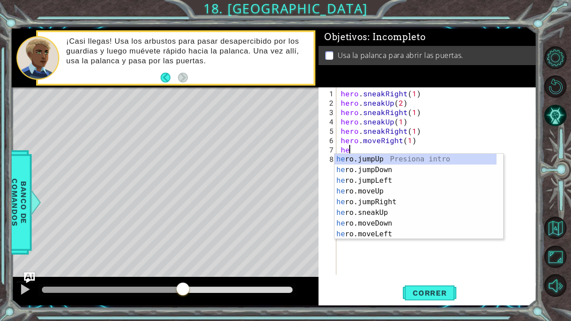
scroll to position [0, 0]
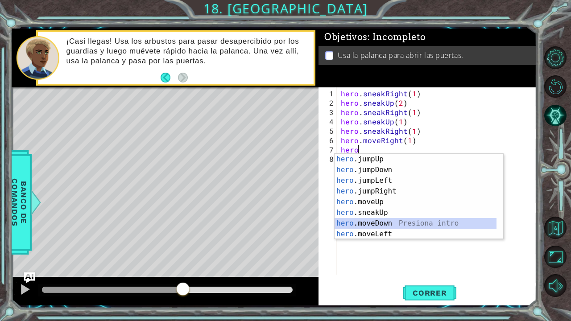
click at [364, 224] on div "hero .jumpUp Presiona intro hero .jumpDown Presiona intro hero .jumpLeft Presio…" at bounding box center [416, 207] width 162 height 107
type textarea "hero.moveDown(1)"
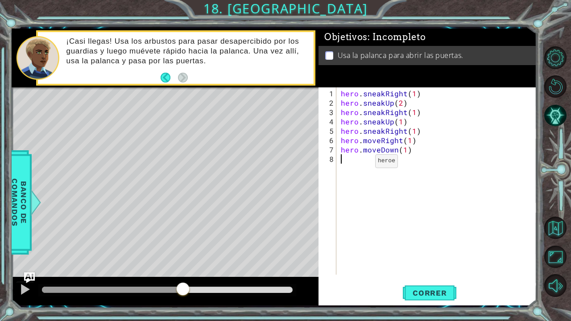
click at [359, 164] on div "hero . sneakRight ( 1 ) hero . sneakUp ( 2 ) hero . sneakRight ( 1 ) hero . sne…" at bounding box center [439, 192] width 200 height 206
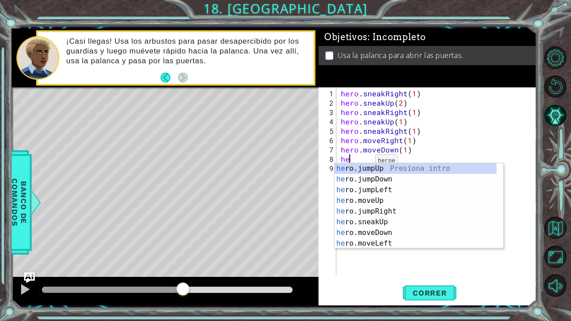
type textarea "hero"
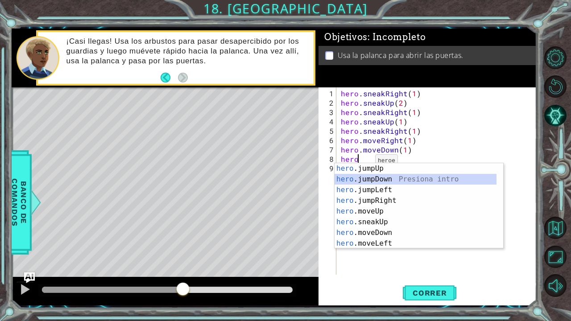
click at [380, 180] on div "hero .jumpUp Presiona intro hero .jumpDown Presiona intro hero .jumpLeft Presio…" at bounding box center [416, 216] width 162 height 107
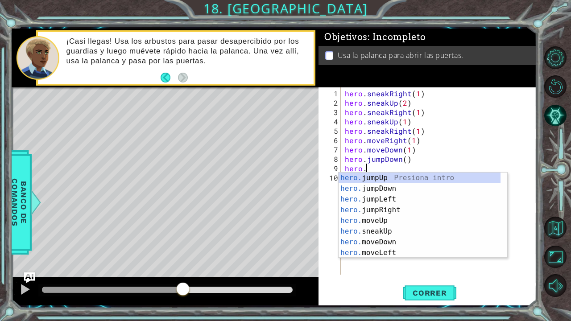
scroll to position [0, 1]
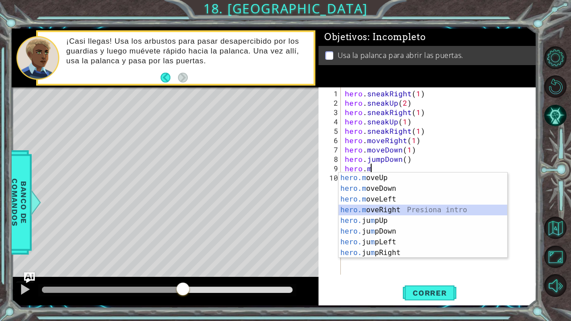
click at [389, 210] on div "hero.m oveUp Presiona intro hero.m oveDown Presiona intro hero.m oveLeft Presio…" at bounding box center [423, 226] width 169 height 107
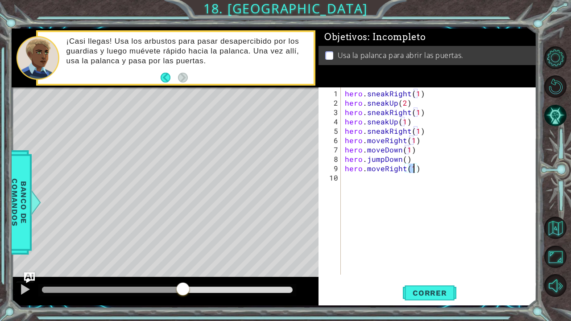
type textarea "hero.moveRight(2)"
click at [364, 182] on div "hero . sneakRight ( 1 ) hero . sneakUp ( 2 ) hero . sneakRight ( 1 ) hero . sne…" at bounding box center [441, 192] width 196 height 206
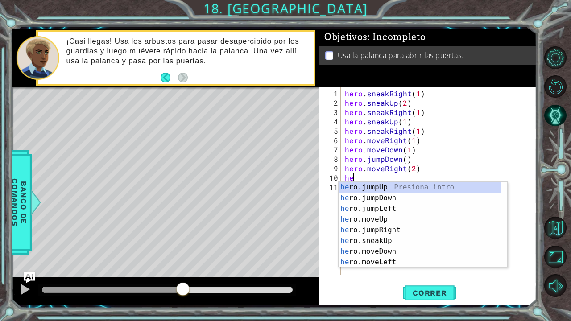
type textarea "hero"
click at [380, 185] on div "hero .jumpUp Presiona intro hero .jumpDown Presiona intro hero .jumpLeft Presio…" at bounding box center [420, 235] width 162 height 107
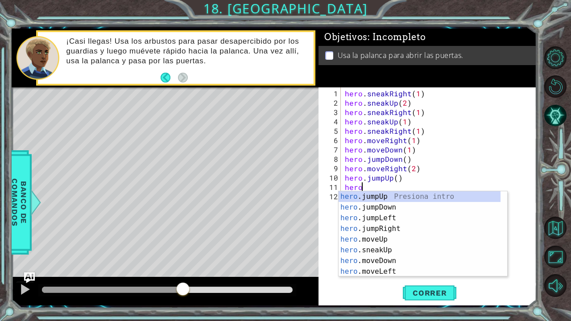
scroll to position [0, 1]
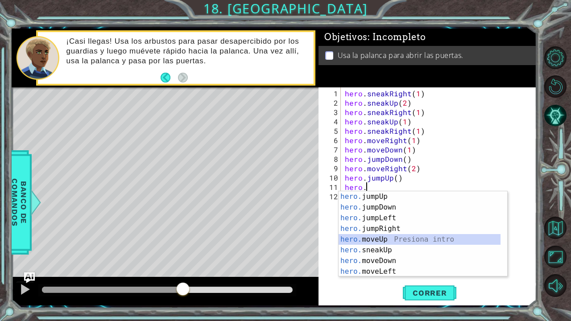
click at [388, 239] on div "hero. jumpUp Presiona intro hero. jumpDown Presiona intro hero. jumpLeft Presio…" at bounding box center [420, 244] width 162 height 107
type textarea "hero.moveUp(1)"
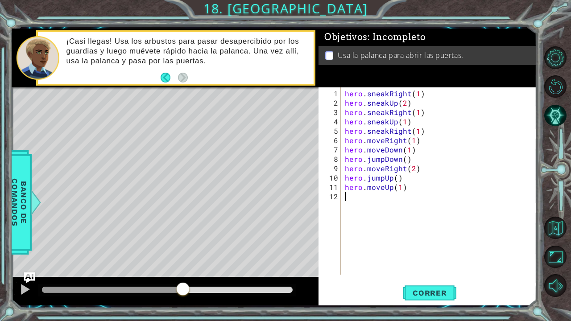
click at [369, 199] on div "hero . sneakRight ( 1 ) hero . sneakUp ( 2 ) hero . sneakRight ( 1 ) hero . sne…" at bounding box center [441, 192] width 196 height 206
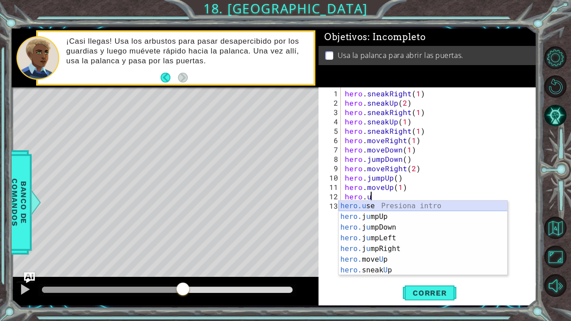
click at [383, 203] on div "hero.u se Presiona intro hero. j u mpUp Presiona intro hero. j u mpDown Presion…" at bounding box center [423, 249] width 169 height 96
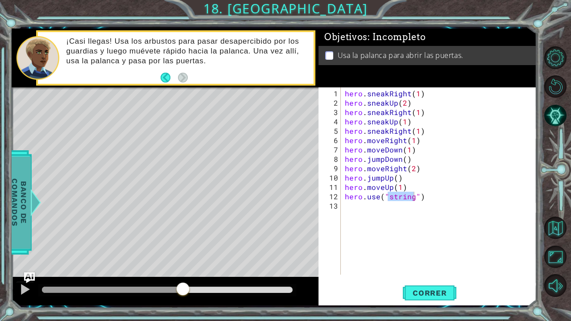
click at [17, 187] on span "Banco de comandos" at bounding box center [19, 202] width 23 height 92
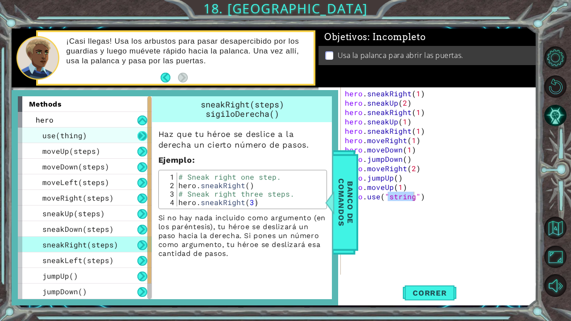
click at [145, 133] on button at bounding box center [142, 136] width 10 height 10
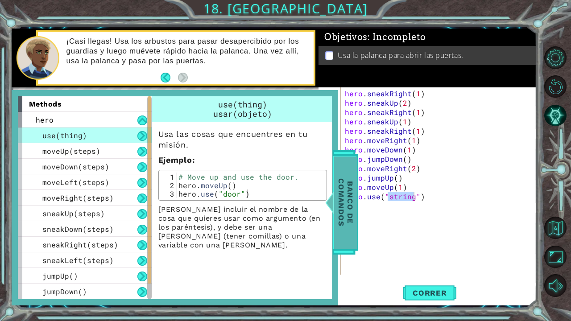
click at [336, 194] on span "Banco de comandos" at bounding box center [345, 202] width 23 height 92
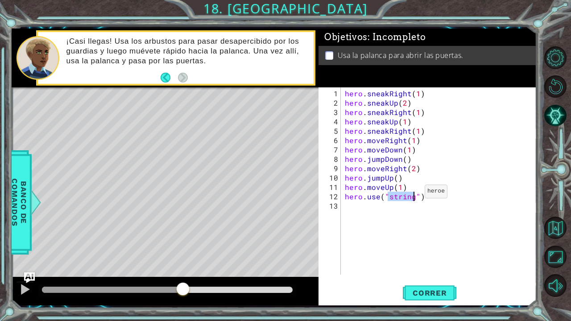
click at [413, 195] on div "hero . sneakRight ( 1 ) hero . sneakUp ( 2 ) hero . sneakRight ( 1 ) hero . sne…" at bounding box center [438, 180] width 191 height 187
click at [421, 264] on span "Correr" at bounding box center [430, 293] width 52 height 9
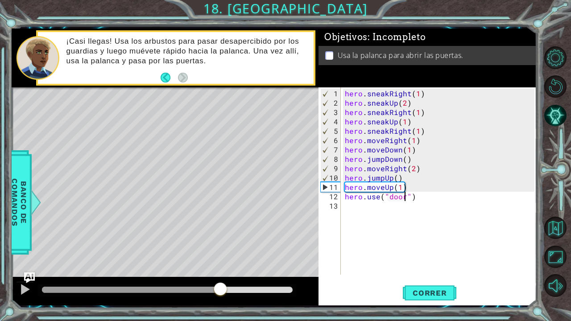
drag, startPoint x: 54, startPoint y: 287, endPoint x: 220, endPoint y: 277, distance: 166.7
click at [220, 264] on div at bounding box center [165, 291] width 307 height 29
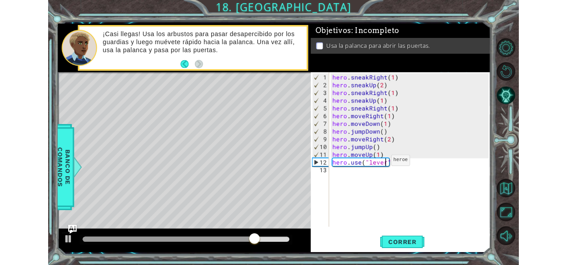
scroll to position [0, 4]
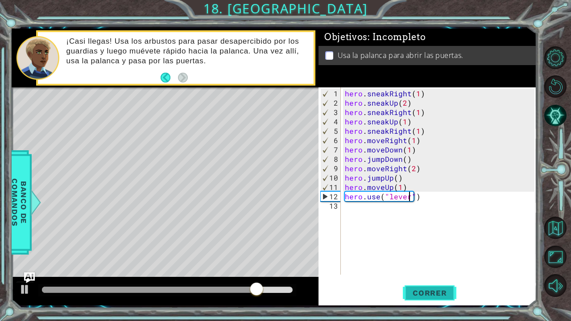
type textarea "hero.use("lever")"
click at [427, 264] on button "Correr" at bounding box center [430, 293] width 54 height 22
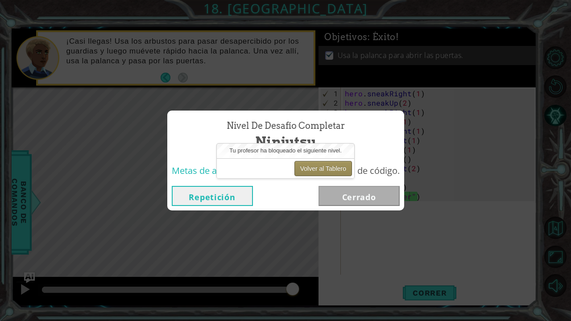
click at [329, 167] on button "Volver al Tablero" at bounding box center [323, 168] width 58 height 15
click at [314, 164] on button "Volver al Tablero" at bounding box center [323, 168] width 58 height 15
click at [318, 169] on button "Volver al Tablero" at bounding box center [323, 168] width 58 height 15
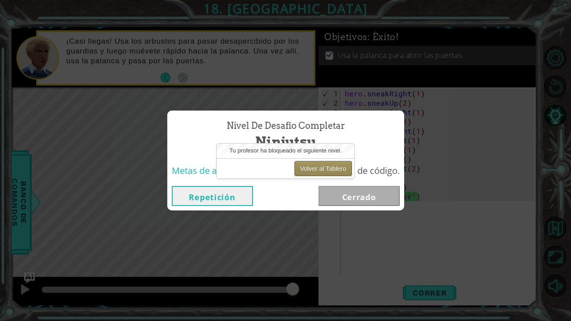
click at [318, 169] on button "Volver al Tablero" at bounding box center [323, 168] width 58 height 15
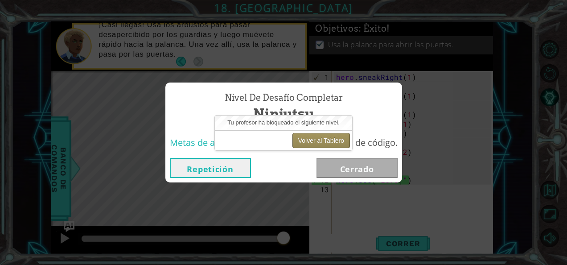
click at [322, 139] on button "Volver al Tablero" at bounding box center [322, 140] width 58 height 15
click at [335, 165] on body "1 ההההההההההההההההההההההההההההההההההההההההההההההההההההההההההההההההההההההההההההה…" at bounding box center [283, 132] width 567 height 265
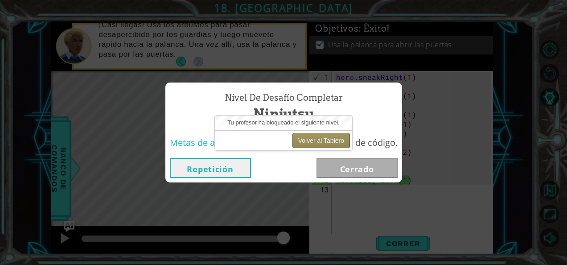
click at [320, 135] on button "Volver al Tablero" at bounding box center [322, 140] width 58 height 15
click at [322, 137] on button "Volver al Tablero" at bounding box center [322, 140] width 58 height 15
click at [336, 145] on button "Volver al Tablero" at bounding box center [322, 140] width 58 height 15
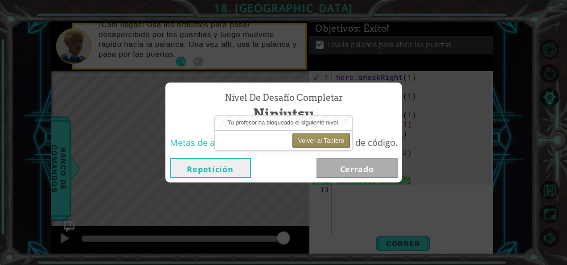
click at [336, 145] on button "Volver al Tablero" at bounding box center [322, 140] width 58 height 15
click at [378, 156] on div "Repetición [GEOGRAPHIC_DATA]" at bounding box center [283, 167] width 237 height 29
drag, startPoint x: 378, startPoint y: 156, endPoint x: 365, endPoint y: 164, distance: 15.2
click at [377, 156] on div "Repetición [GEOGRAPHIC_DATA]" at bounding box center [283, 167] width 237 height 29
click at [352, 153] on div "Nivel de desafío Completar Ninjutsu Metas de aprendizaje: Escribe una secuencia…" at bounding box center [283, 133] width 237 height 100
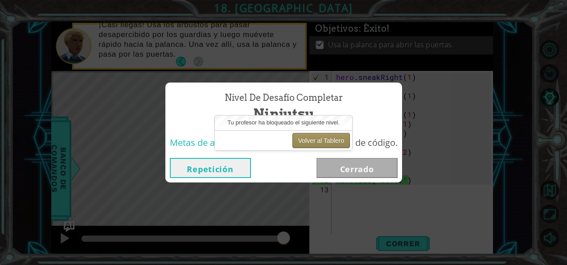
click at [326, 136] on button "Volver al Tablero" at bounding box center [322, 140] width 58 height 15
